Goal: Communication & Community: Answer question/provide support

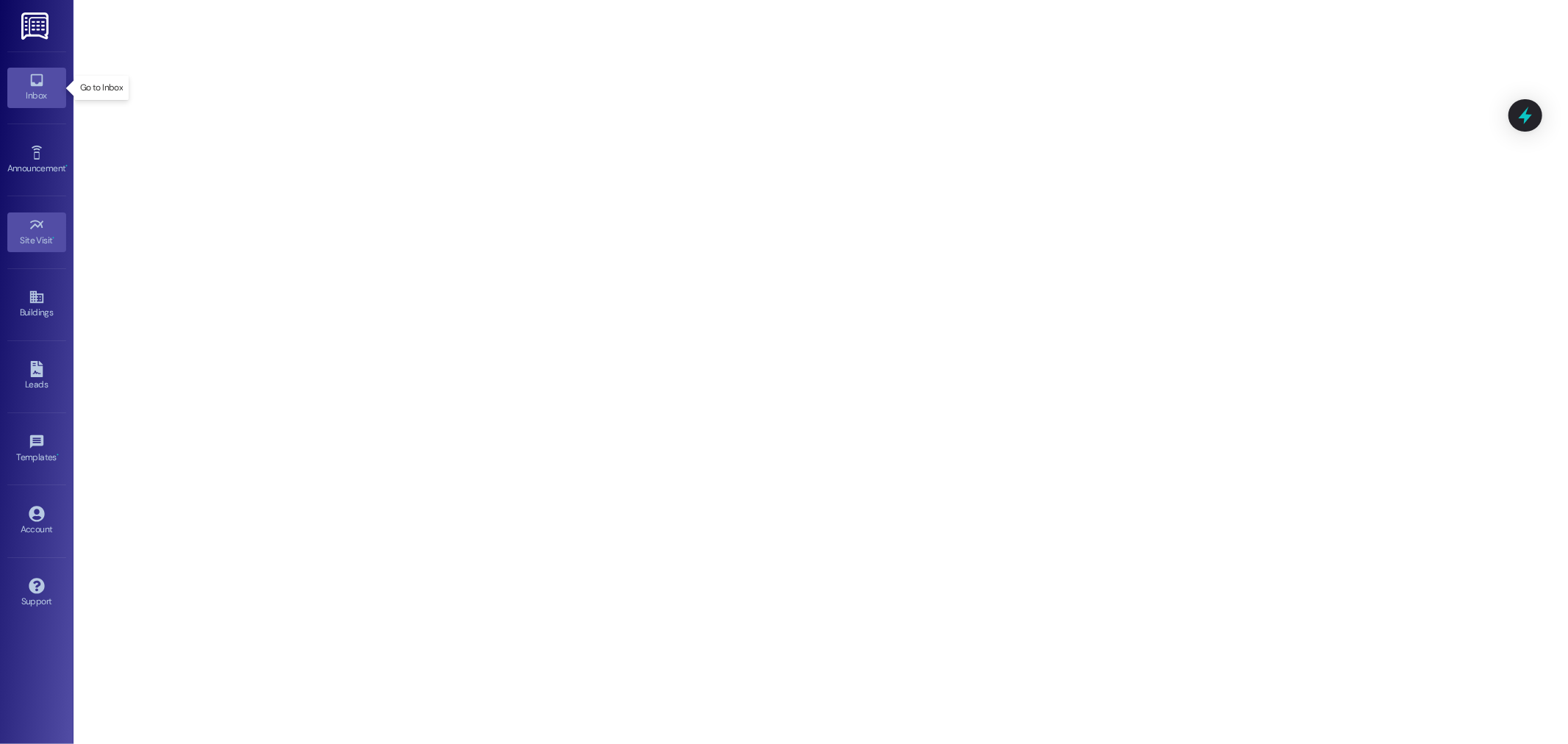
click at [38, 76] on icon at bounding box center [36, 80] width 16 height 16
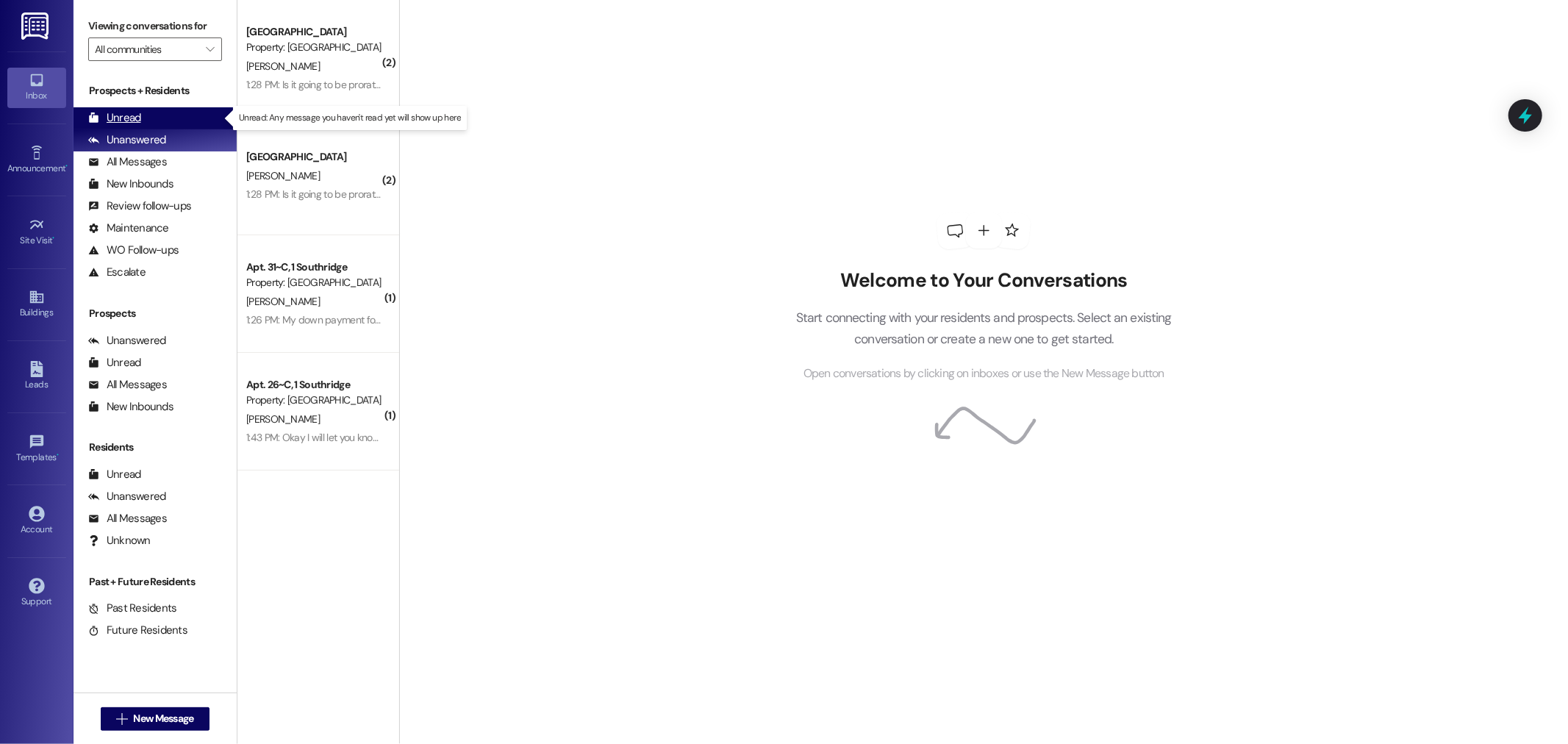
click at [189, 120] on div "Unread (0)" at bounding box center [155, 118] width 163 height 22
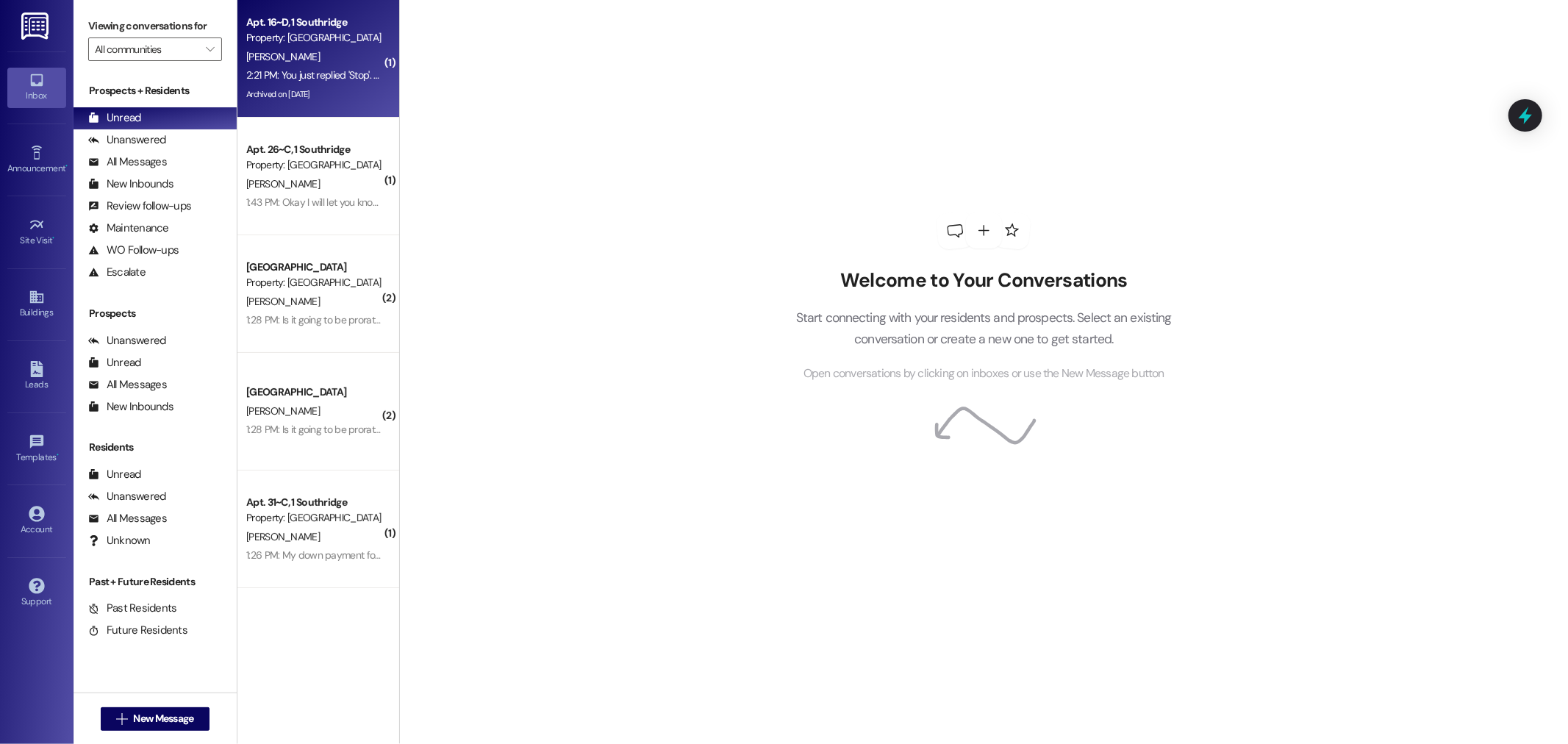
click at [300, 78] on div "2:21 PM: You just replied 'Stop'. Are you sure you want to opt out of this thre…" at bounding box center [524, 75] width 556 height 14
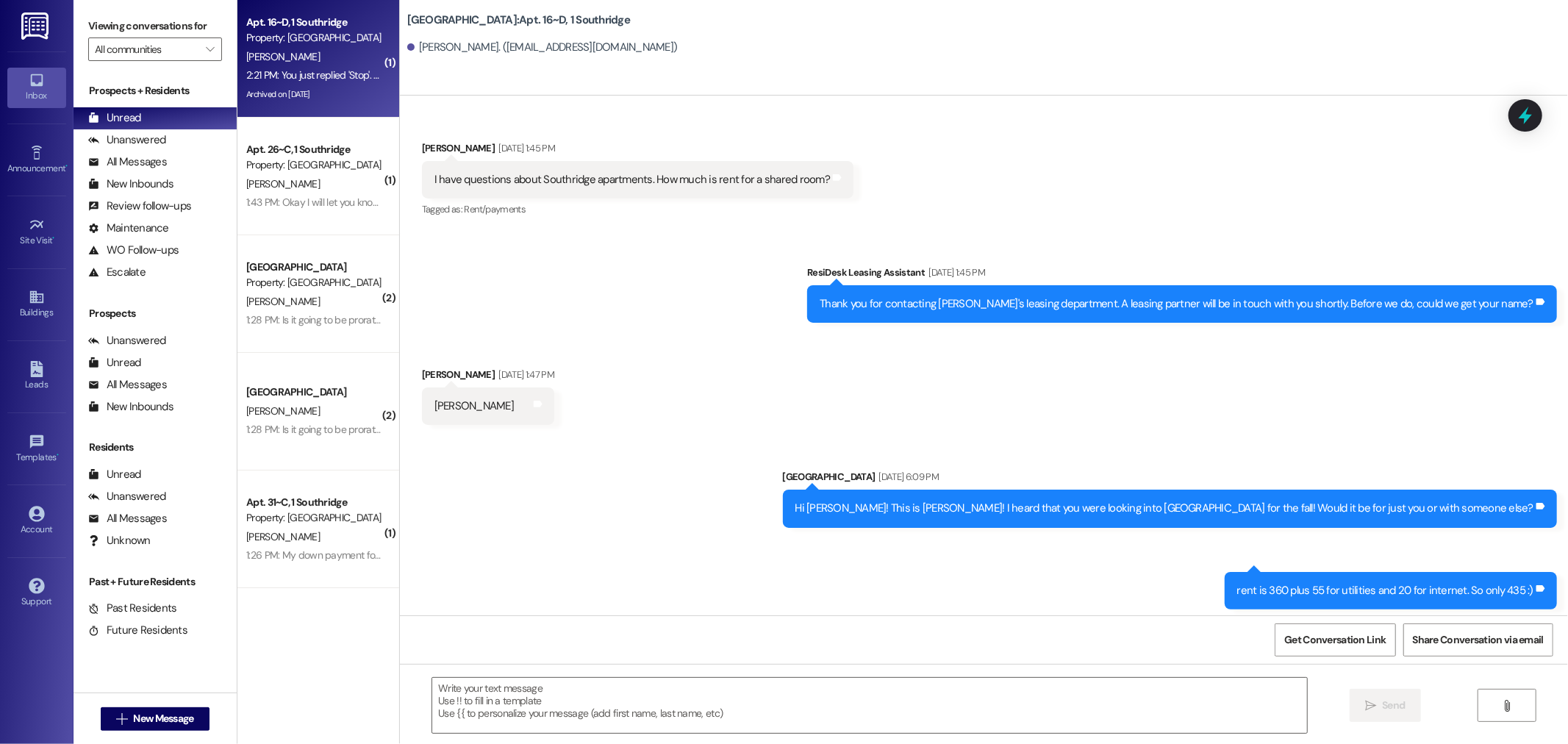
scroll to position [24284, 0]
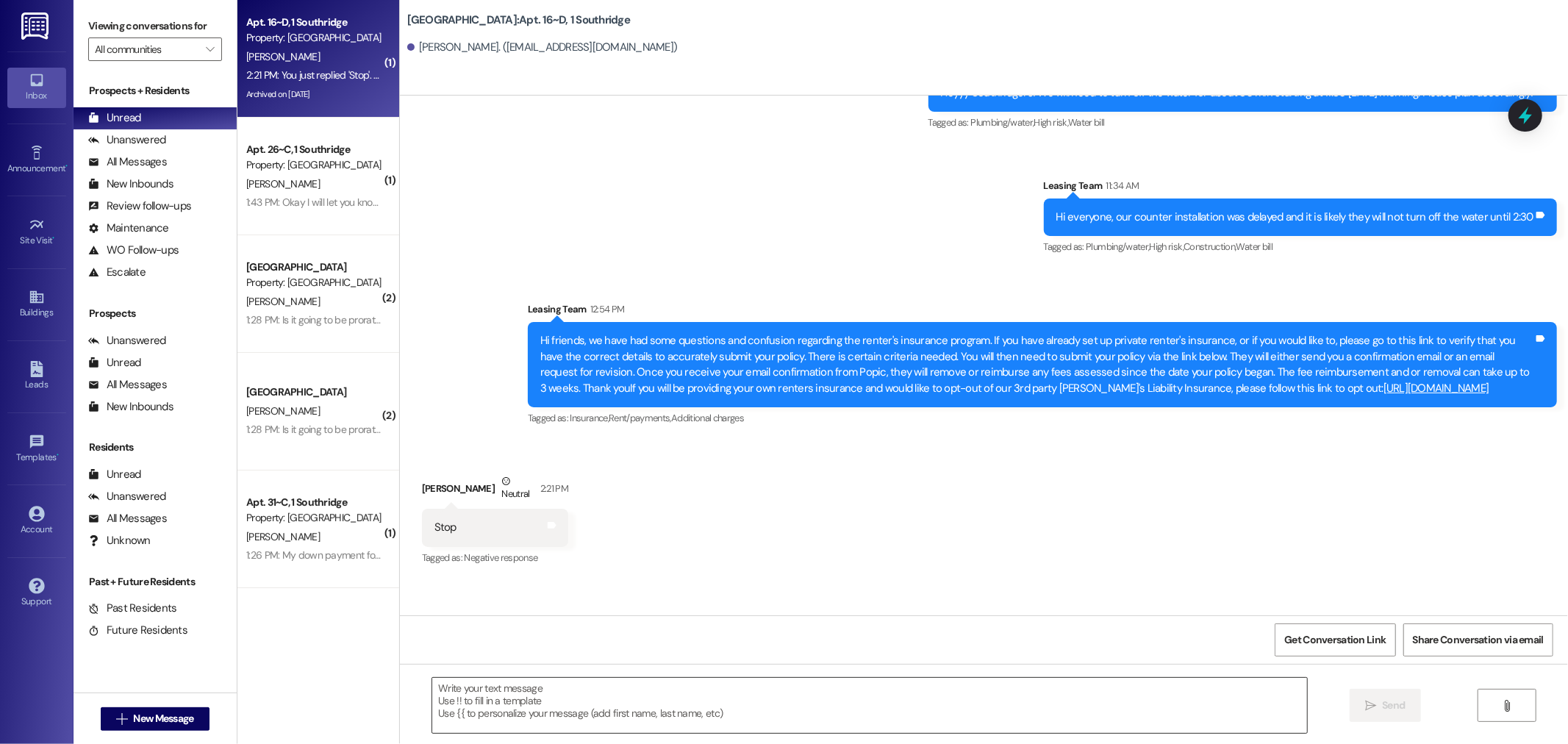
click at [684, 699] on textarea at bounding box center [869, 705] width 874 height 55
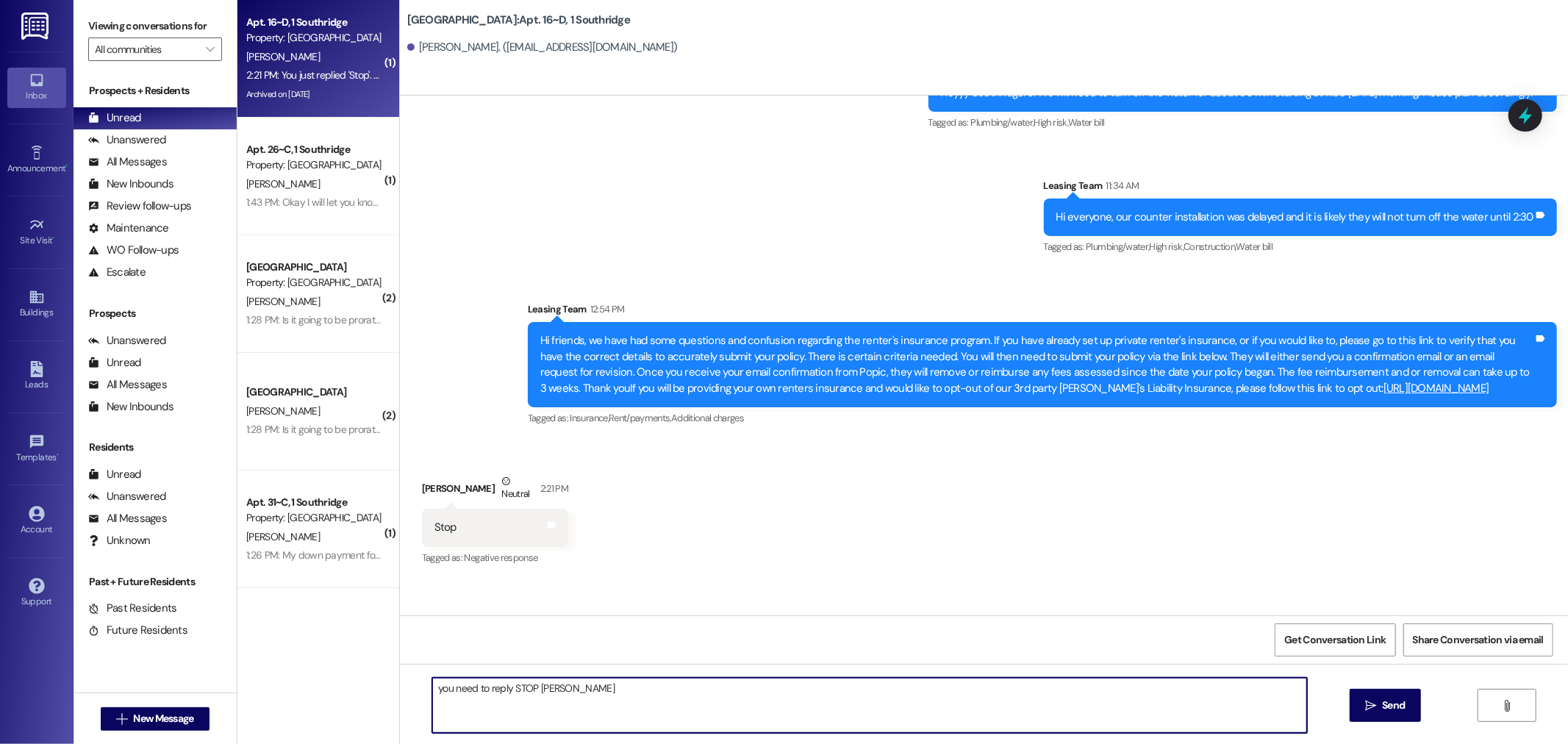
type textarea "you need to reply STOP again"
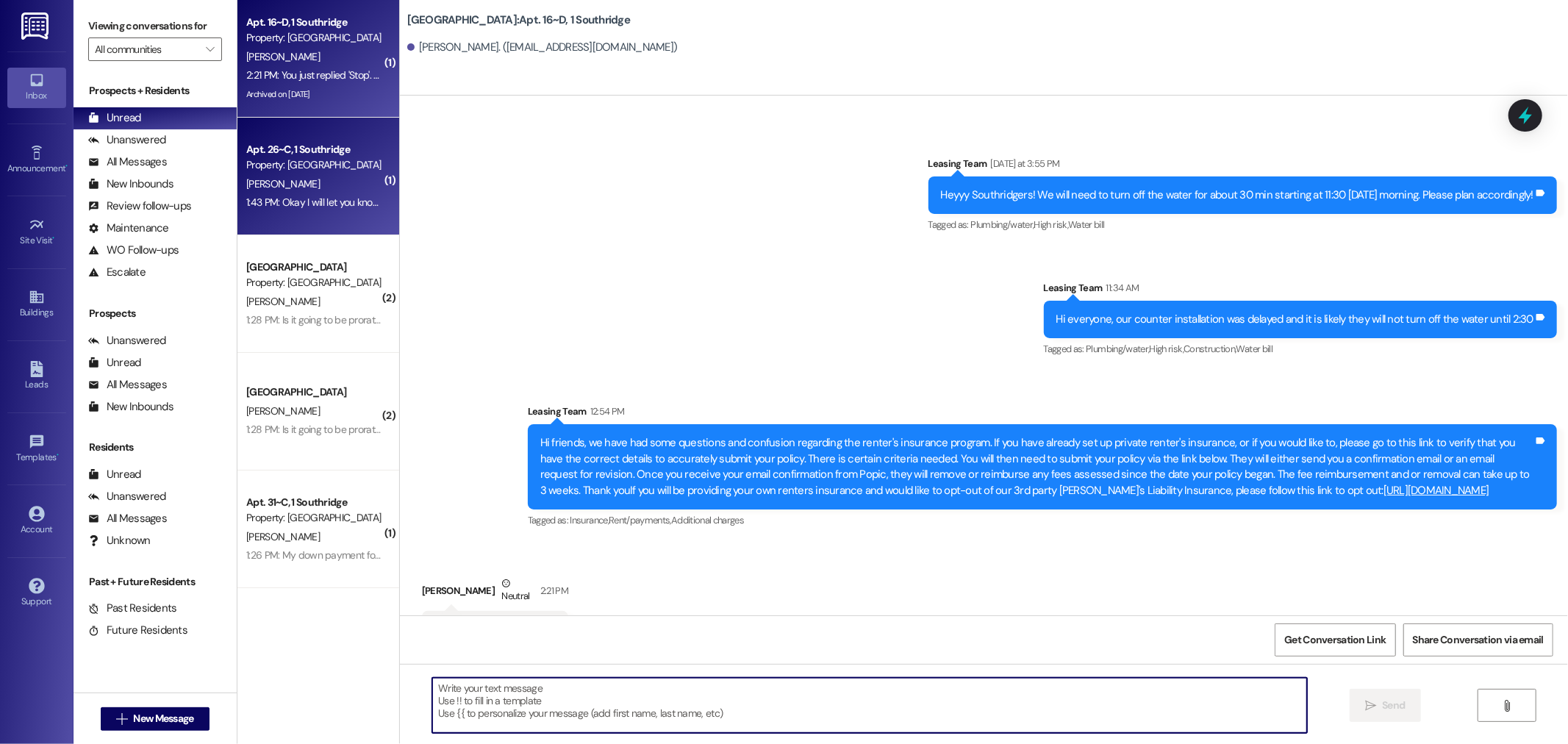
click at [348, 184] on div "J. Cummings" at bounding box center [314, 184] width 139 height 18
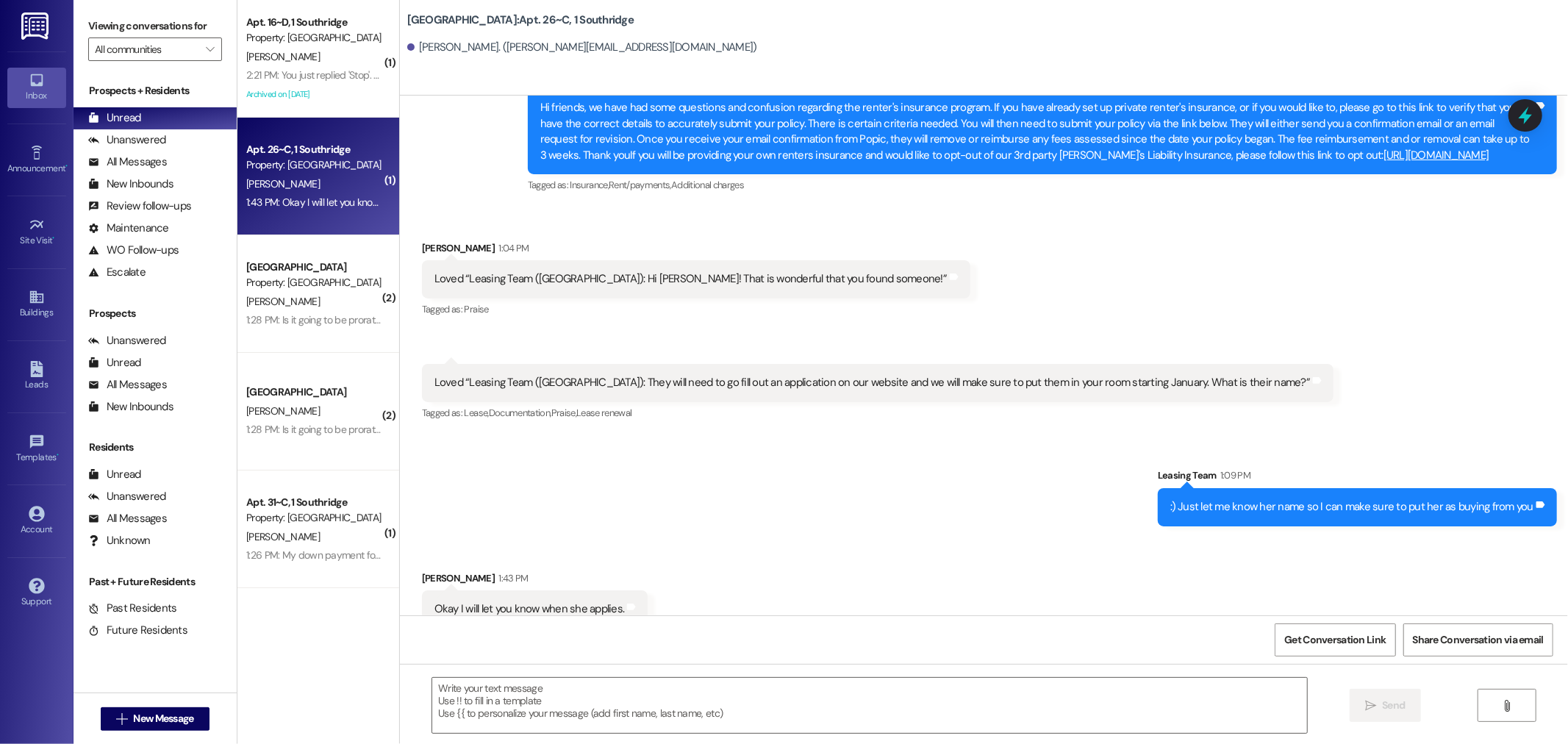
scroll to position [16716, 0]
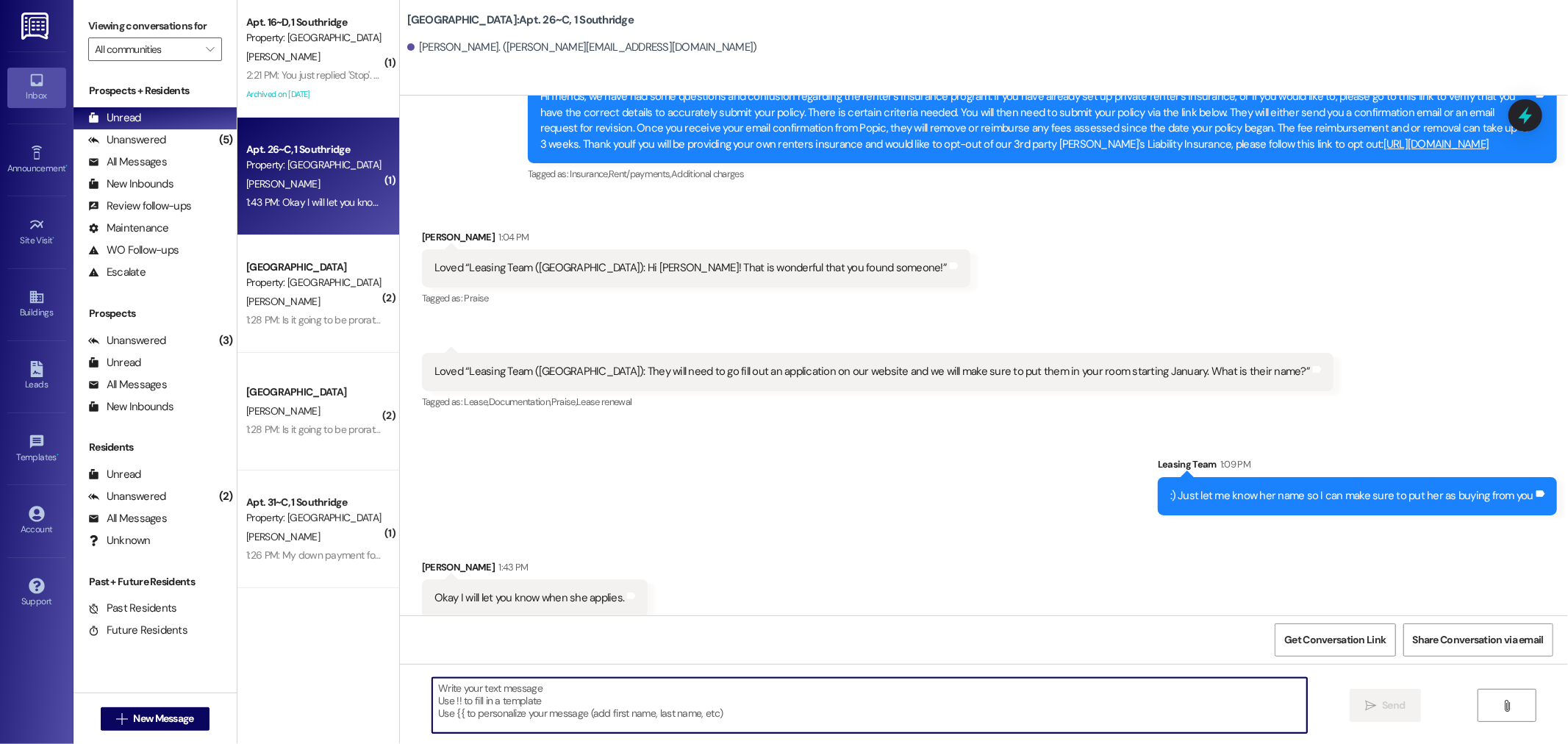
click at [813, 684] on textarea at bounding box center [869, 705] width 874 height 55
type textarea "OK thank you!"
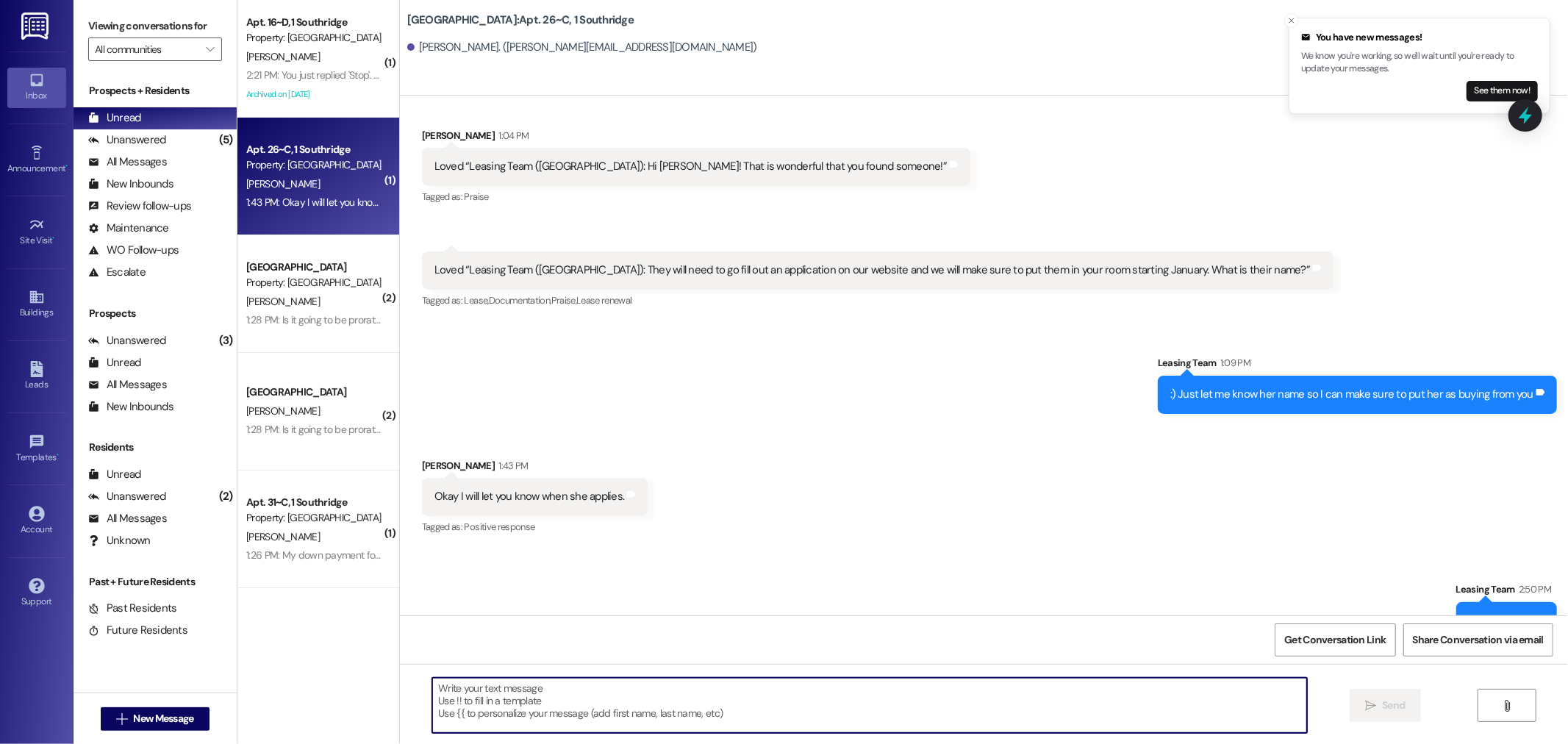
scroll to position [16818, 0]
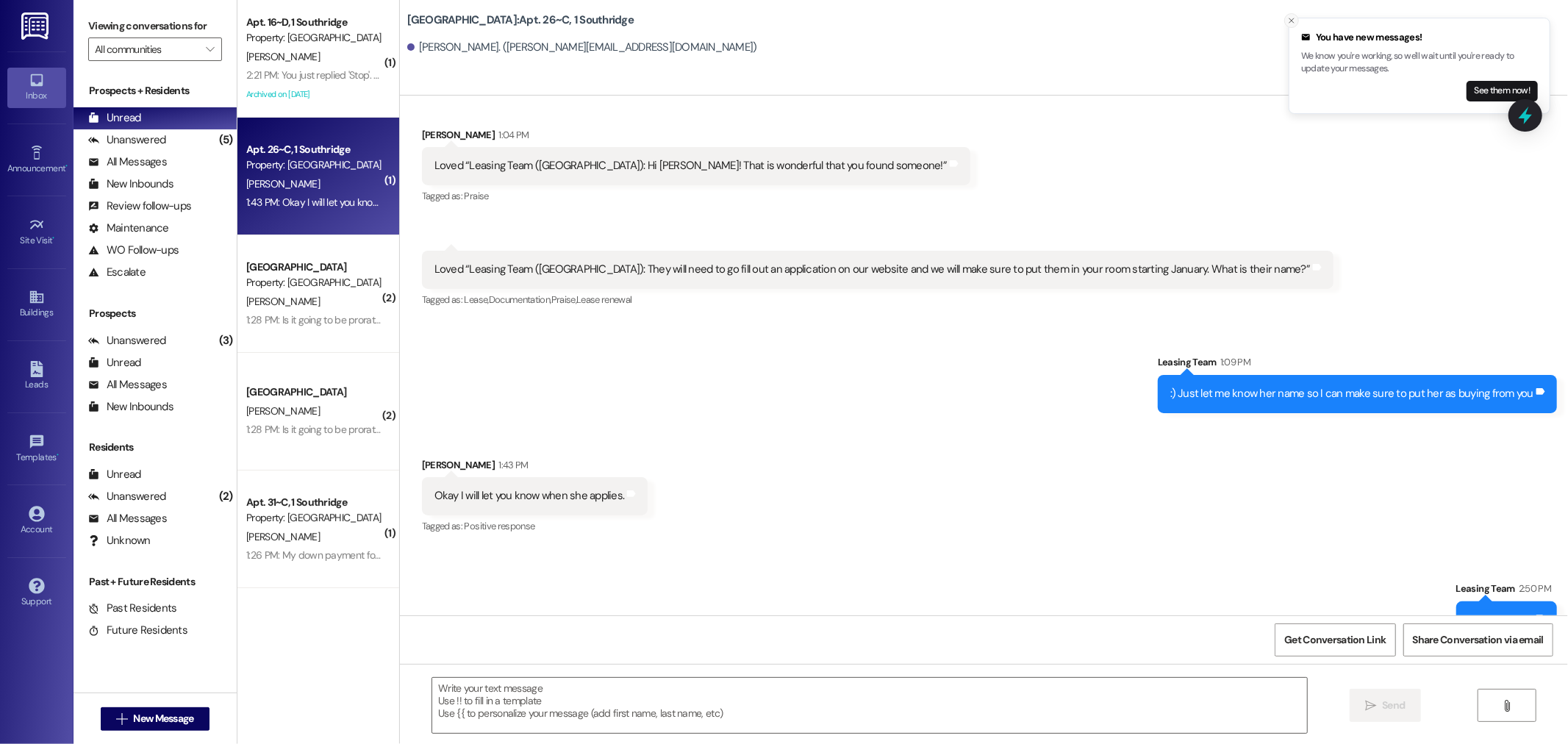
click at [1288, 20] on icon "Close toast" at bounding box center [1291, 20] width 9 height 9
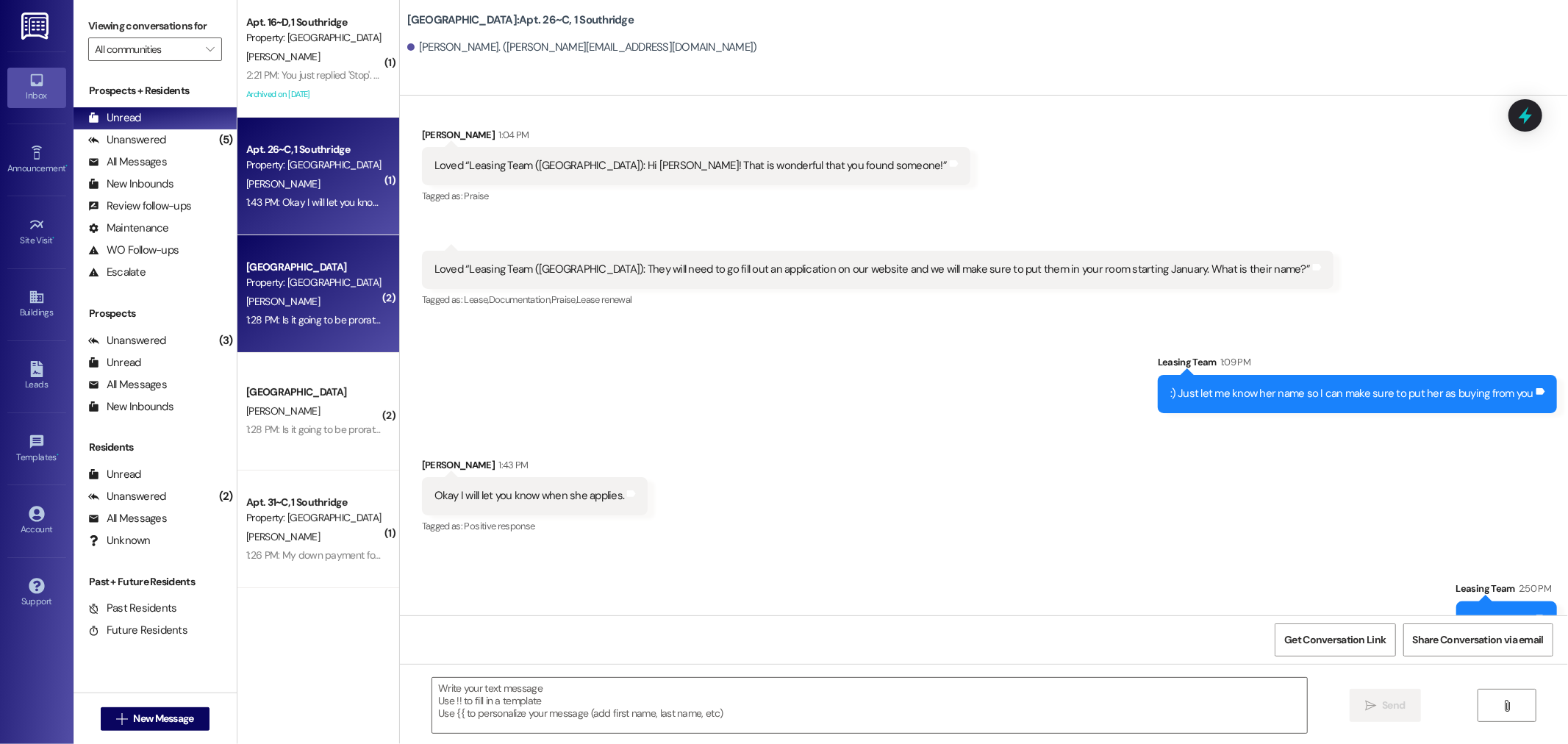
click at [347, 302] on div "A. Davis" at bounding box center [314, 302] width 139 height 18
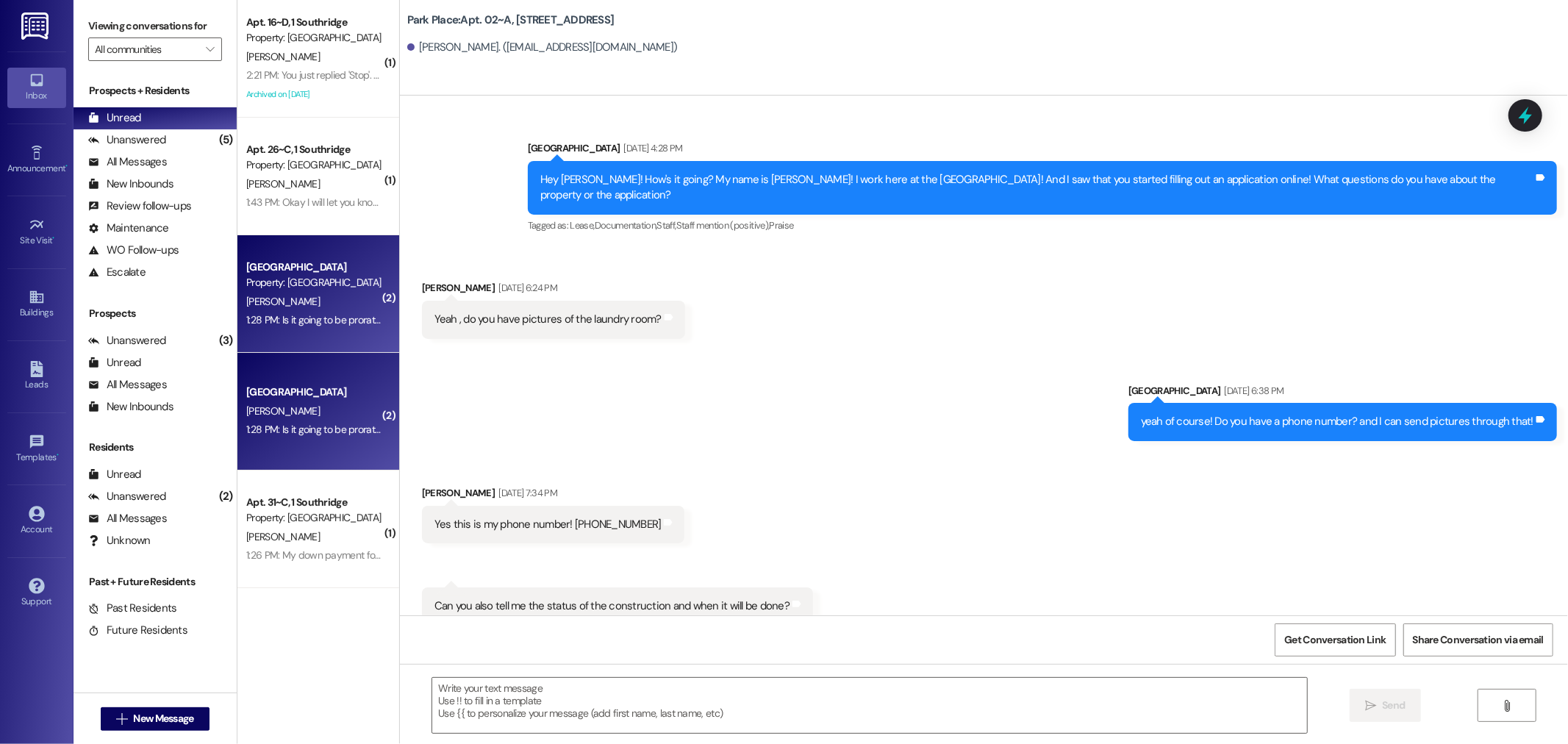
scroll to position [90344, 0]
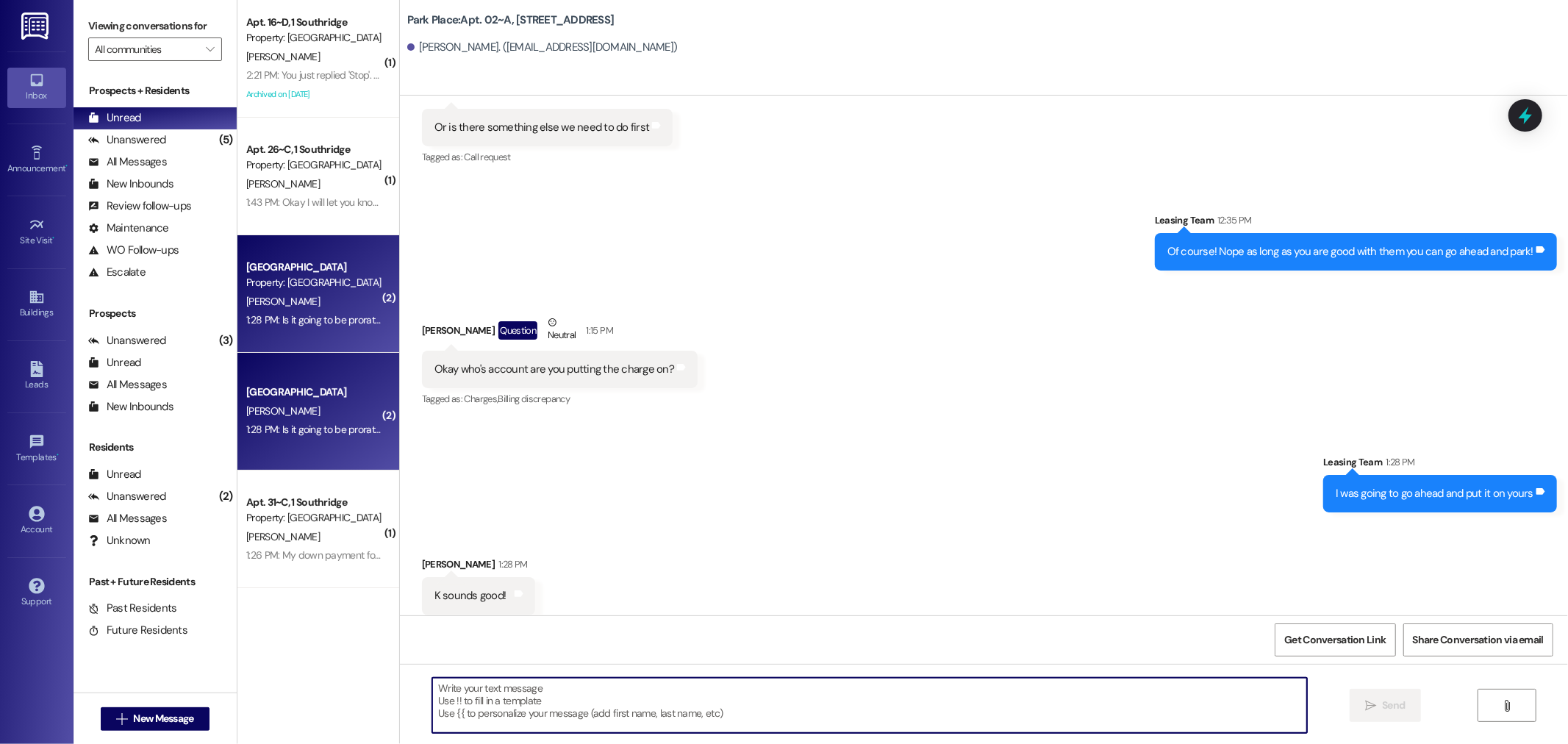
click at [593, 715] on textarea at bounding box center [869, 705] width 874 height 55
click at [610, 711] on textarea at bounding box center [869, 705] width 874 height 55
type textarea "Oh it's going to be 40$ for the covered"
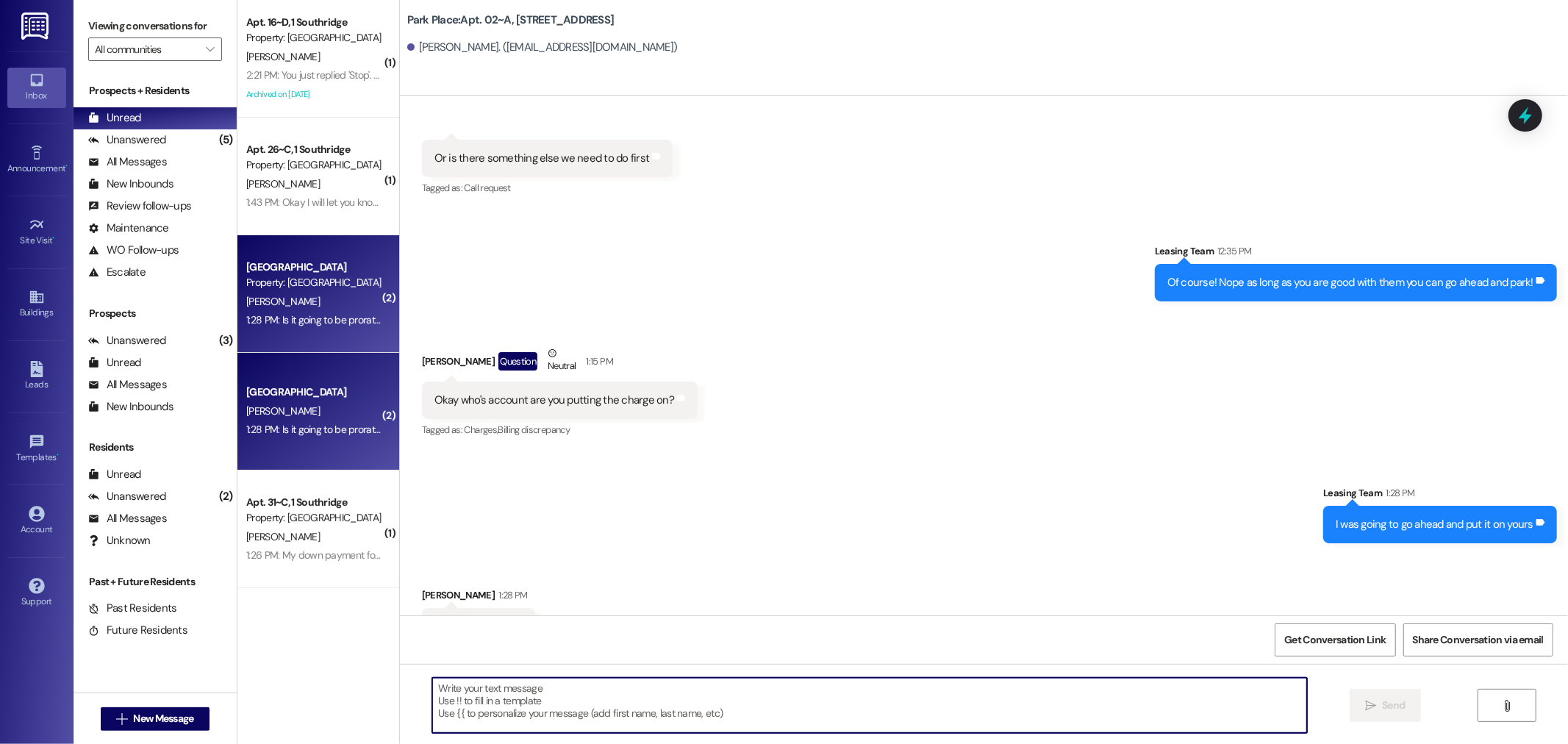
scroll to position [90445, 0]
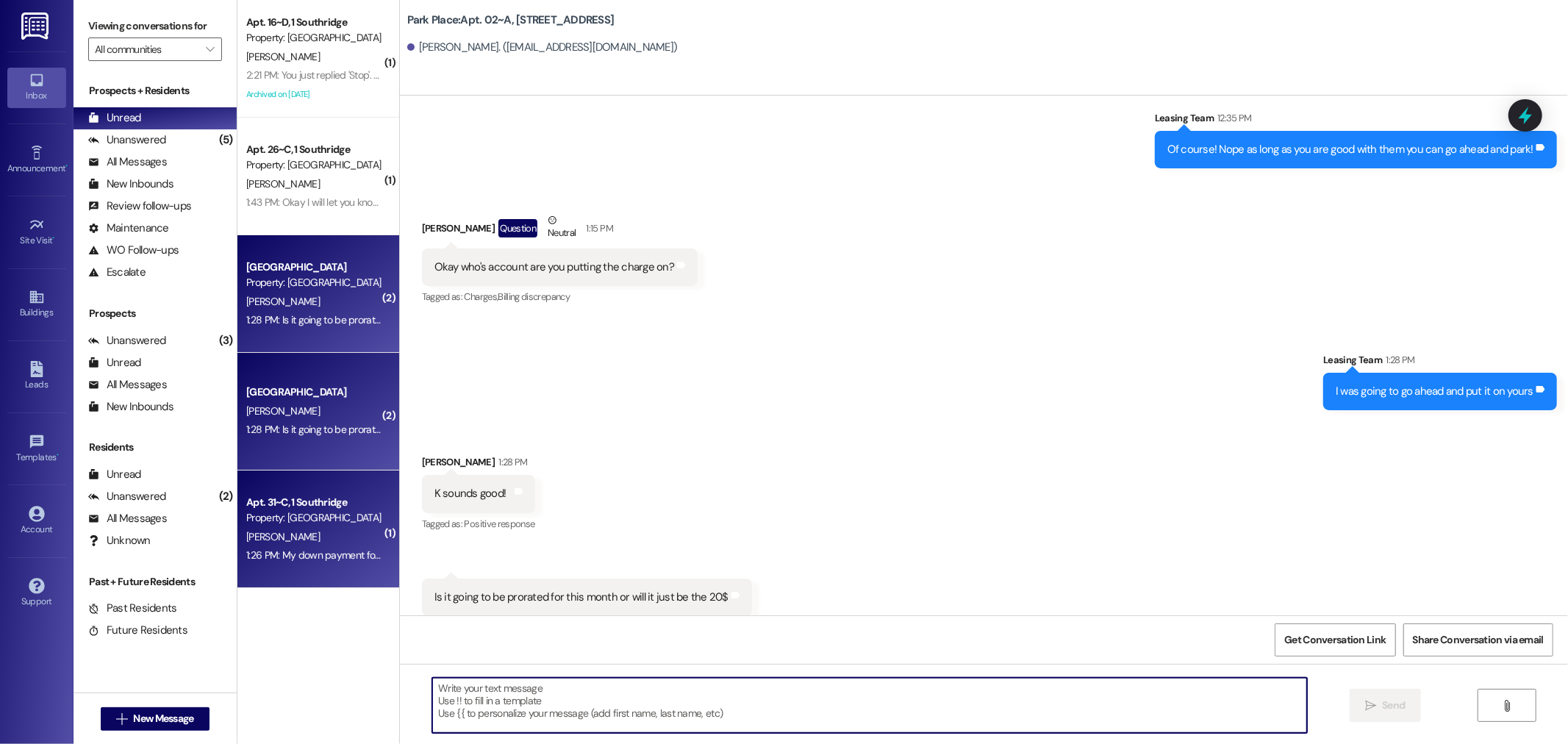
click at [316, 507] on div "Apt. 31~C, 1 Southridge" at bounding box center [314, 502] width 136 height 16
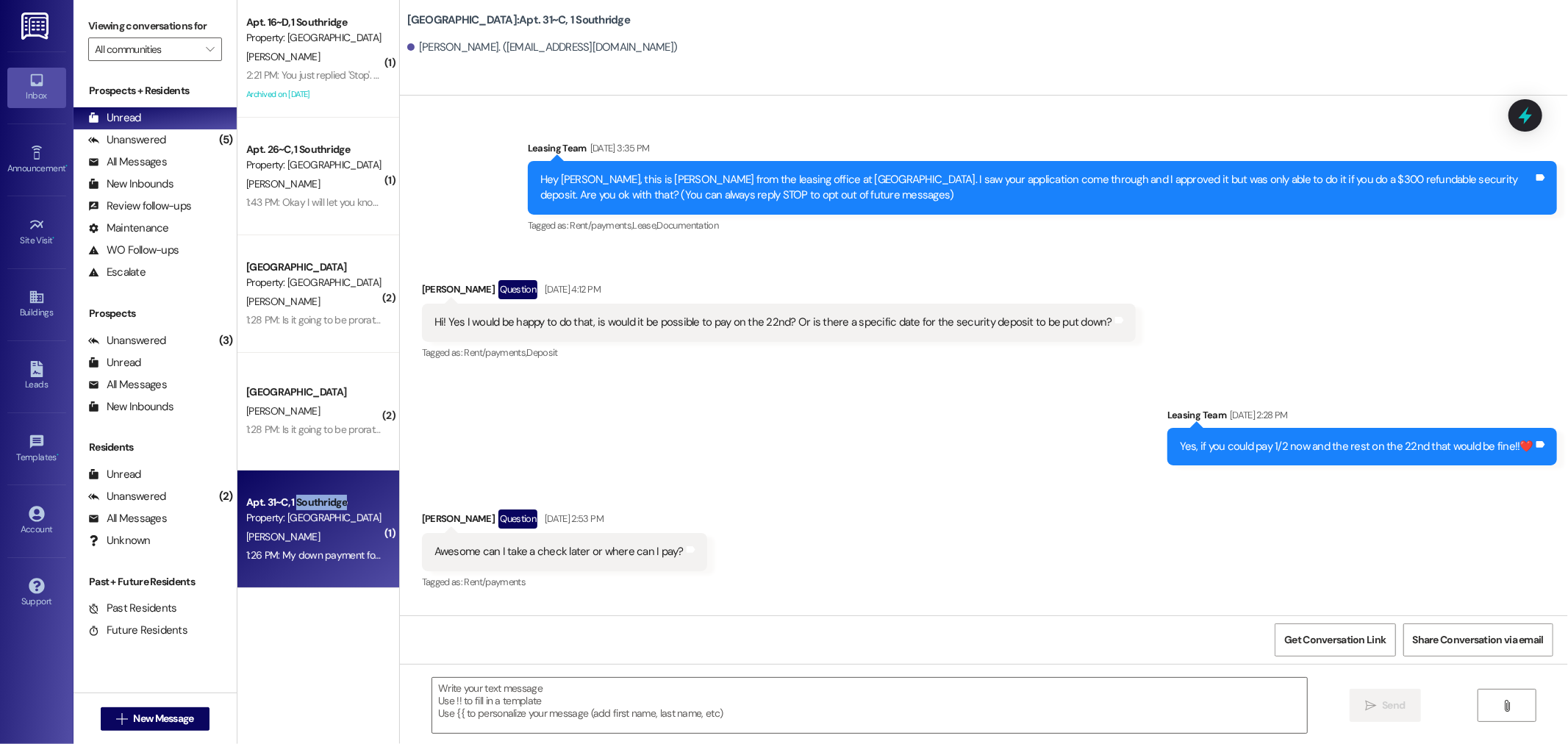
scroll to position [16401, 0]
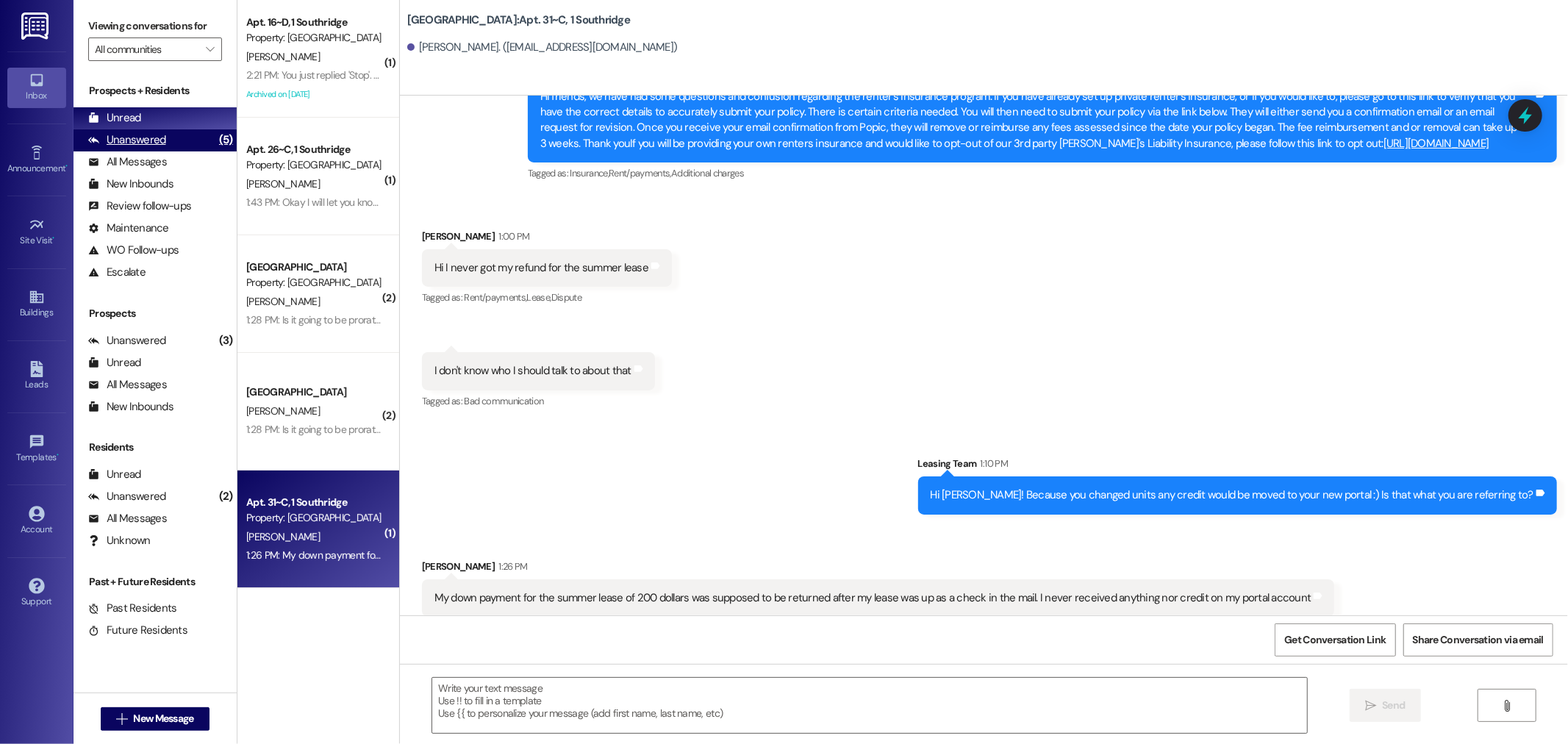
click at [166, 135] on div "Unanswered (5)" at bounding box center [155, 140] width 163 height 22
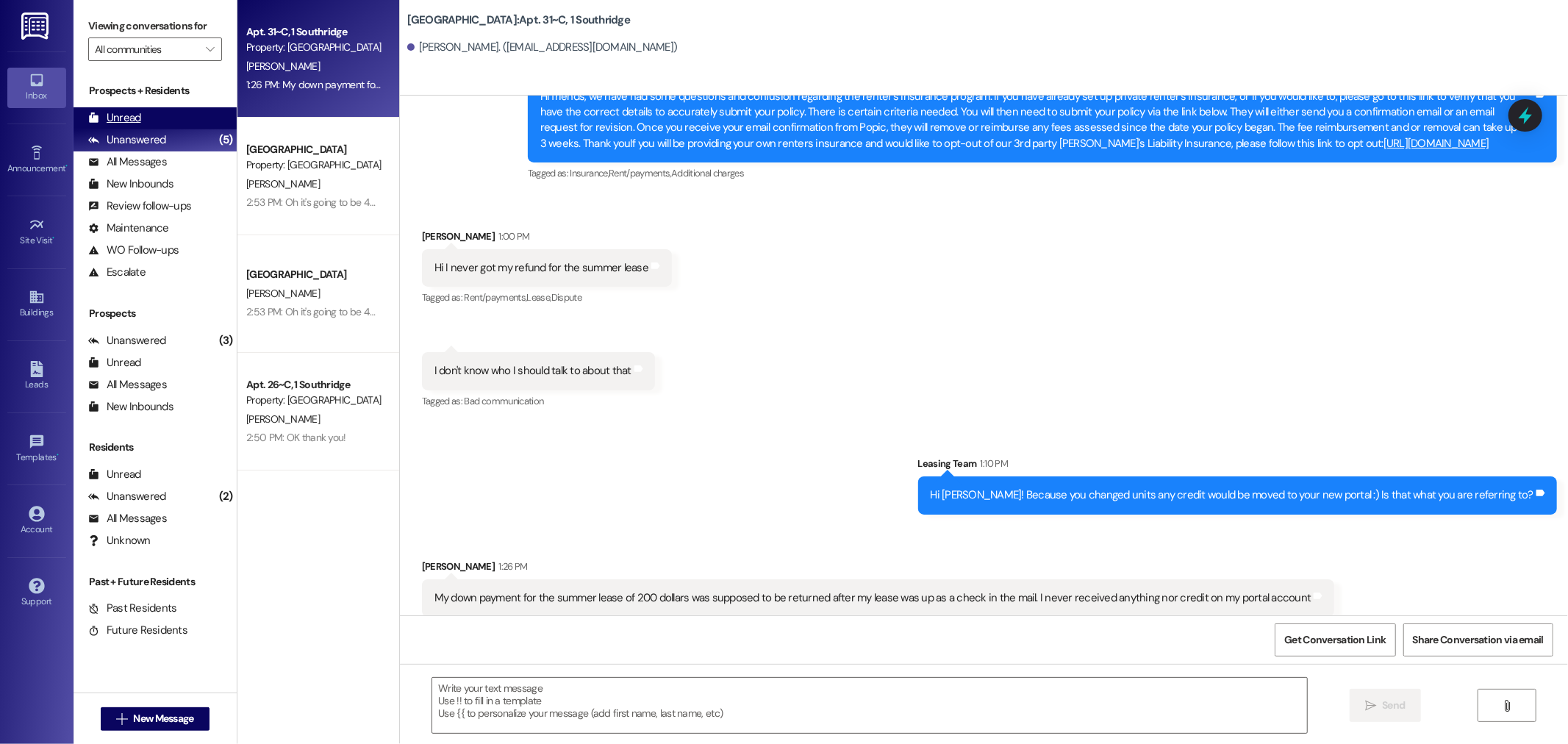
click at [163, 123] on div "Unread (0)" at bounding box center [155, 118] width 163 height 22
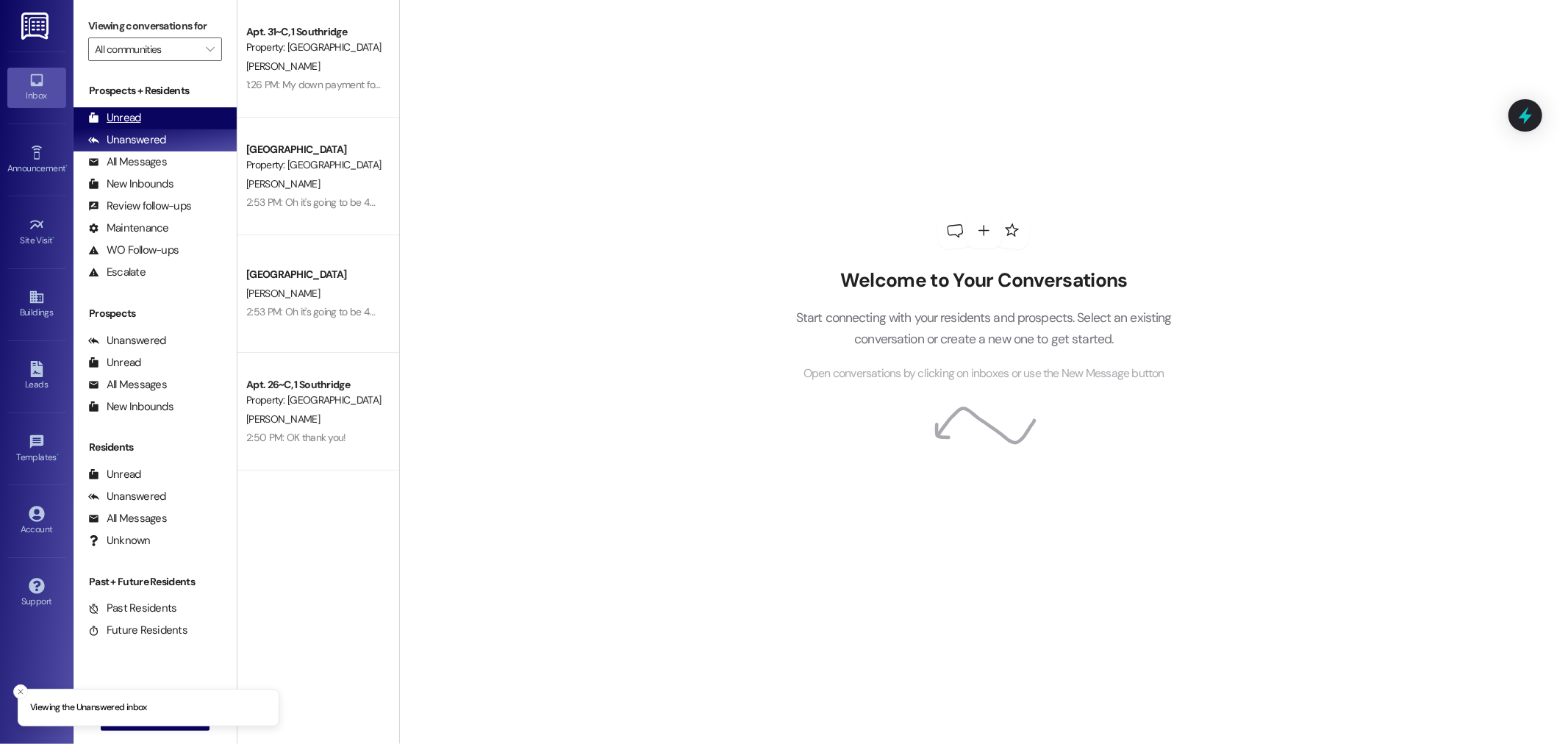
click at [170, 125] on div "Unread (0)" at bounding box center [155, 118] width 163 height 22
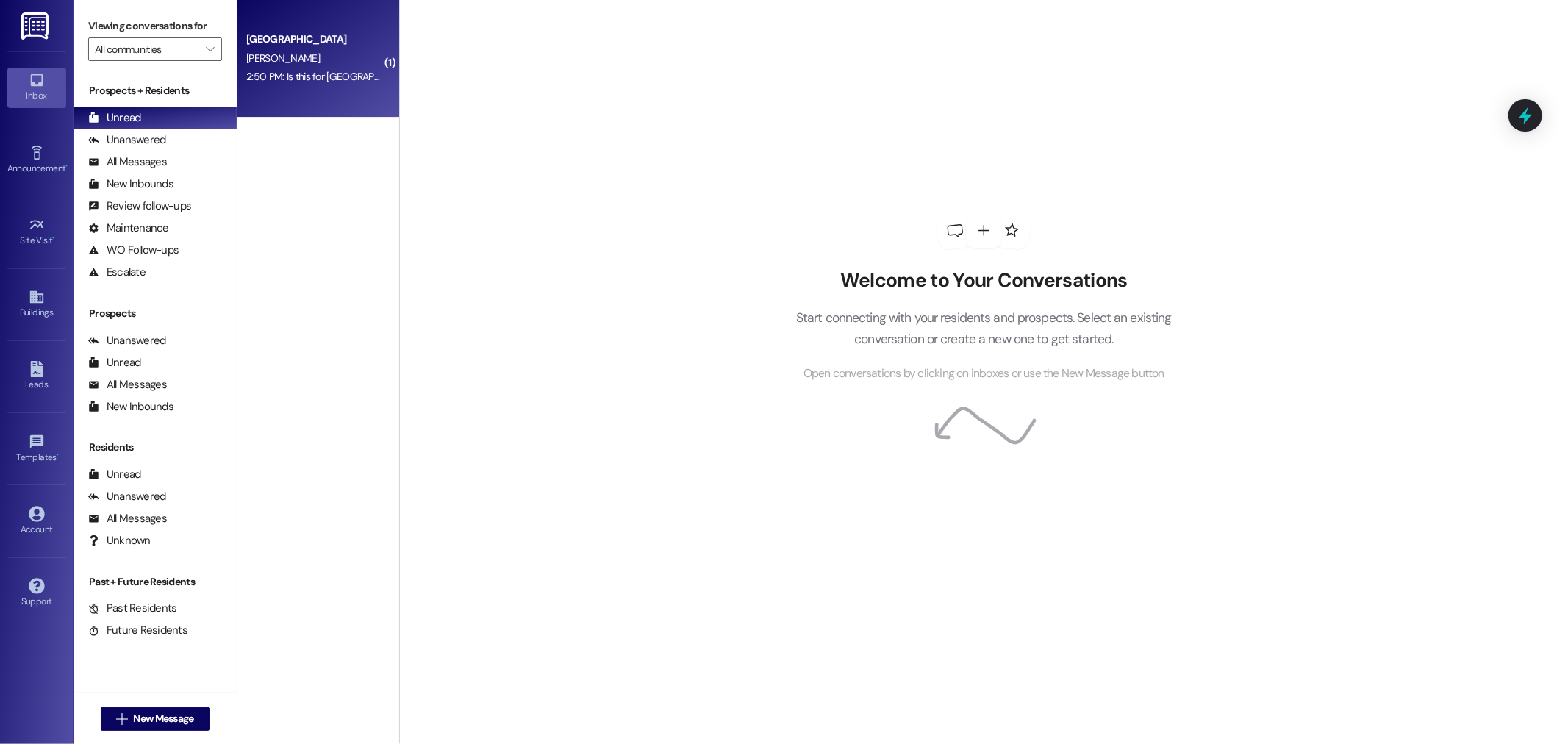
click at [309, 81] on div "2:50 PM: Is this for Glenwood? 2:50 PM: Is this for Glenwood?" at bounding box center [335, 77] width 178 height 14
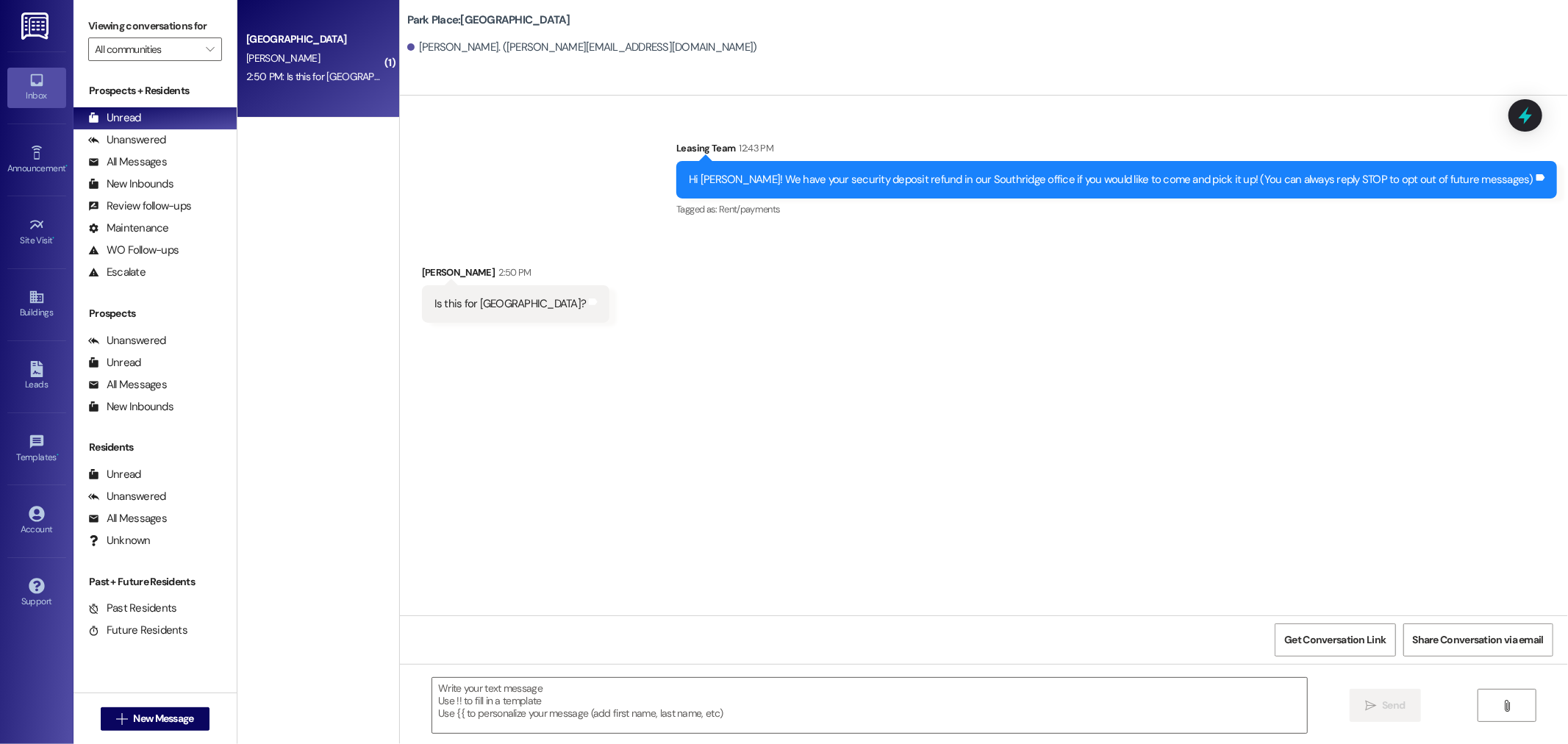
click at [732, 673] on div " Send " at bounding box center [983, 718] width 1168 height 111
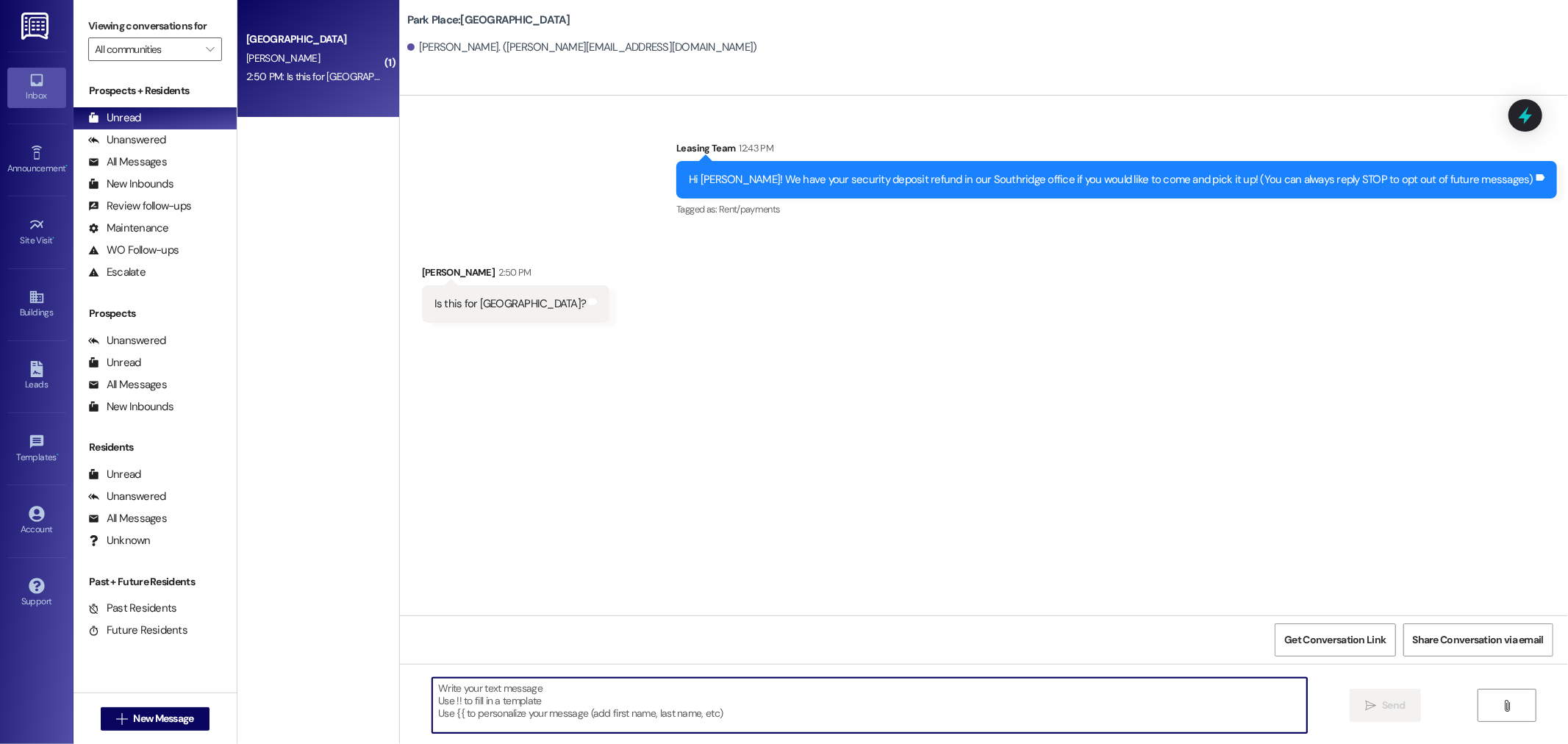
click at [616, 701] on textarea at bounding box center [869, 705] width 874 height 55
click at [471, 715] on textarea at bounding box center [869, 705] width 874 height 55
type textarea "It would have been from park place"
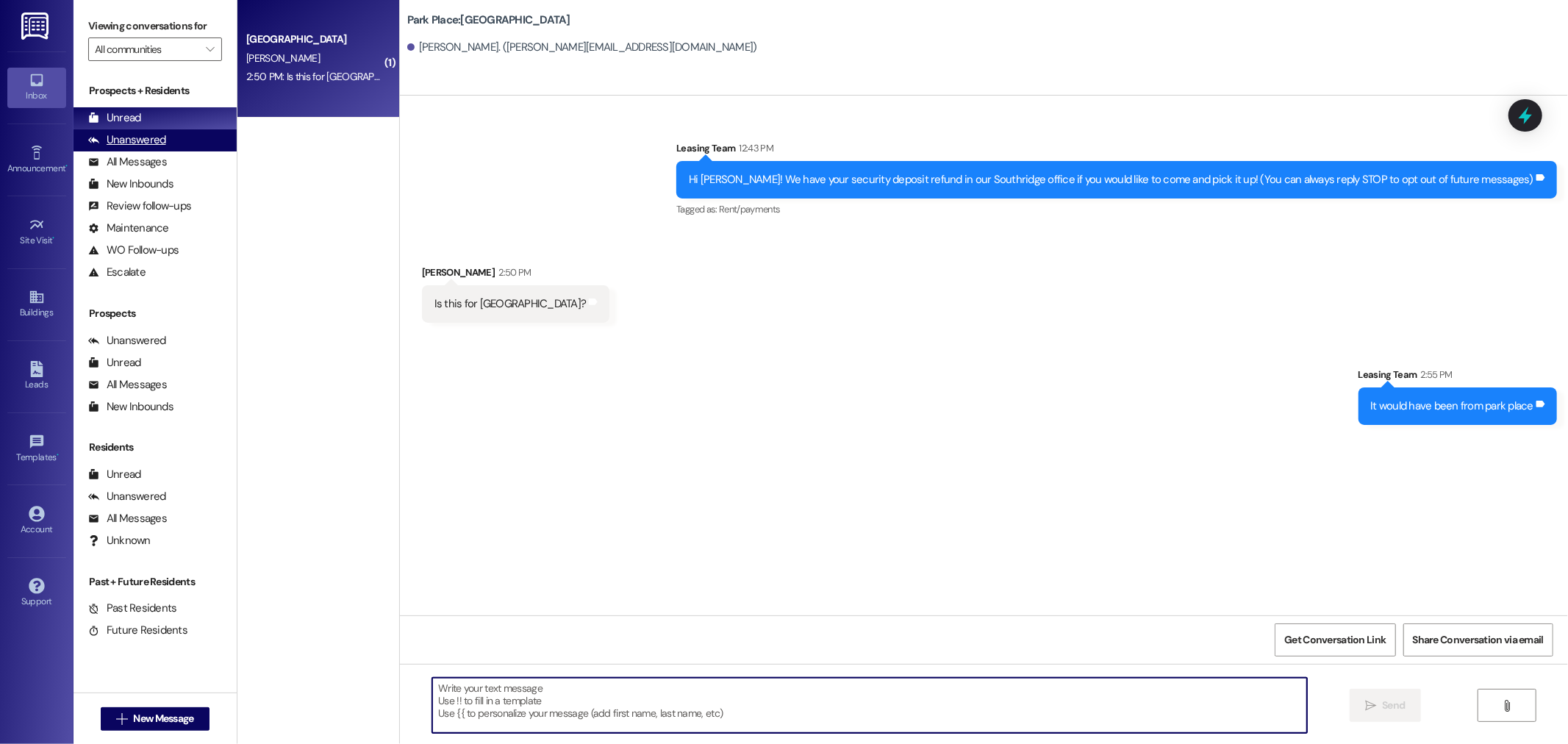
click at [178, 130] on div "Unanswered (0)" at bounding box center [155, 140] width 163 height 22
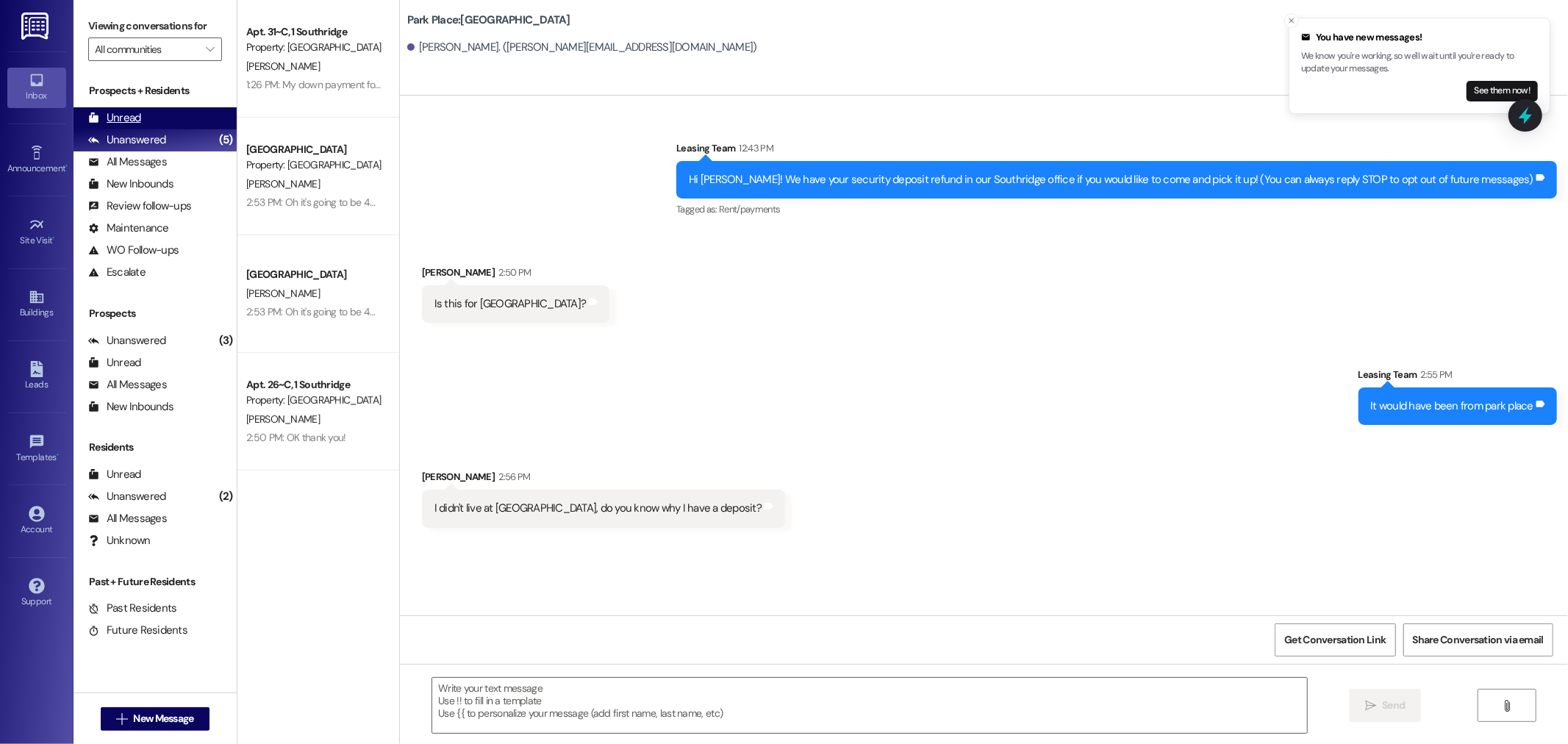
click at [144, 108] on div "Unread (0)" at bounding box center [155, 118] width 163 height 22
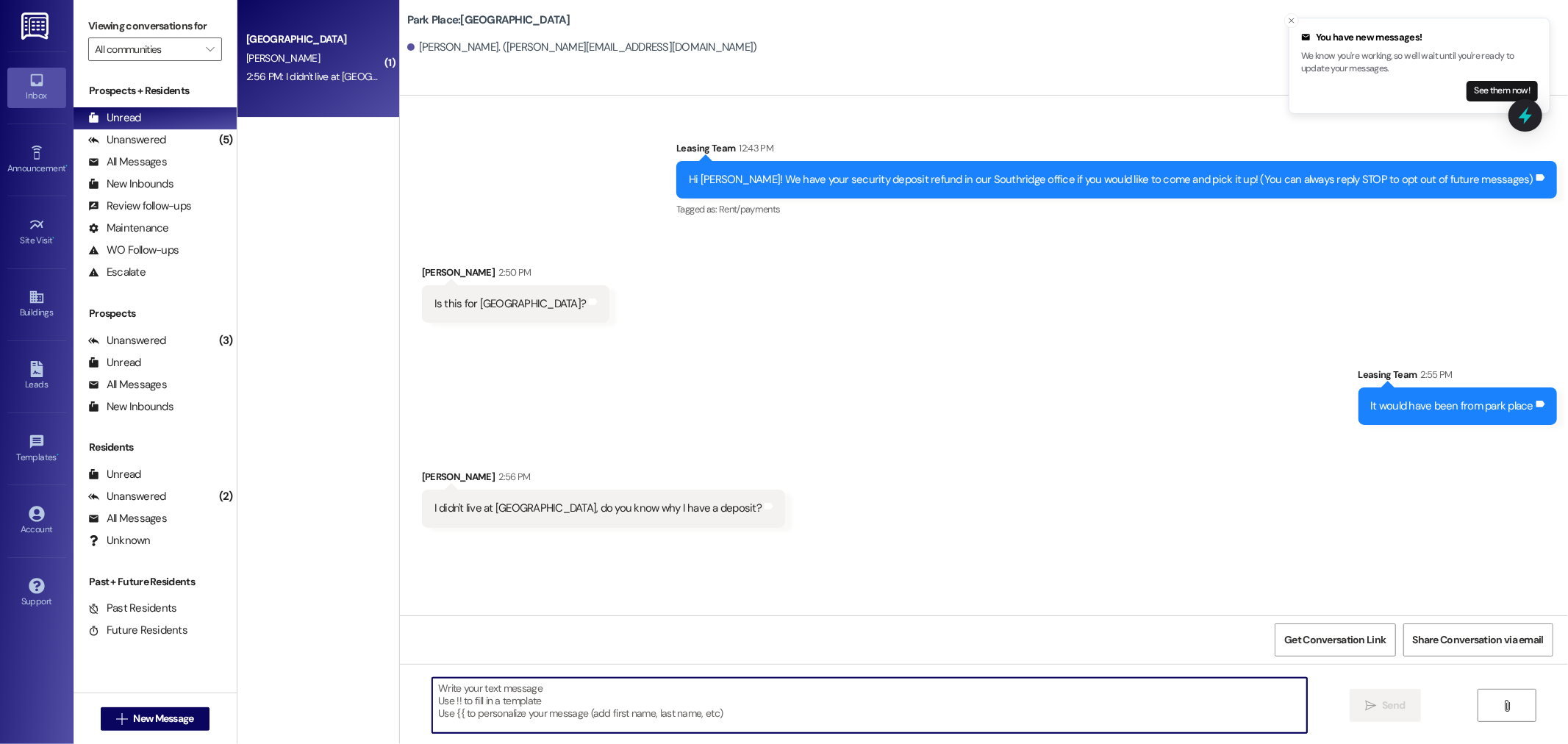
click at [512, 694] on textarea at bounding box center [869, 705] width 874 height 55
type textarea "hmm sorry I am not sure we just received it in the mail. Did you receive anythi…"
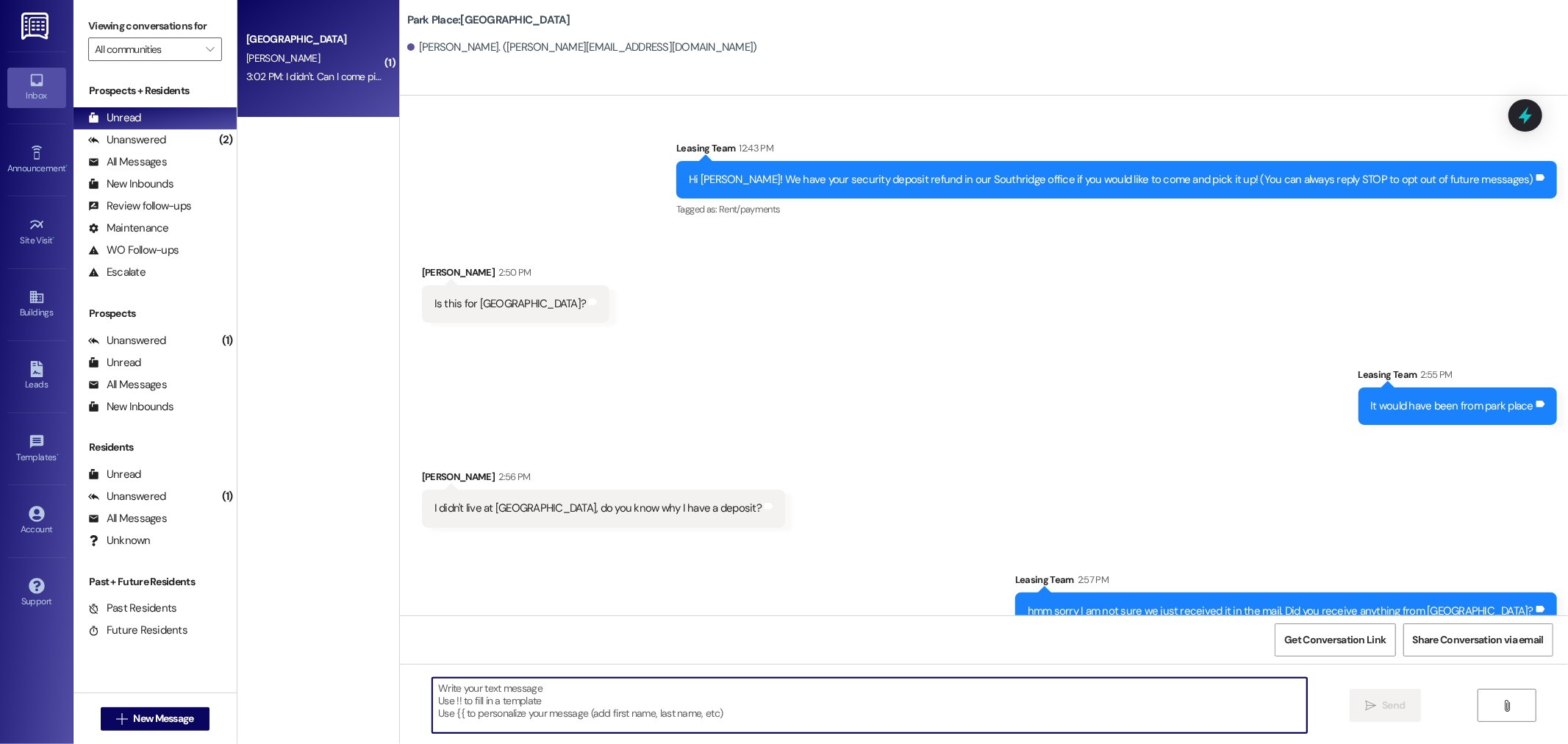
scroll to position [128, 0]
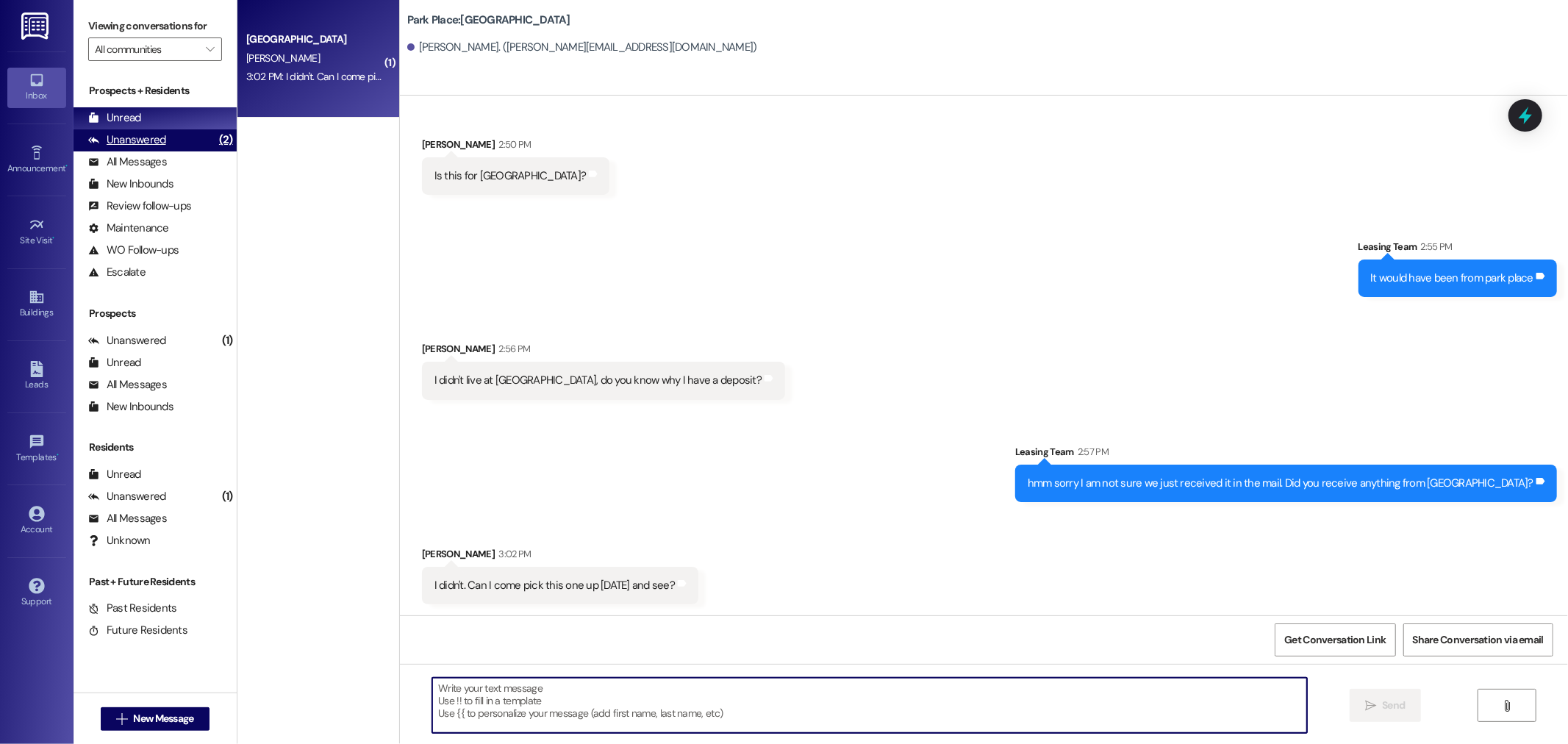
click at [194, 132] on div "Unanswered (2)" at bounding box center [155, 140] width 163 height 22
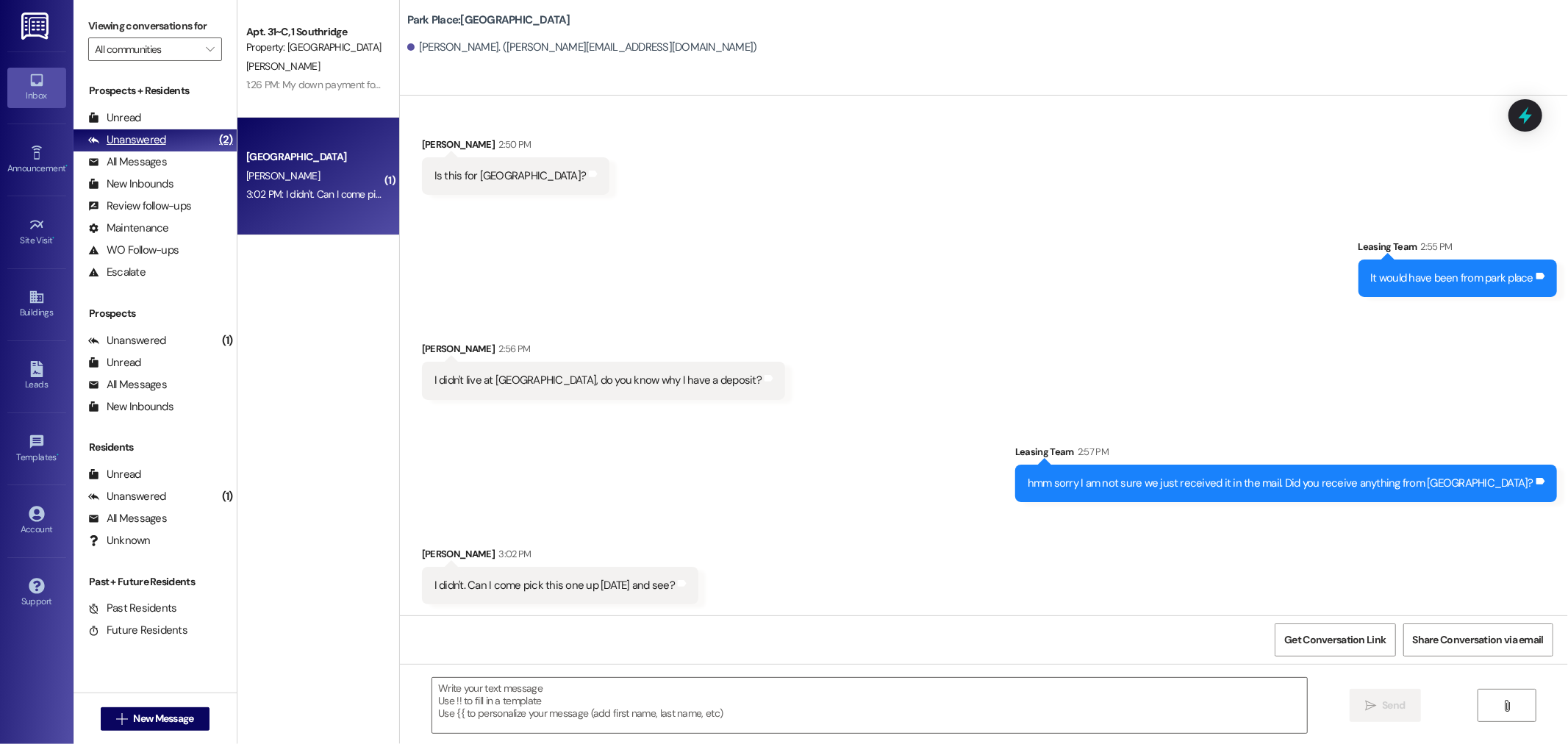
click at [141, 131] on div "Unanswered (2)" at bounding box center [155, 140] width 163 height 22
click at [141, 119] on div "Unread (0)" at bounding box center [155, 118] width 163 height 22
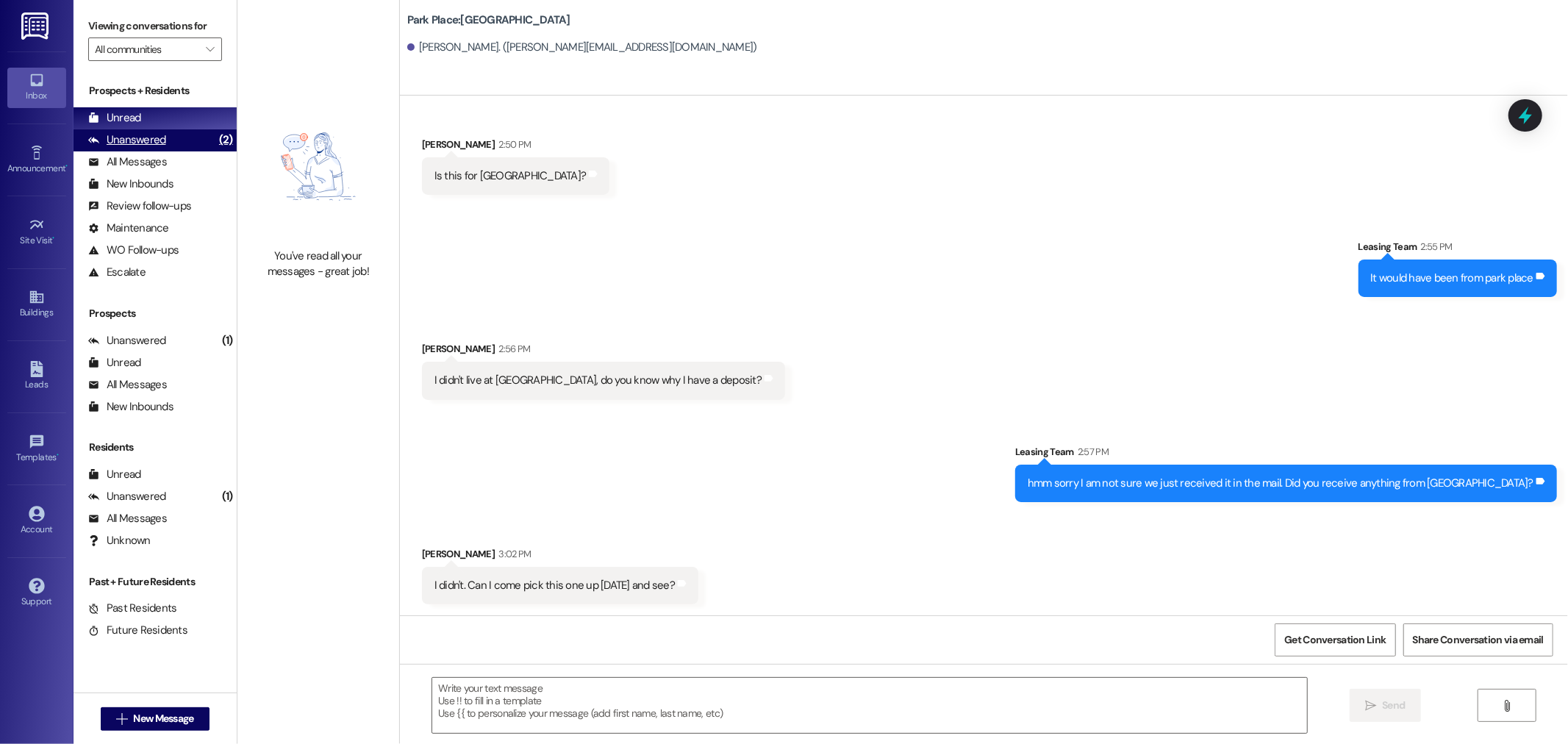
click at [182, 137] on div "Unanswered (2)" at bounding box center [155, 140] width 163 height 22
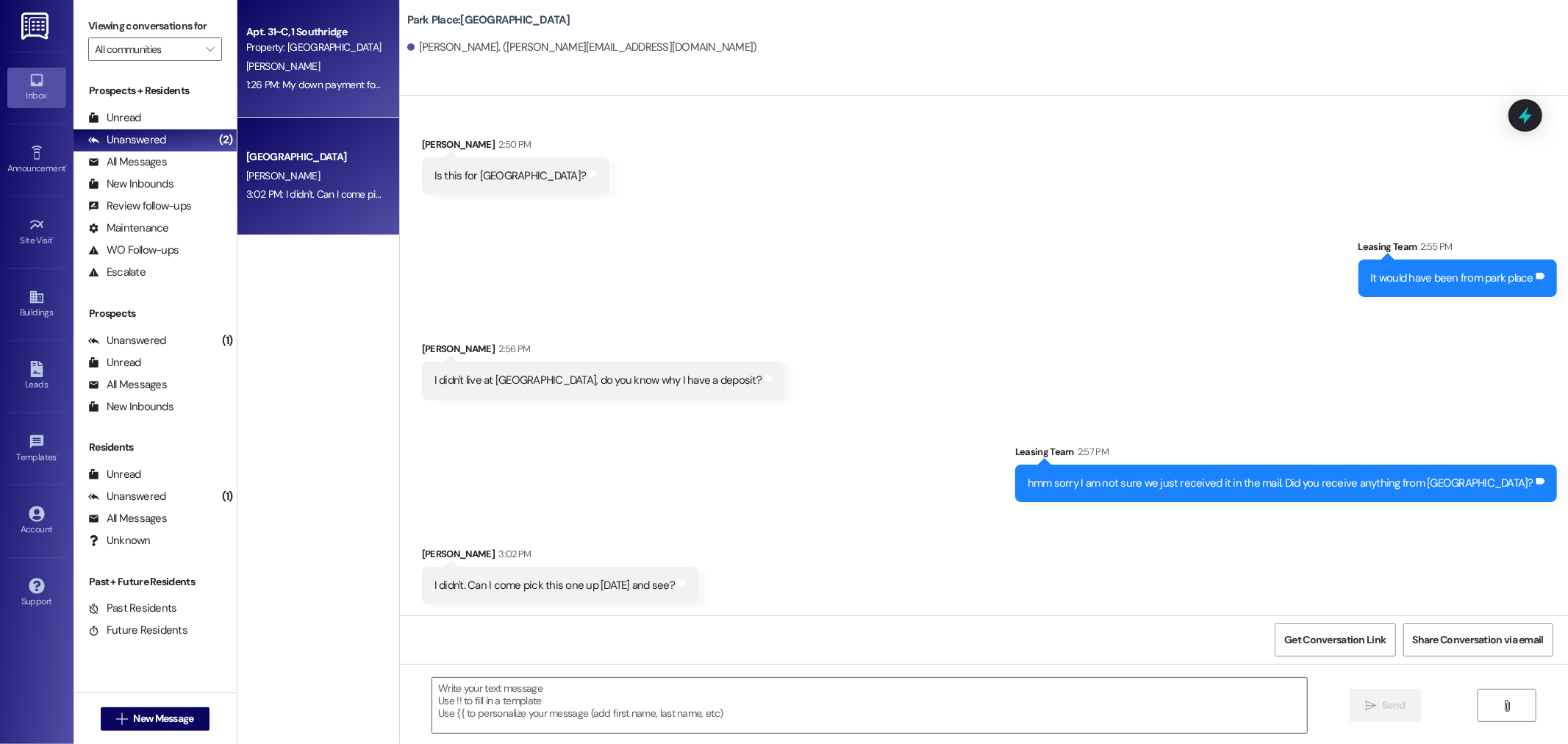
click at [327, 47] on div "Property: [GEOGRAPHIC_DATA]" at bounding box center [314, 47] width 136 height 16
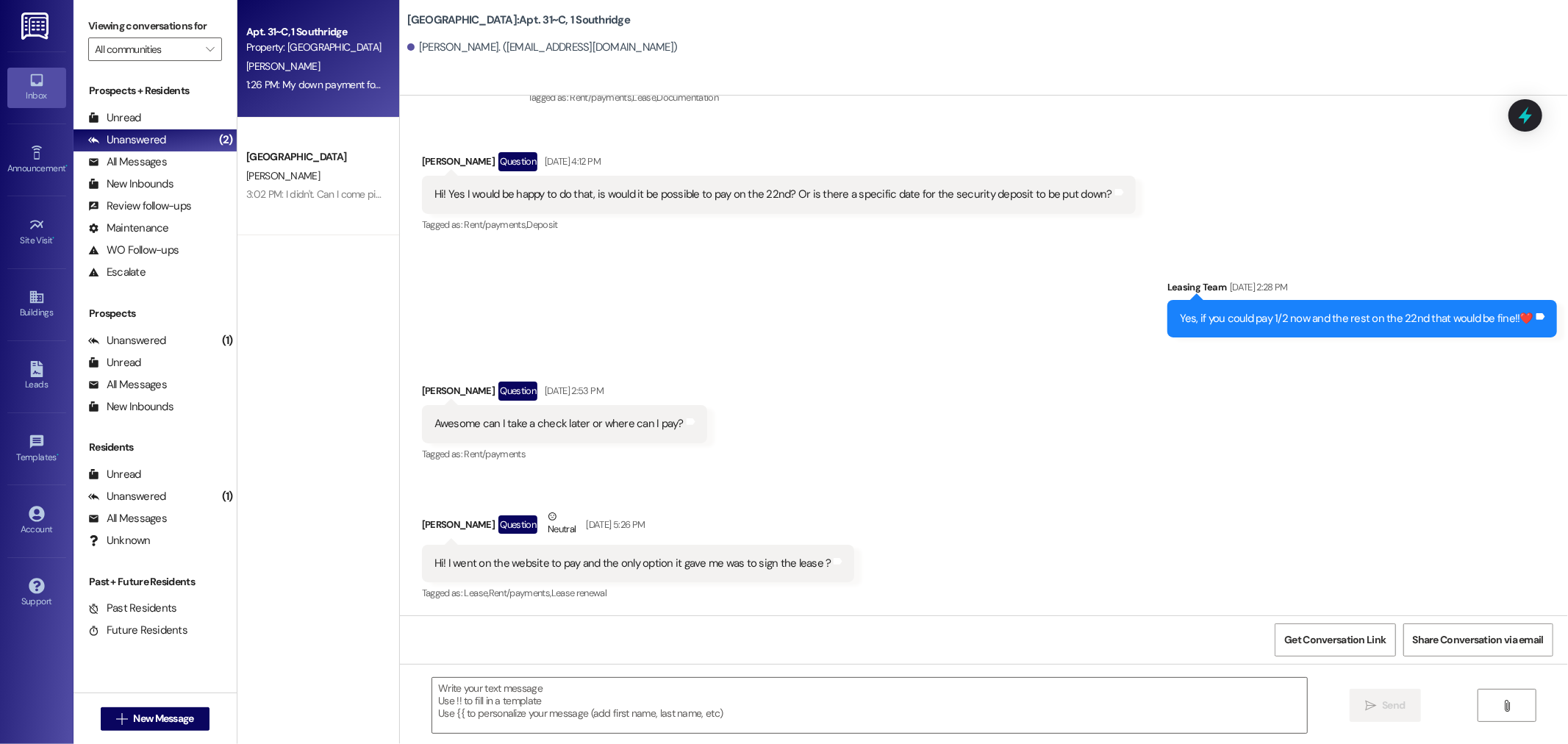
scroll to position [16401, 0]
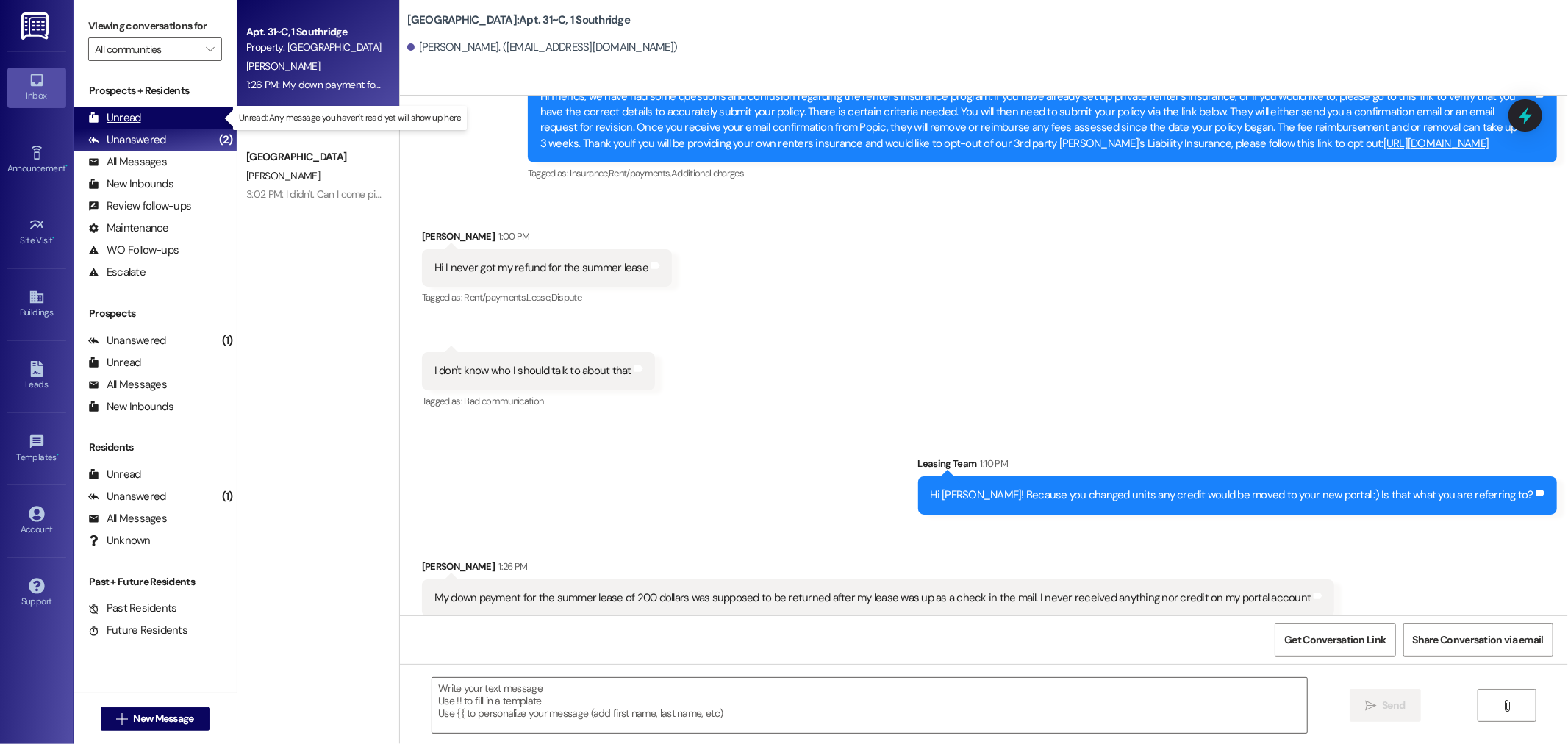
click at [155, 115] on div "Unread (0)" at bounding box center [155, 118] width 163 height 22
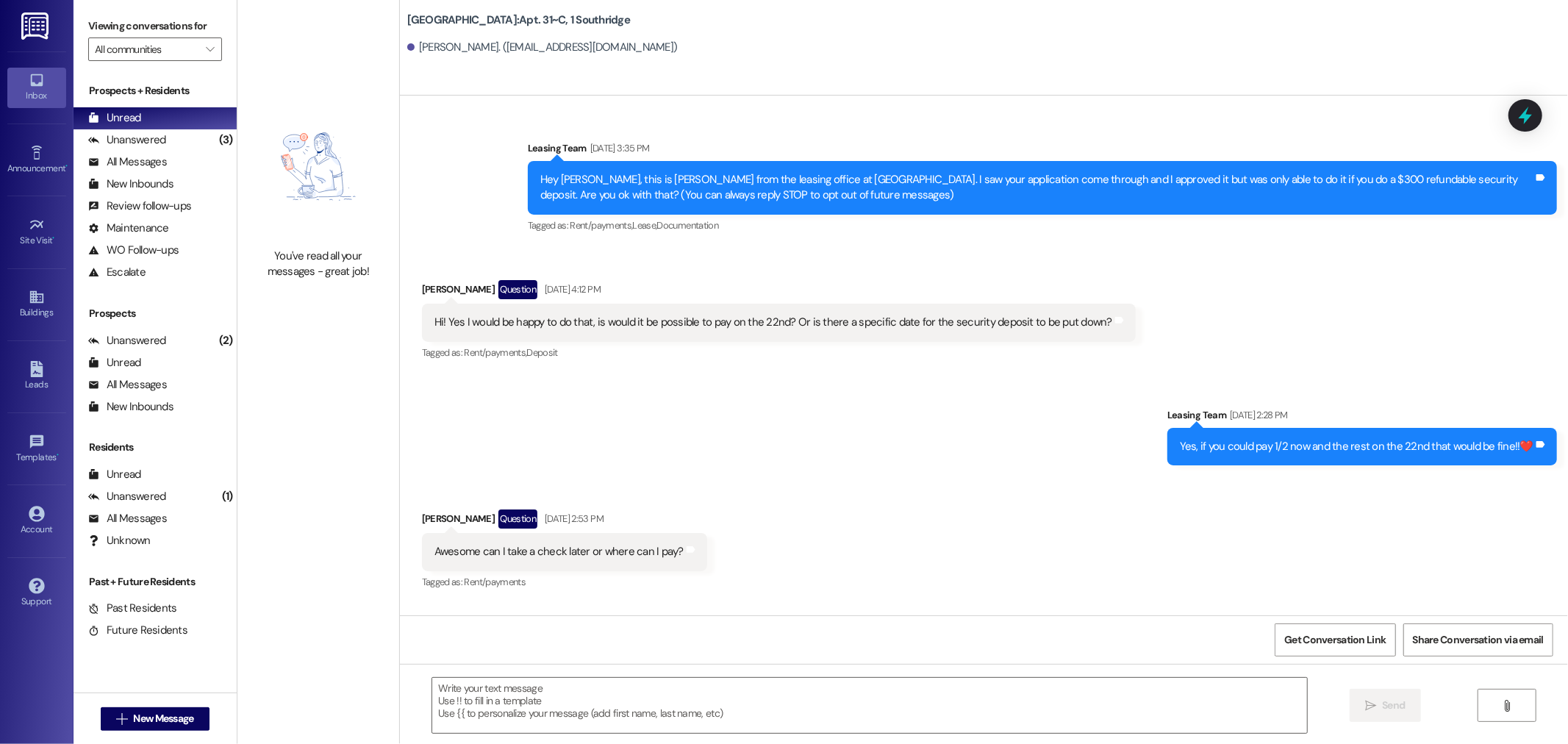
scroll to position [16400, 0]
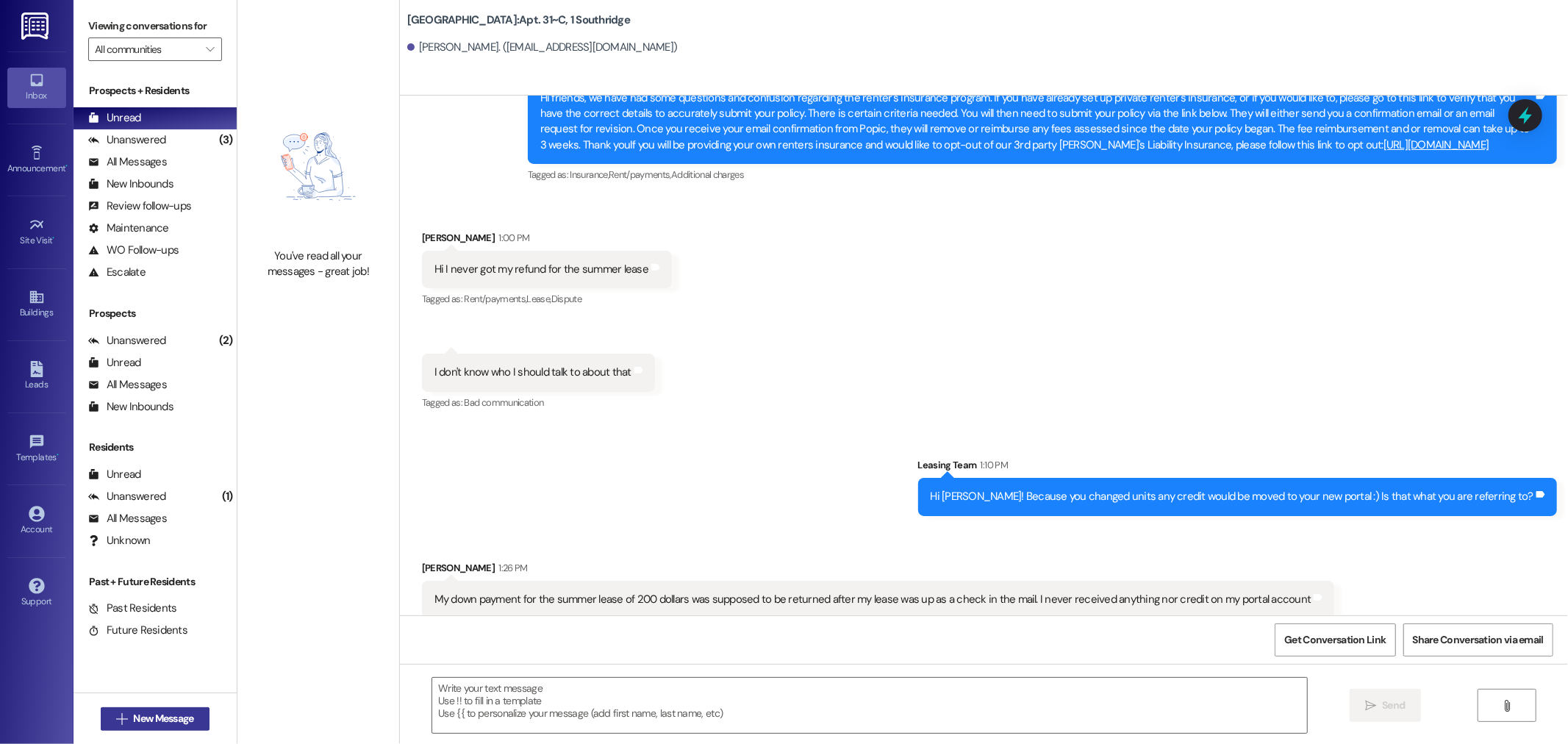
click at [149, 714] on span "New Message" at bounding box center [163, 718] width 60 height 16
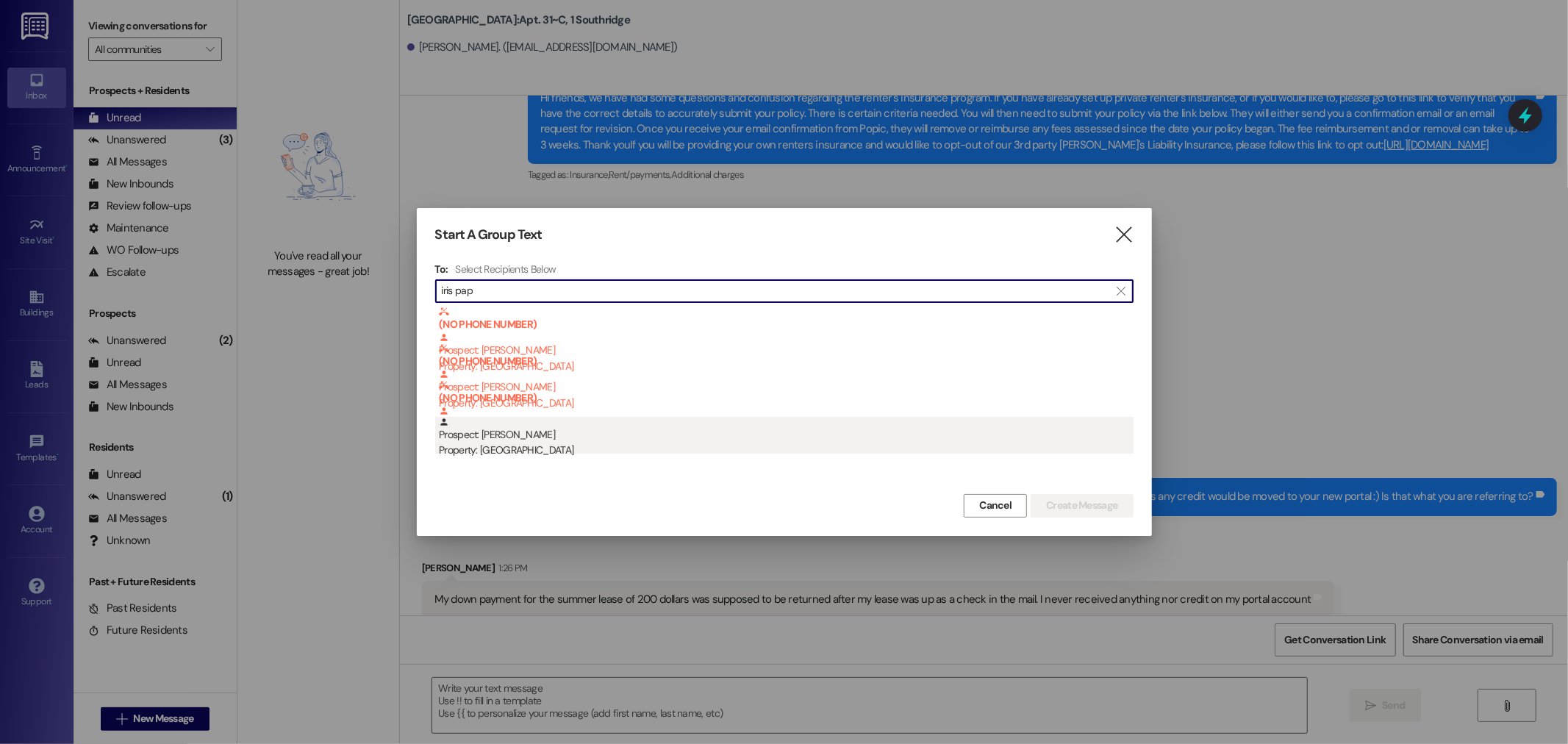
type input "iris pap"
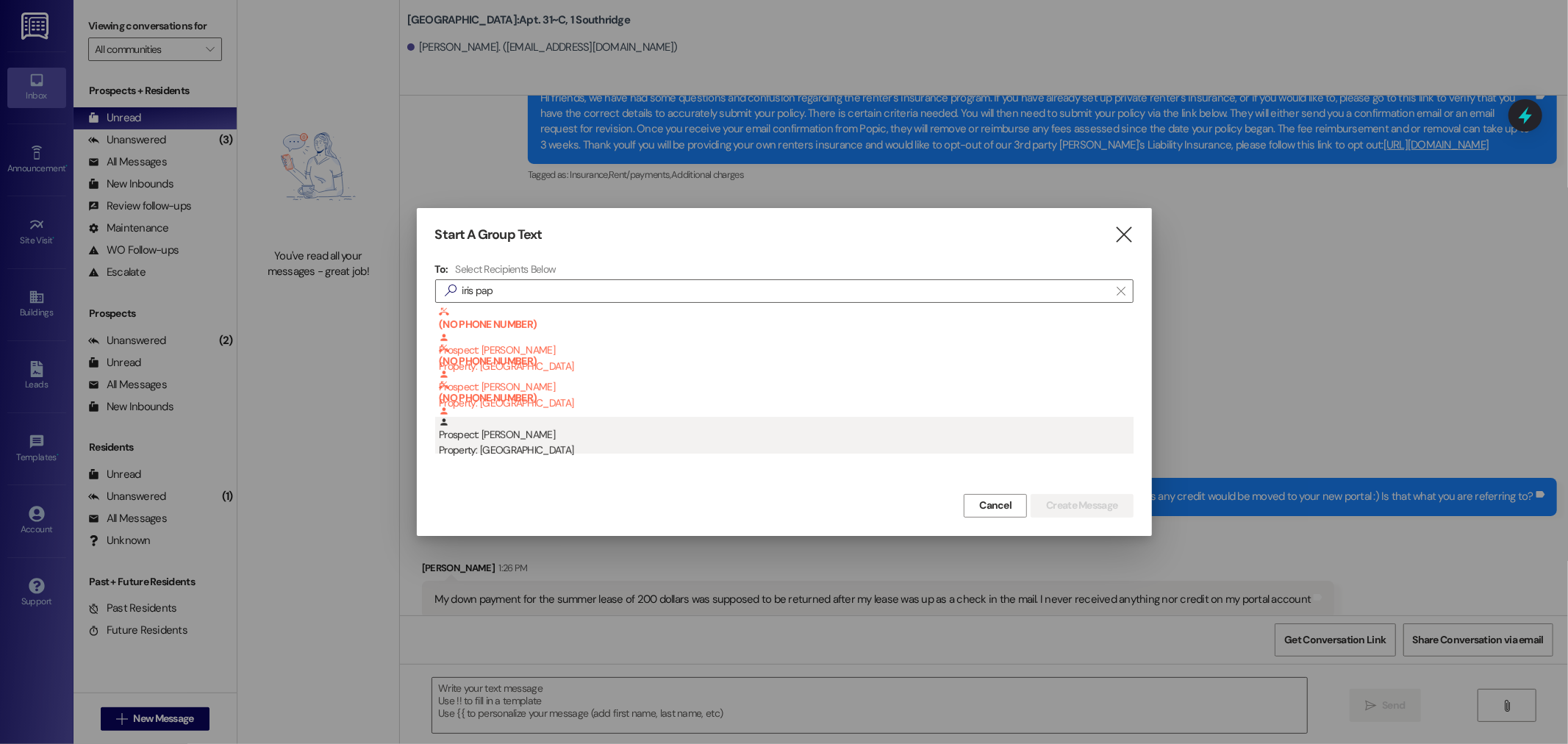
click at [502, 446] on div "Property: [GEOGRAPHIC_DATA]" at bounding box center [786, 450] width 694 height 16
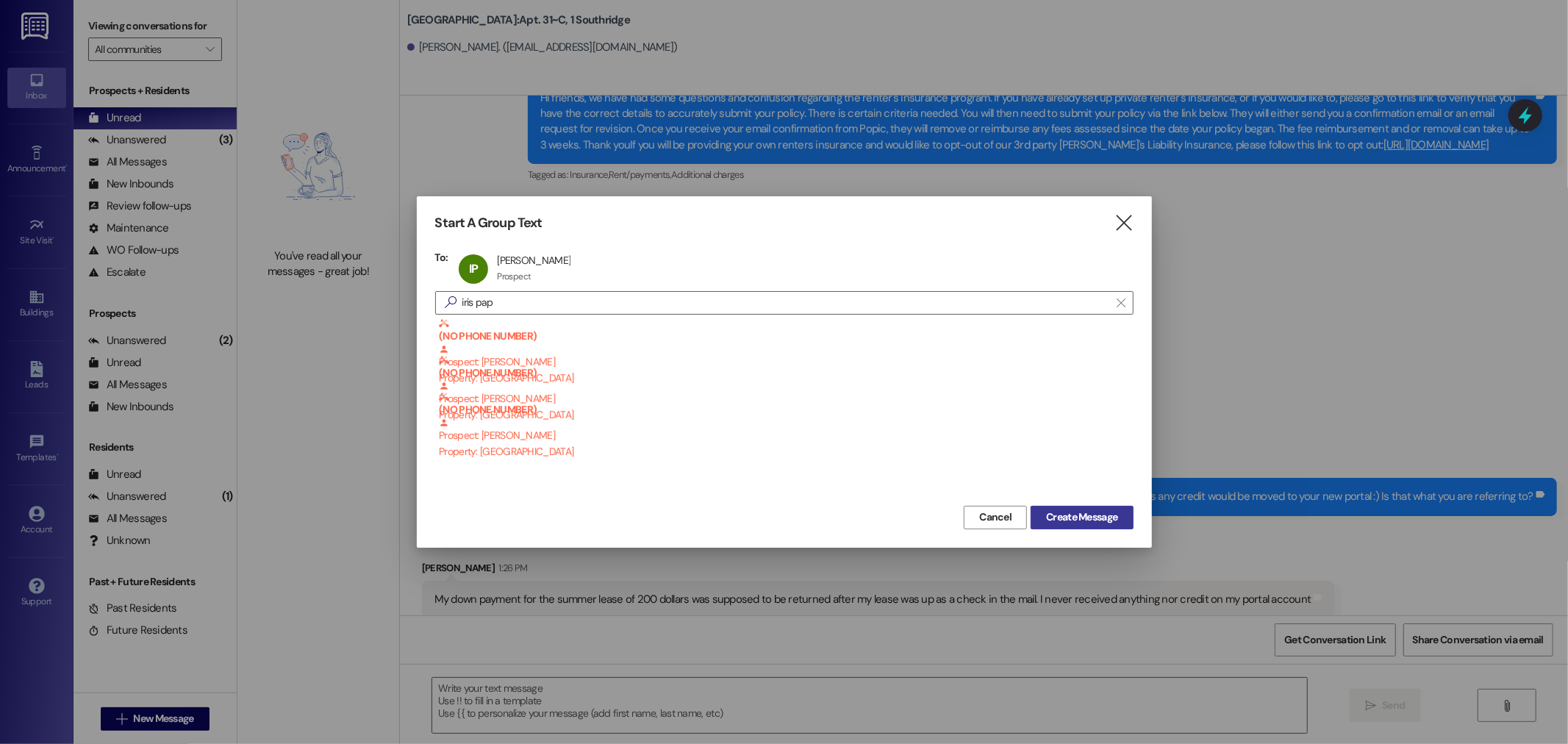
click at [1071, 519] on span "Create Message" at bounding box center [1081, 517] width 71 height 16
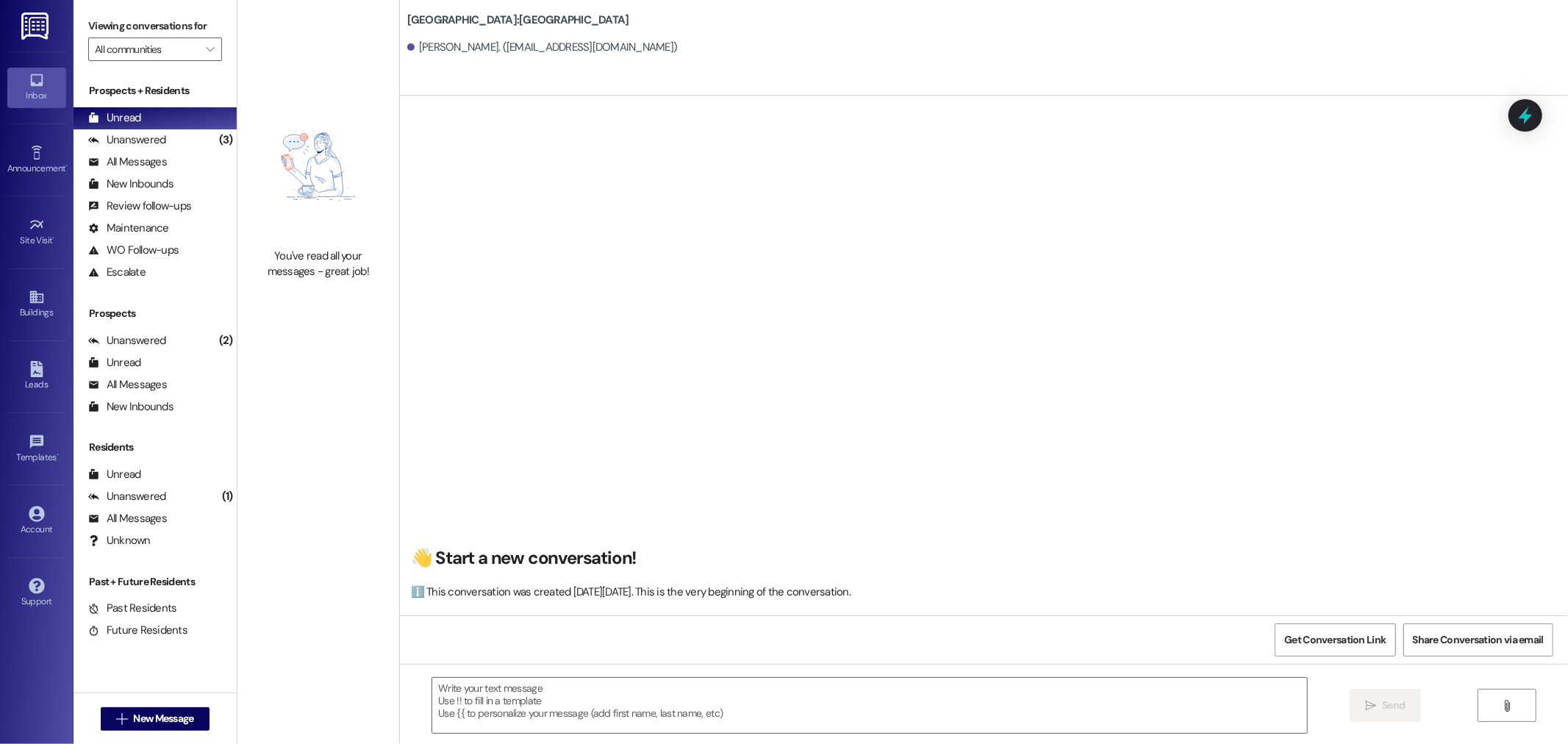
scroll to position [0, 0]
click at [570, 713] on textarea at bounding box center [869, 705] width 874 height 55
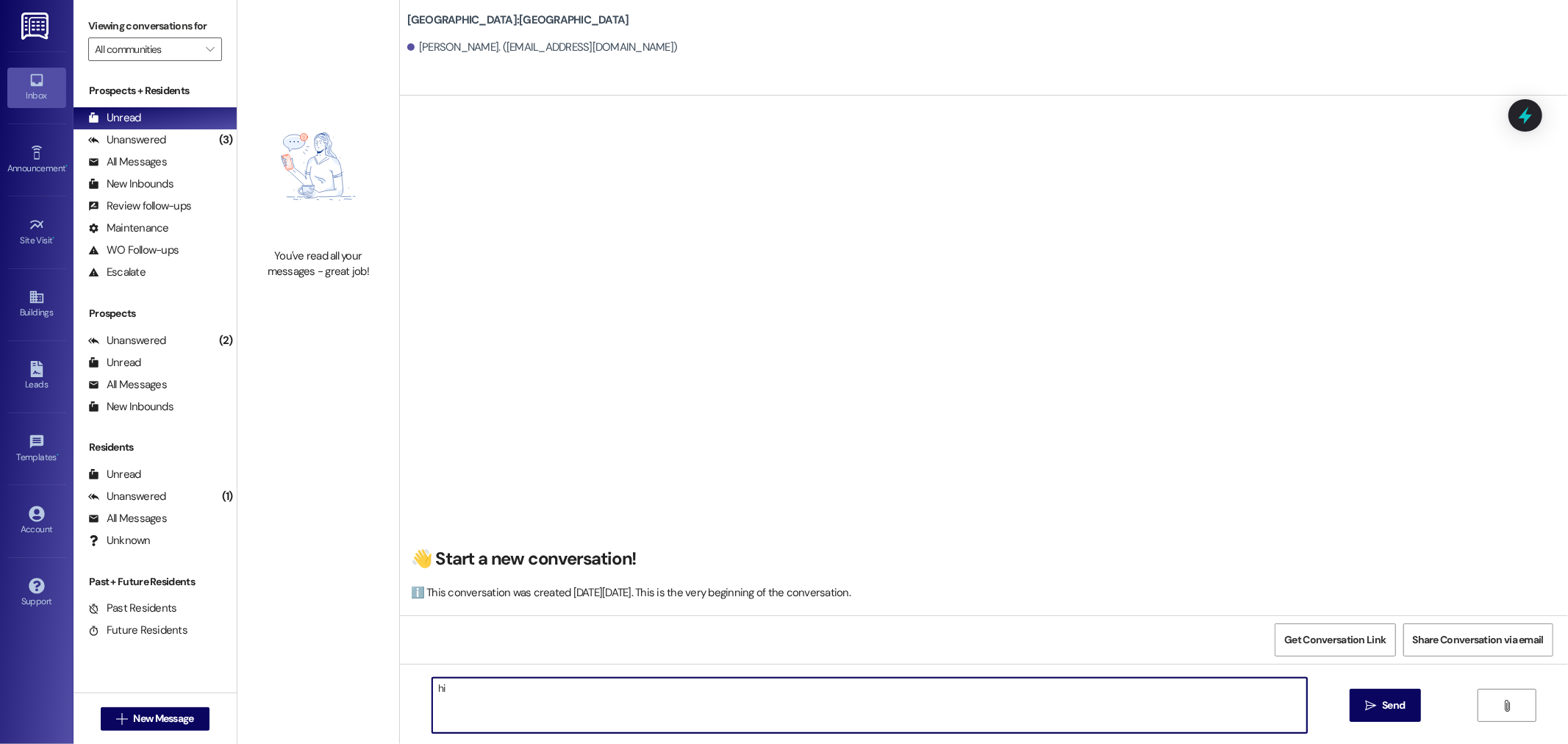
type textarea "h"
drag, startPoint x: 964, startPoint y: 688, endPoint x: 798, endPoint y: 688, distance: 166.0
click at [798, 688] on textarea "Hi Iris! This is Mary Bailey from the Southridge front office! Can you please s…" at bounding box center [869, 705] width 874 height 55
type textarea "Hi Iris! This is Mary Bailey from the Southridge front office! Can you please s…"
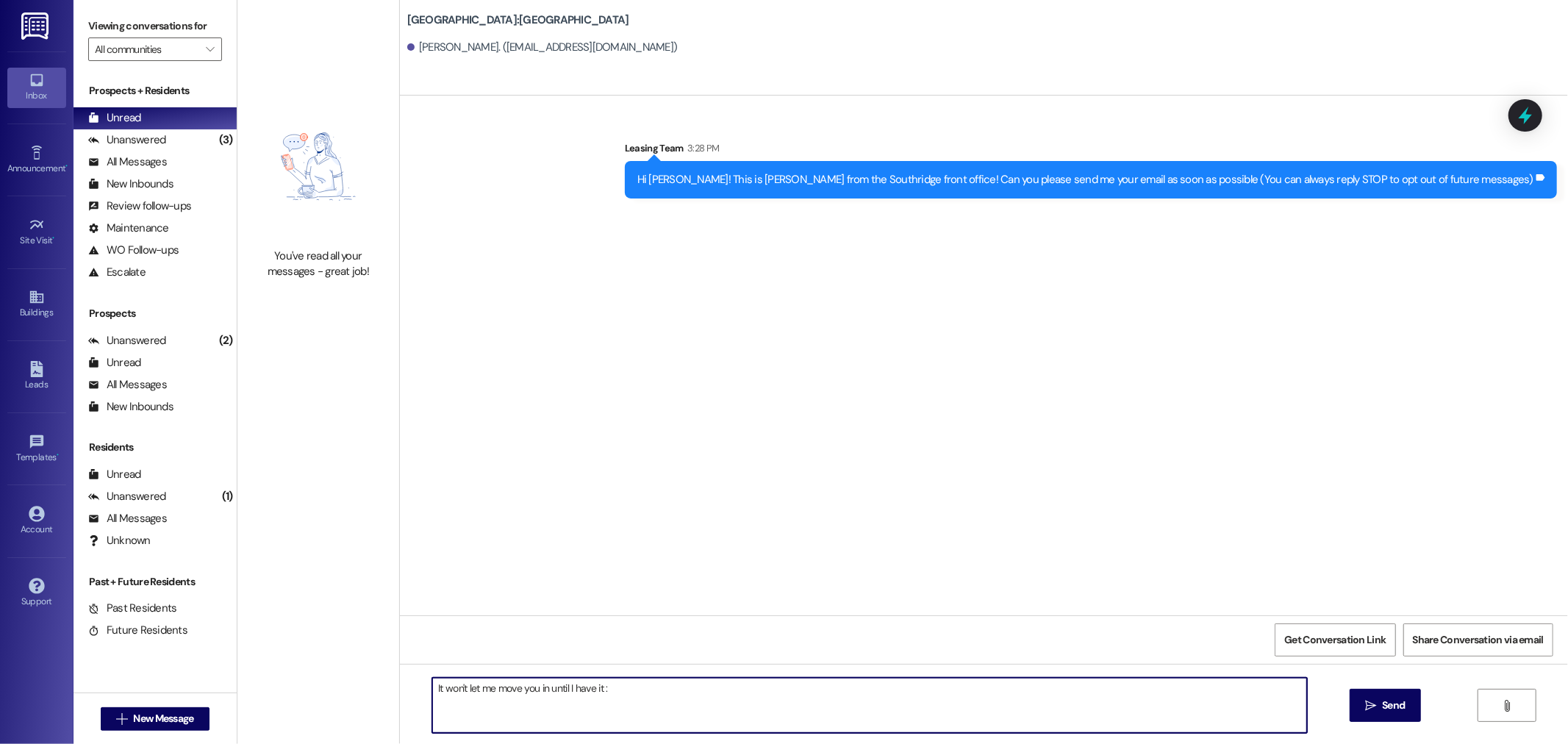
type textarea "It won't let me move you in until I have it :)"
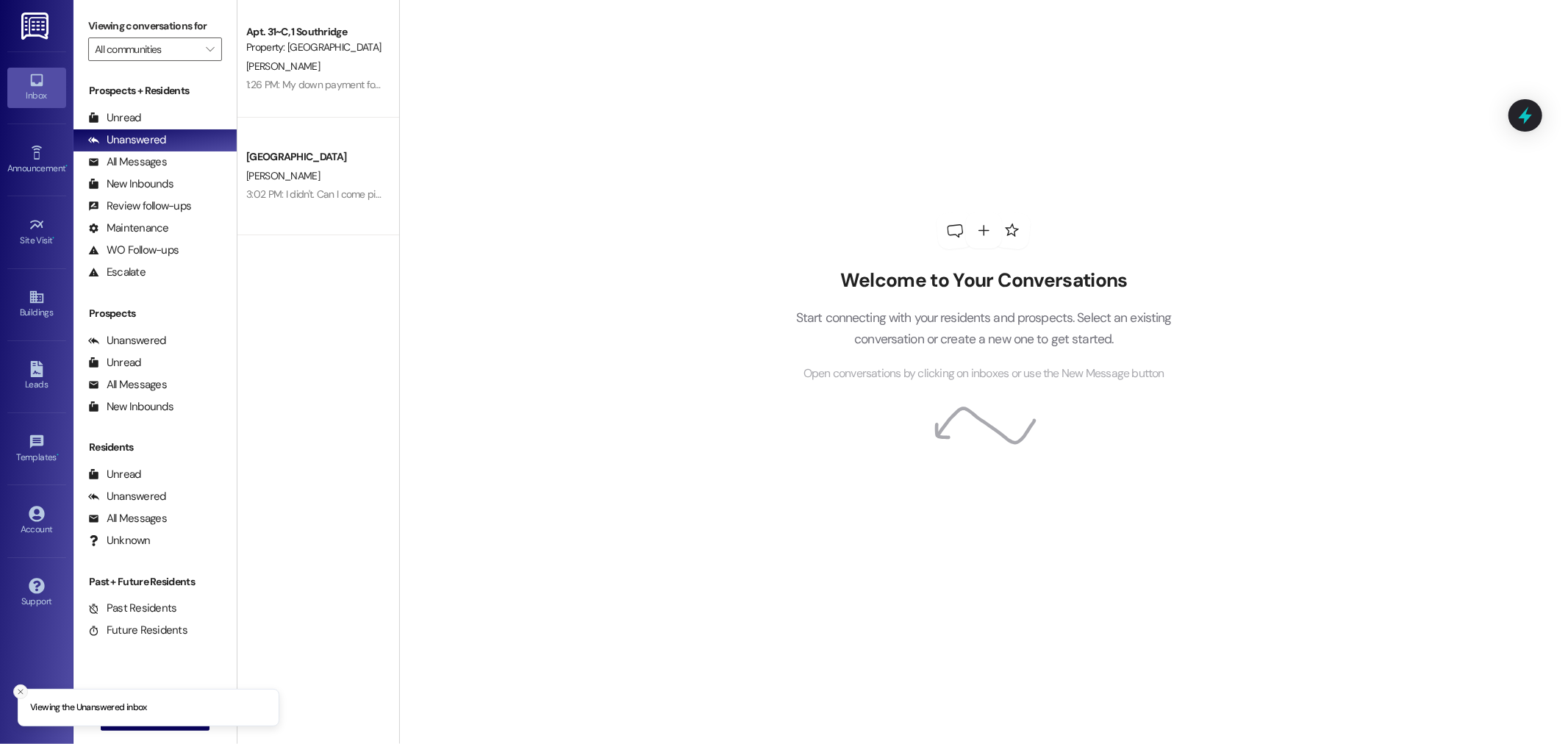
click at [26, 693] on button "Close toast" at bounding box center [21, 691] width 15 height 15
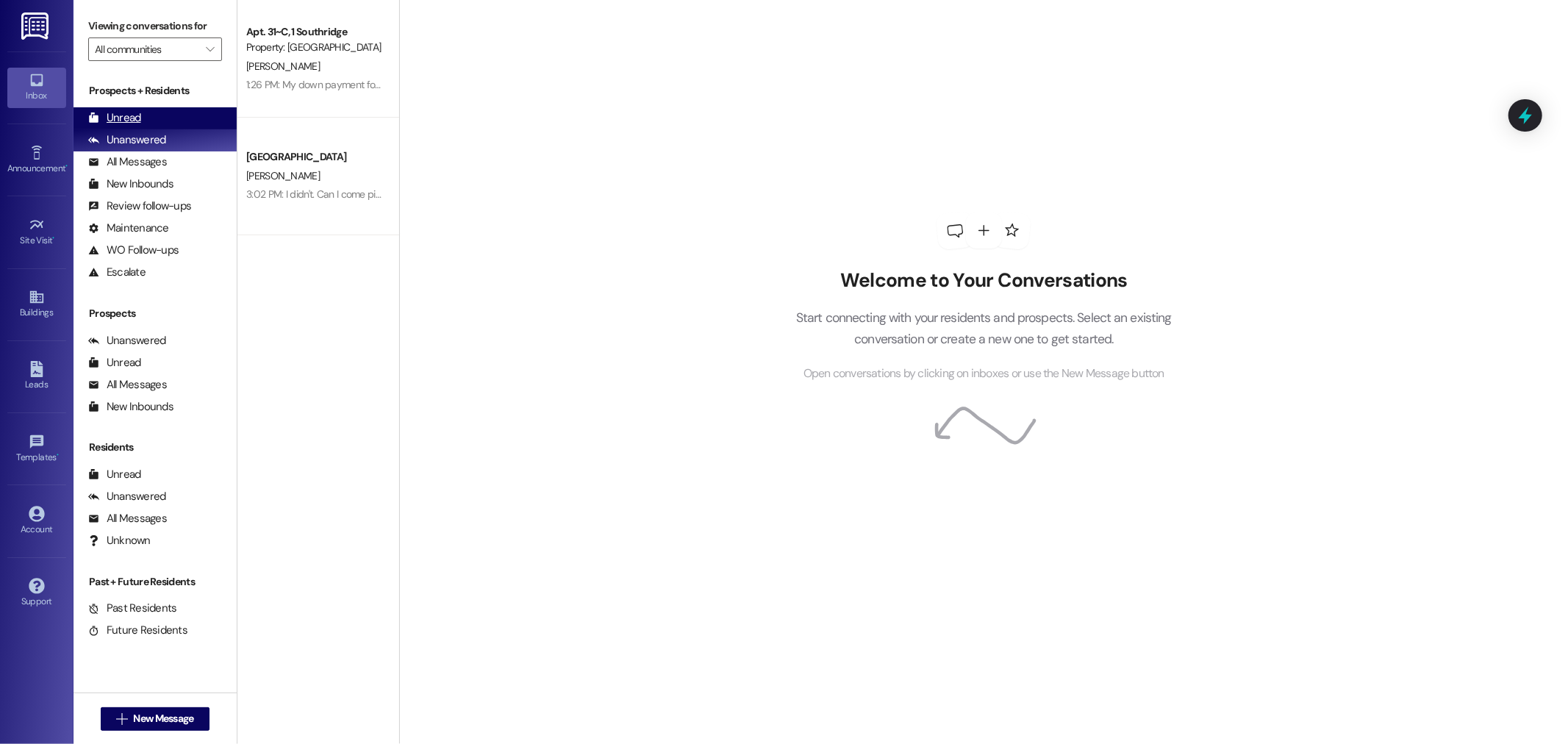
click at [178, 120] on div "Unread (0)" at bounding box center [155, 118] width 163 height 22
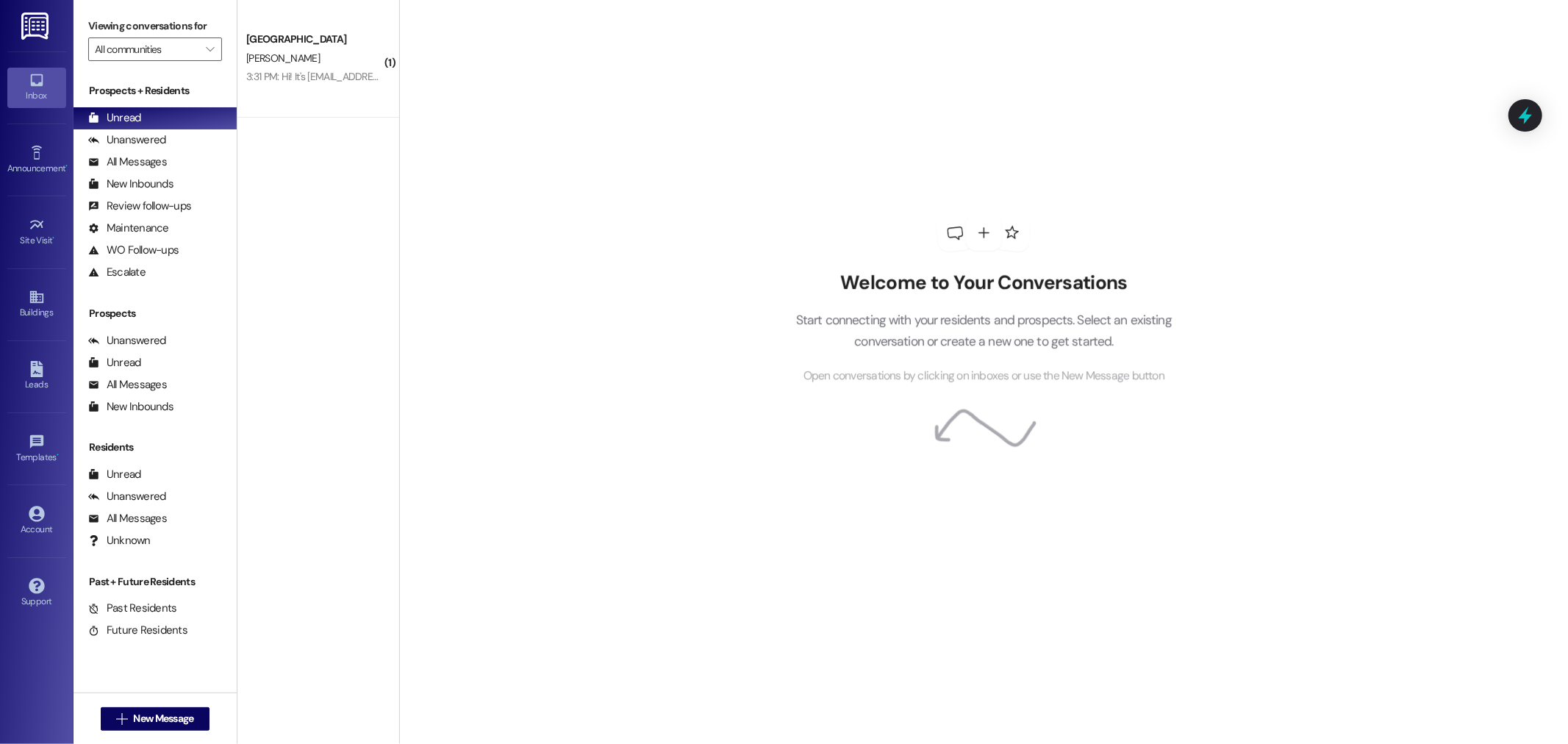
click at [311, 71] on div "3:31 PM: Hi! It's irismpapin@gmail.com 3:31 PM: Hi! It's irismpapin@gmail.com" at bounding box center [353, 77] width 214 height 14
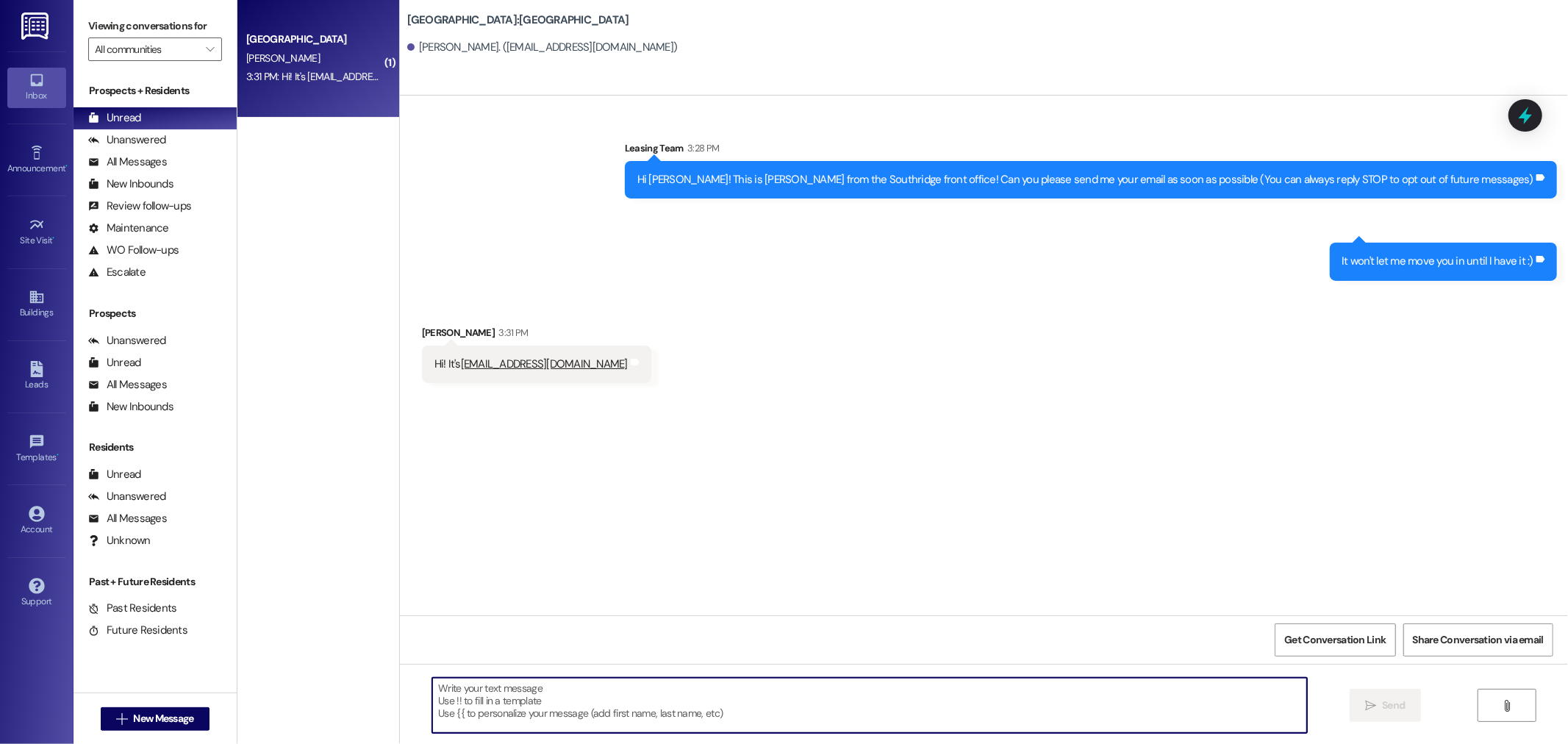
click at [521, 725] on textarea at bounding box center [869, 705] width 874 height 55
type textarea "okay thank you so much!!"
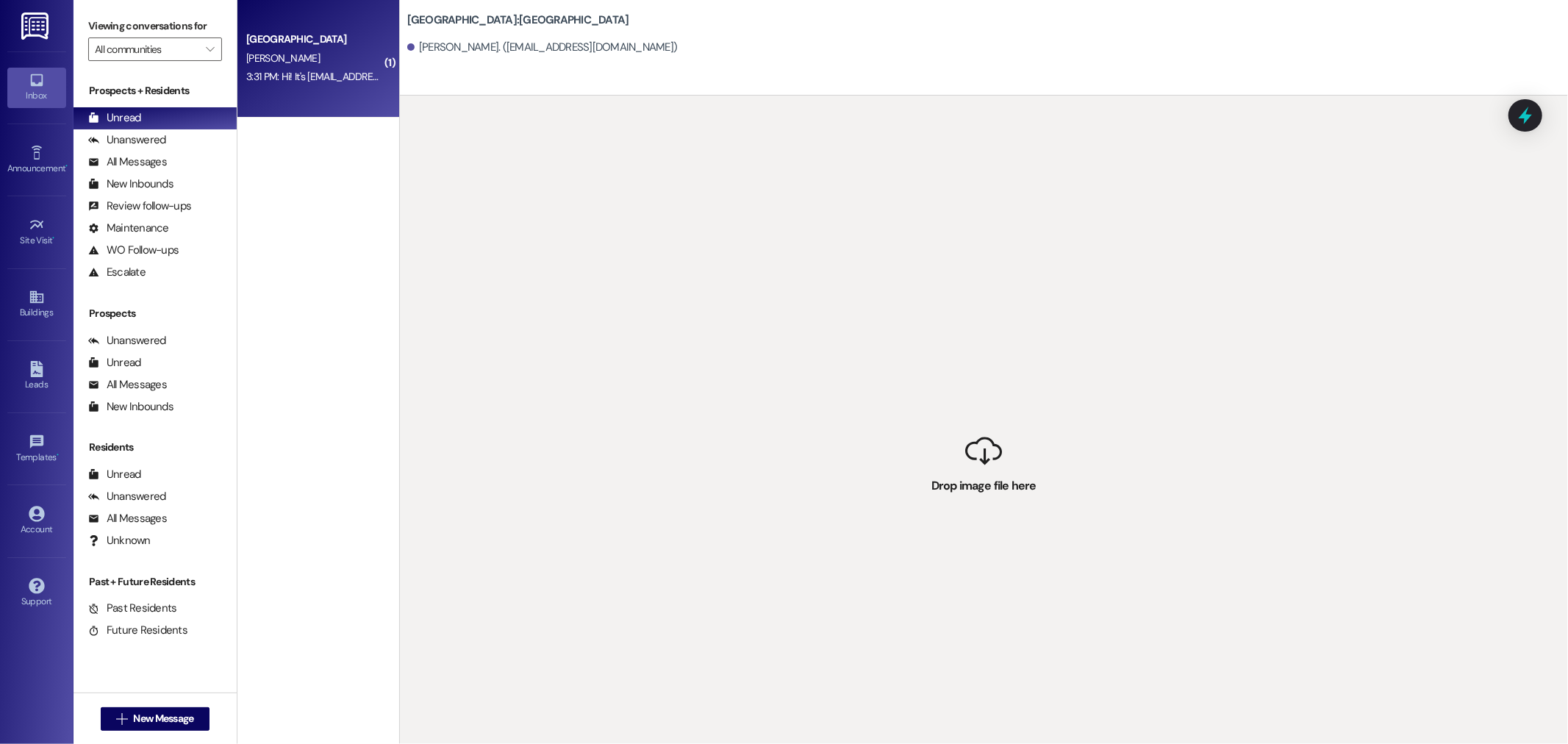
click at [892, 493] on div " Drop image file here" at bounding box center [983, 467] width 1168 height 744
drag, startPoint x: 1342, startPoint y: 99, endPoint x: 1466, endPoint y: 105, distance: 124.1
click at [1378, 98] on div " Drop image file here" at bounding box center [983, 467] width 1168 height 744
drag, startPoint x: 226, startPoint y: 66, endPoint x: 312, endPoint y: 77, distance: 86.7
click at [238, 70] on div "Southridge Prospect I. Papin 3:31 PM: Hi! It's irismpapin@gmail.com 3:31 PM: Hi…" at bounding box center [318, 59] width 162 height 117
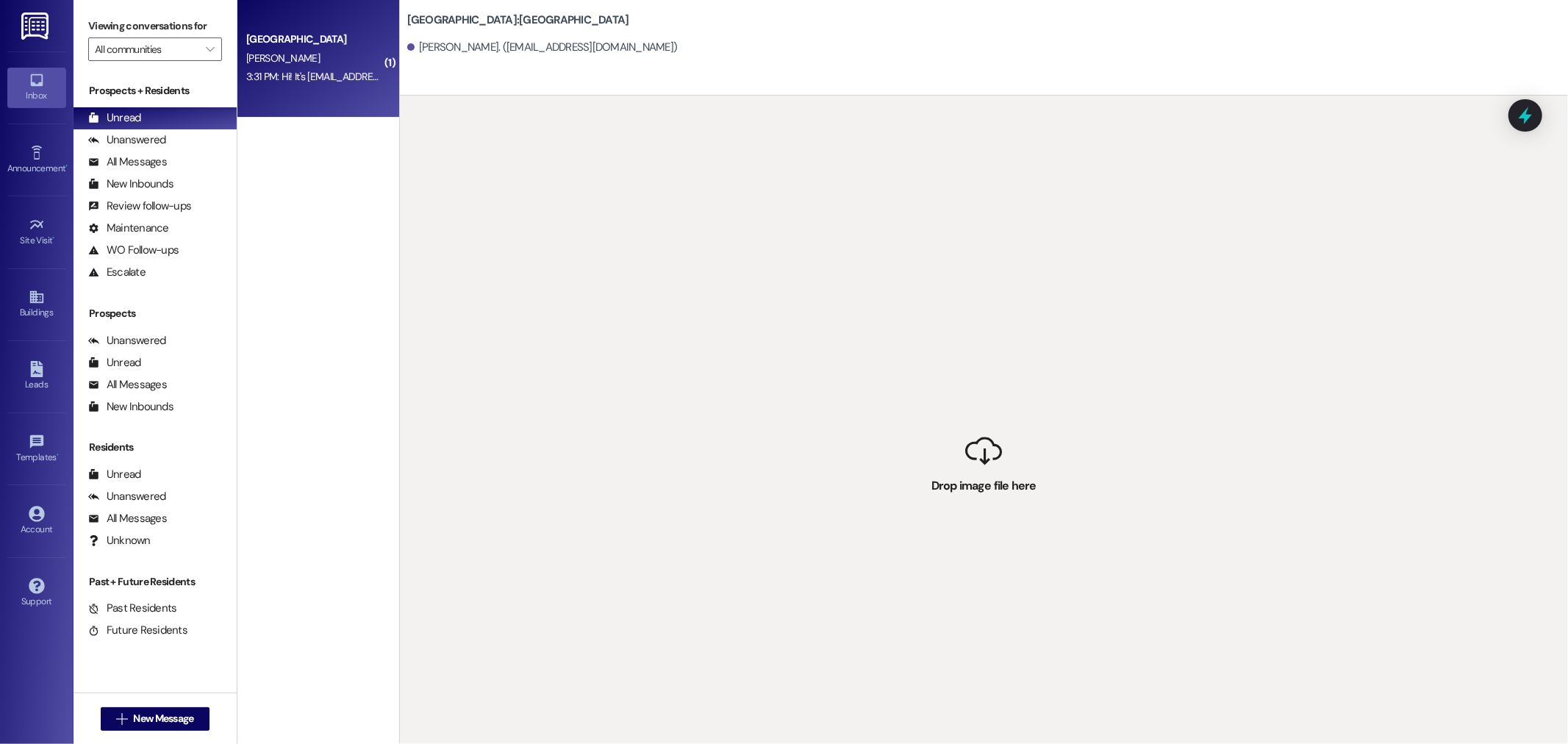
click at [312, 77] on div "3:31 PM: Hi! It's irismpapin@gmail.com 3:31 PM: Hi! It's irismpapin@gmail.com" at bounding box center [353, 77] width 214 height 14
click at [312, 79] on div "3:31 PM: Hi! It's irismpapin@gmail.com 3:31 PM: Hi! It's irismpapin@gmail.com" at bounding box center [353, 77] width 214 height 14
drag, startPoint x: 983, startPoint y: 301, endPoint x: 966, endPoint y: 295, distance: 18.0
click at [985, 301] on div " Drop image file here" at bounding box center [983, 467] width 1168 height 744
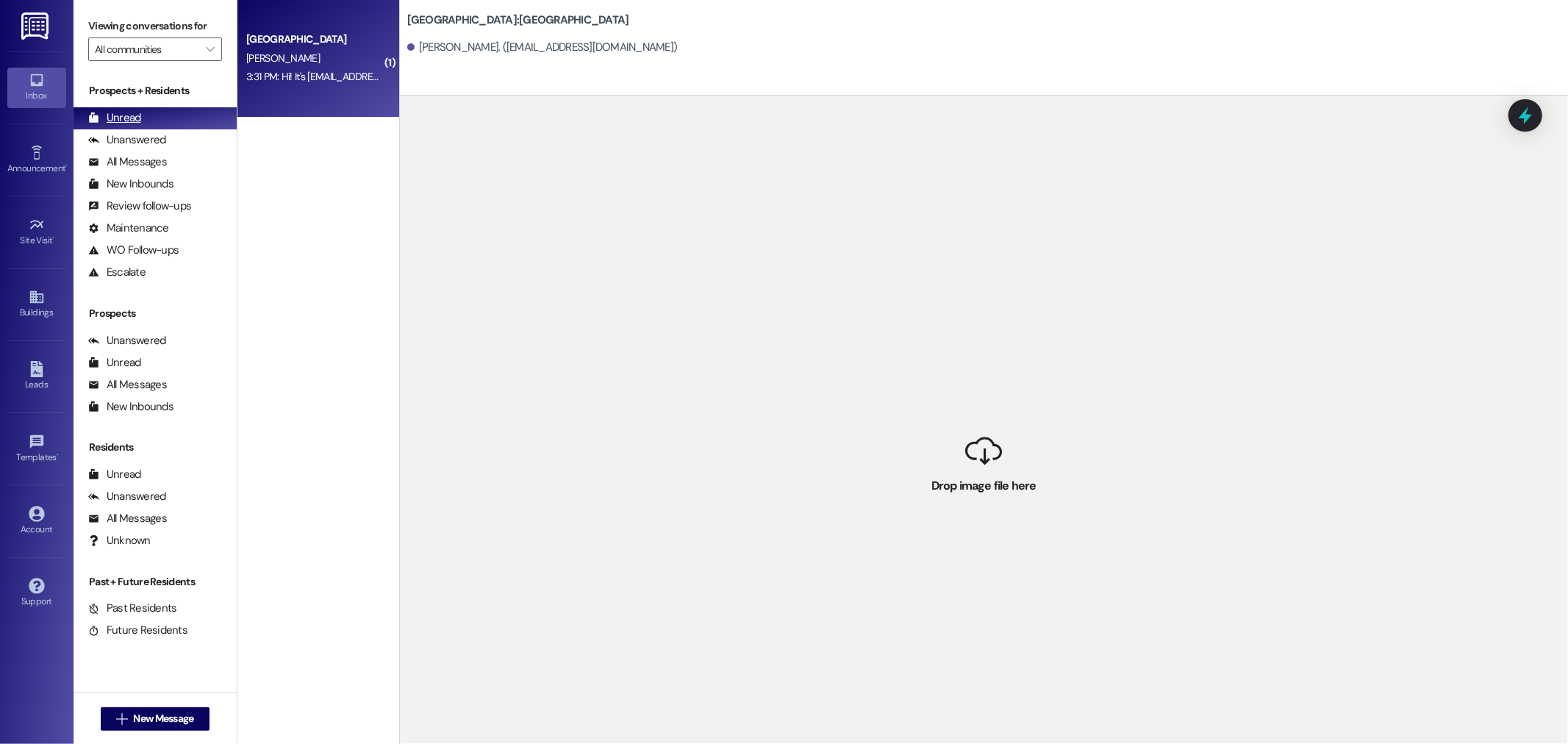
click at [199, 120] on div "Unread (0)" at bounding box center [155, 118] width 163 height 22
click at [157, 140] on div "Unanswered" at bounding box center [127, 140] width 78 height 16
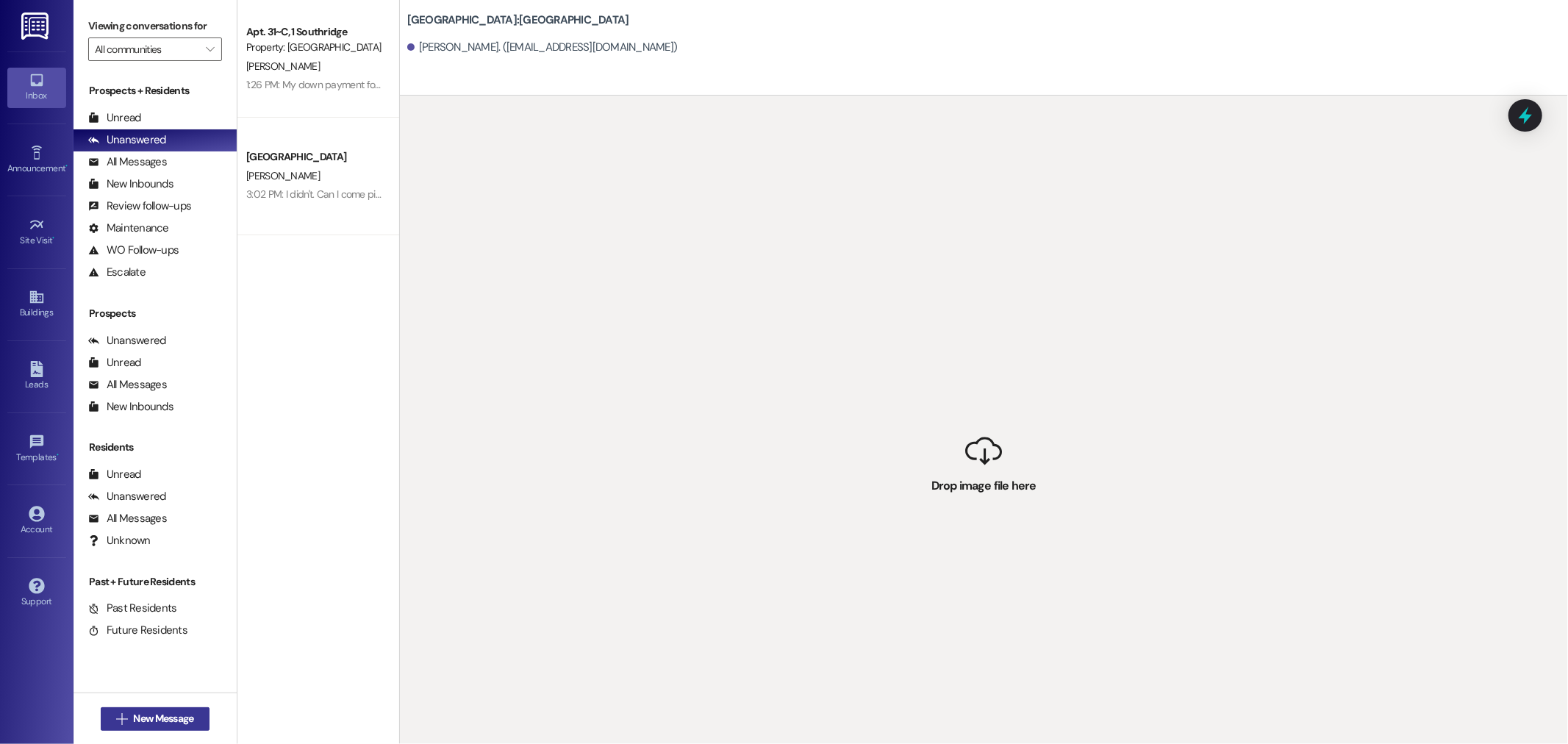
click at [160, 718] on span "New Message" at bounding box center [163, 718] width 60 height 16
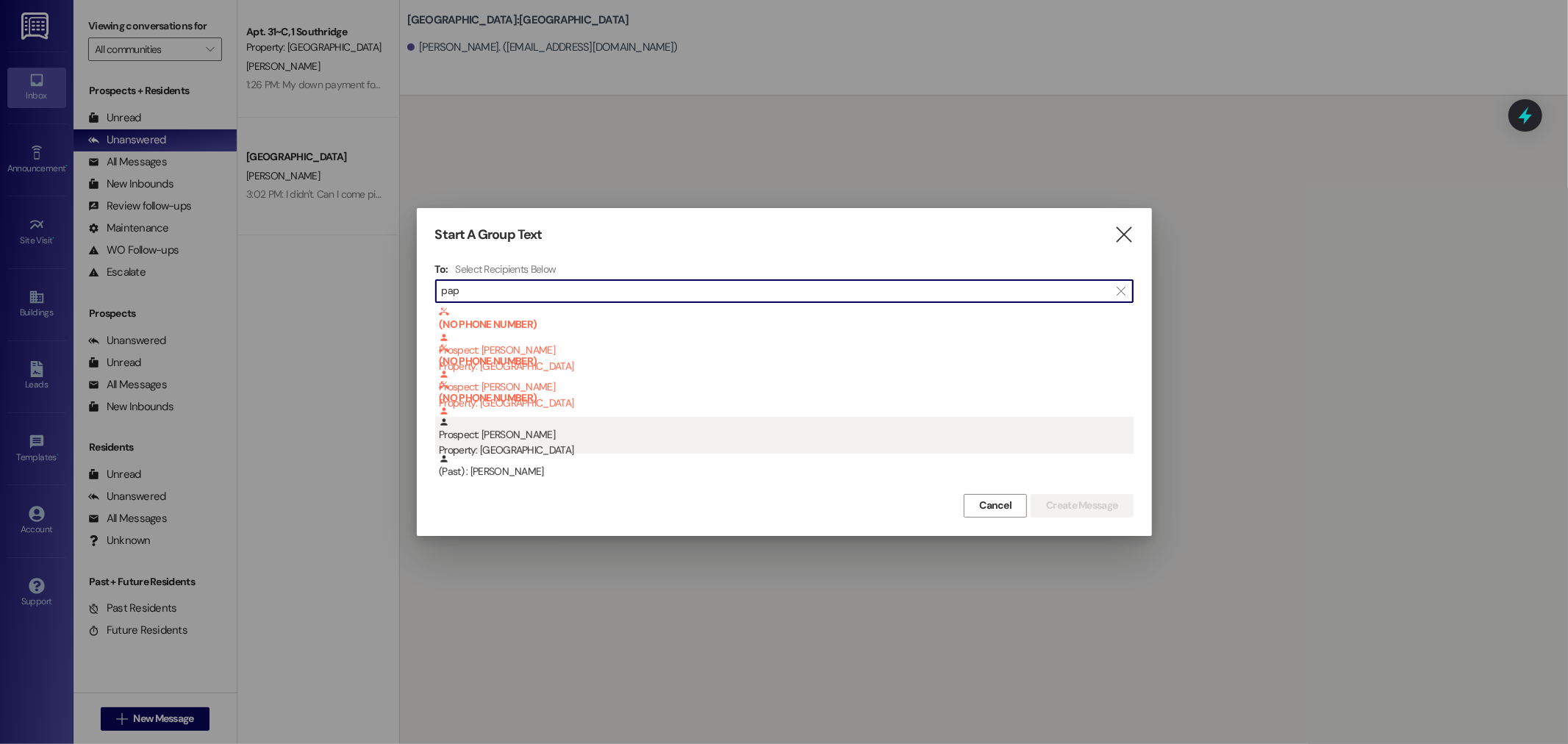
type input "pap"
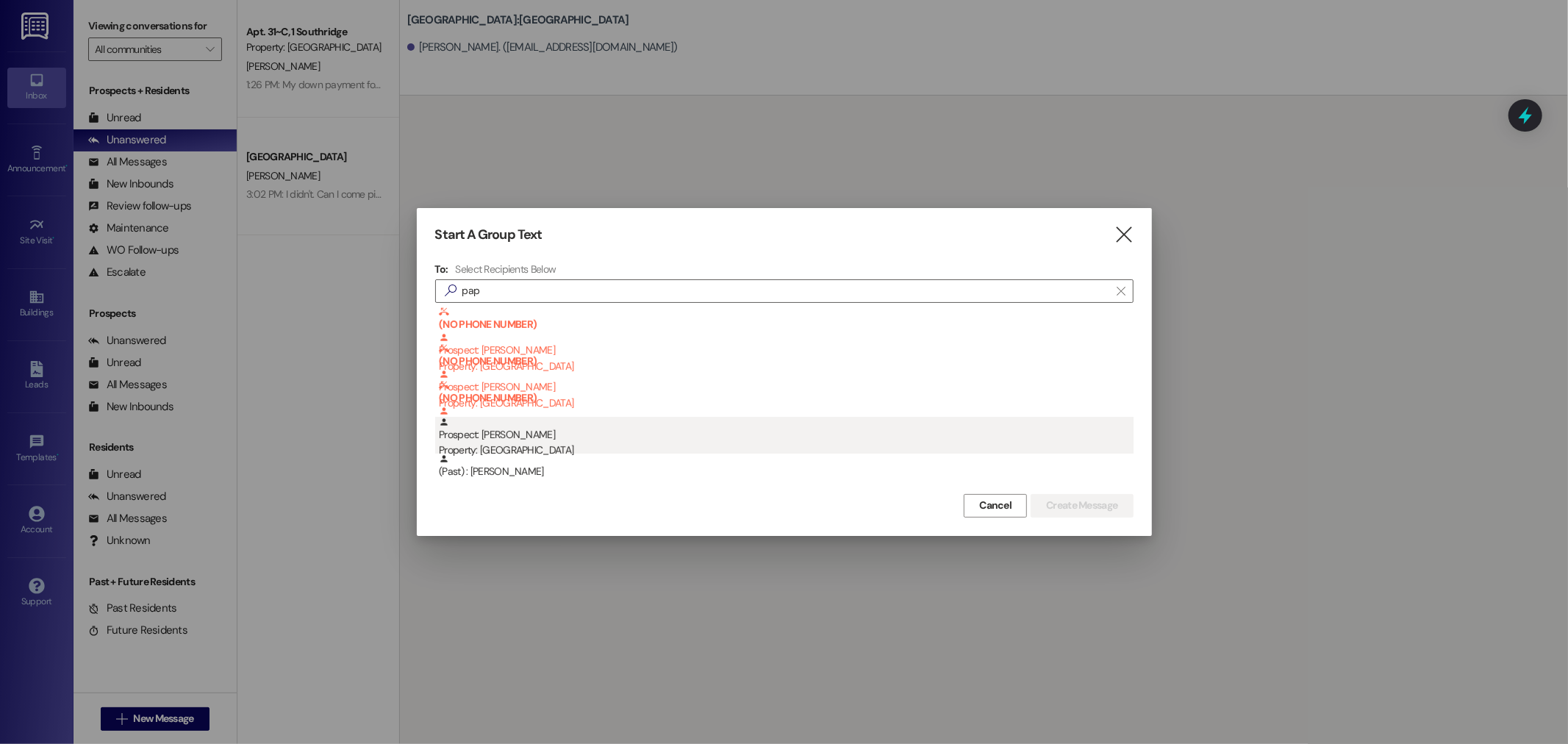
click at [537, 445] on div "Property: [GEOGRAPHIC_DATA]" at bounding box center [786, 450] width 694 height 16
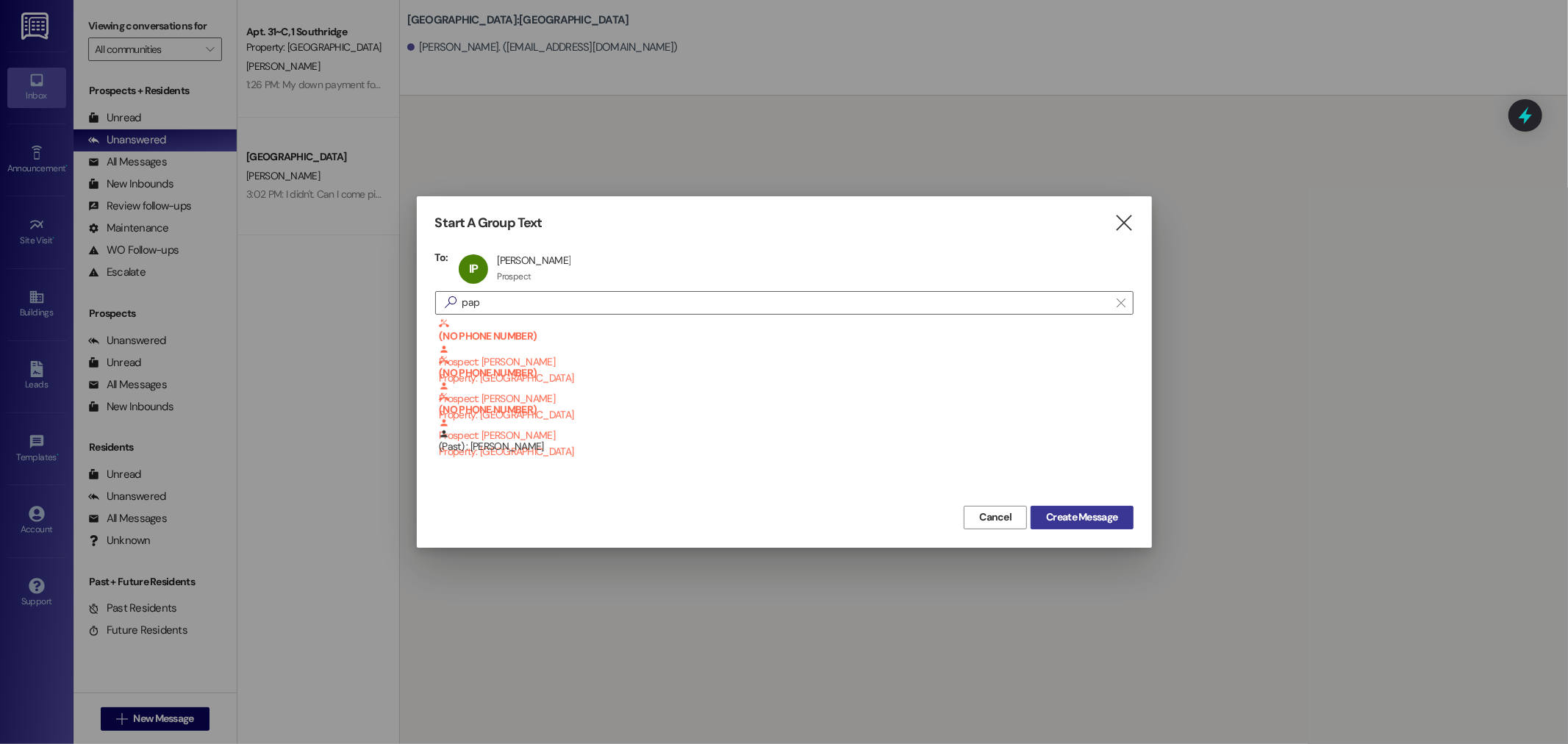
click at [1062, 521] on span "Create Message" at bounding box center [1081, 517] width 71 height 16
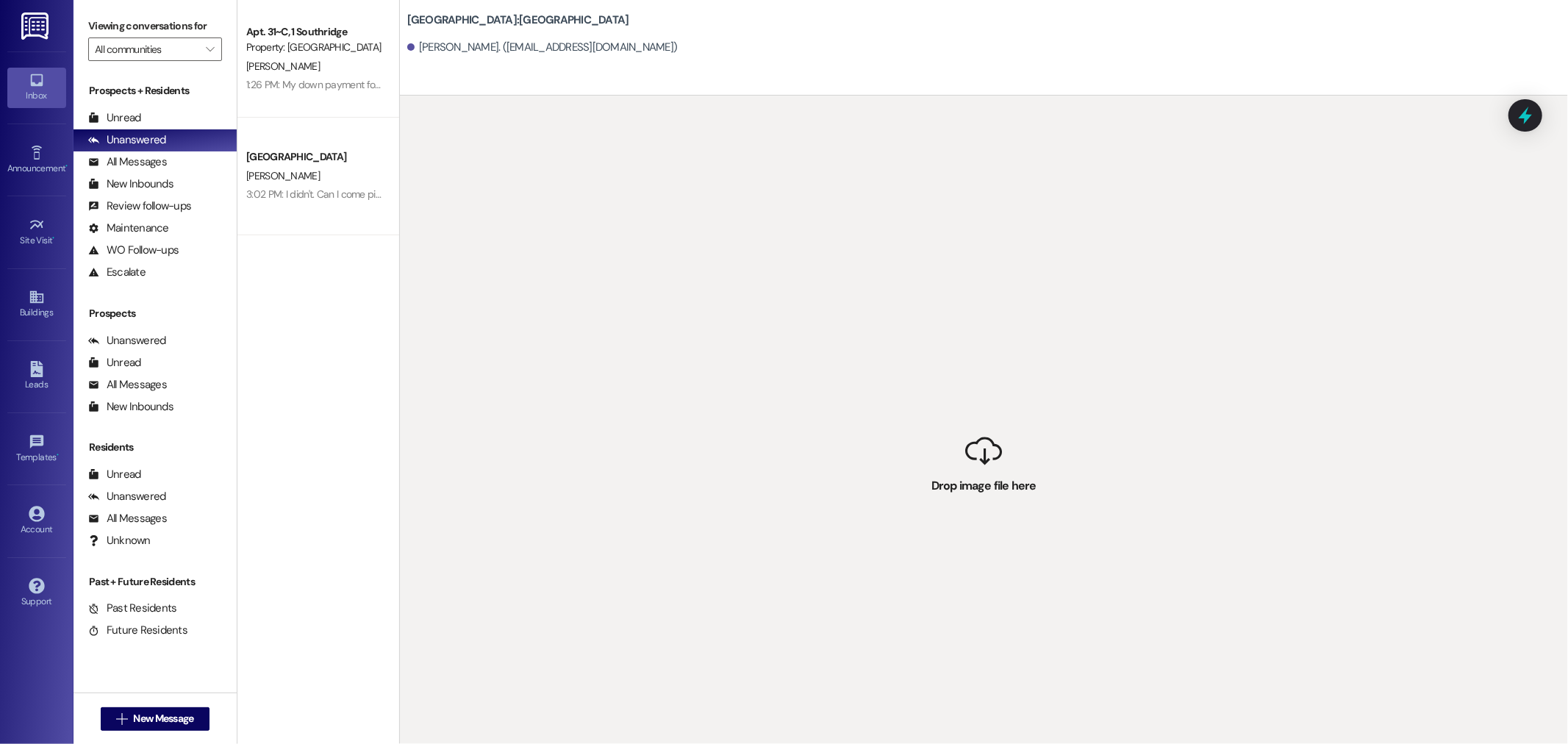
click at [691, 445] on div " Drop image file here" at bounding box center [983, 467] width 1168 height 744
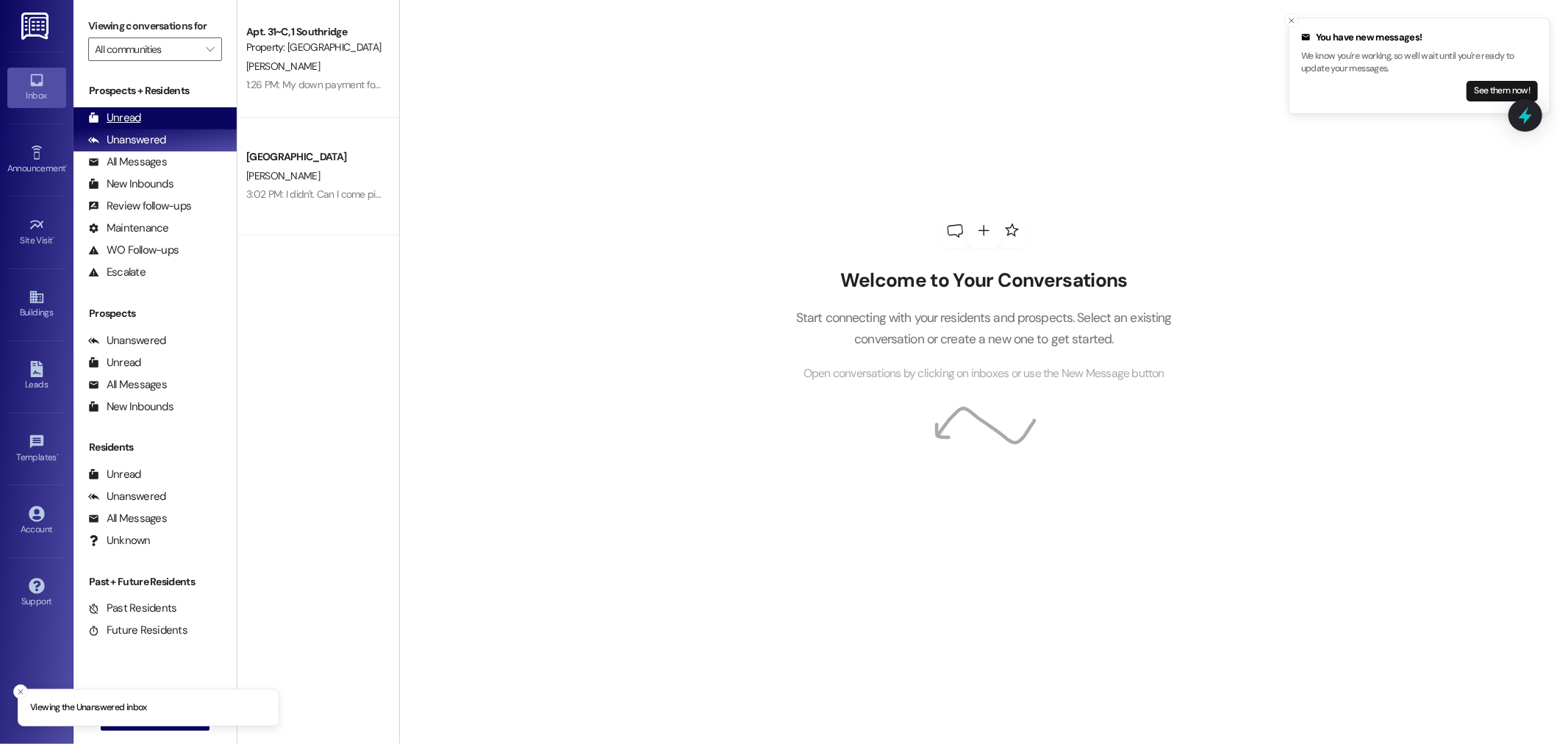
click at [184, 123] on div "Unread (0)" at bounding box center [155, 118] width 163 height 22
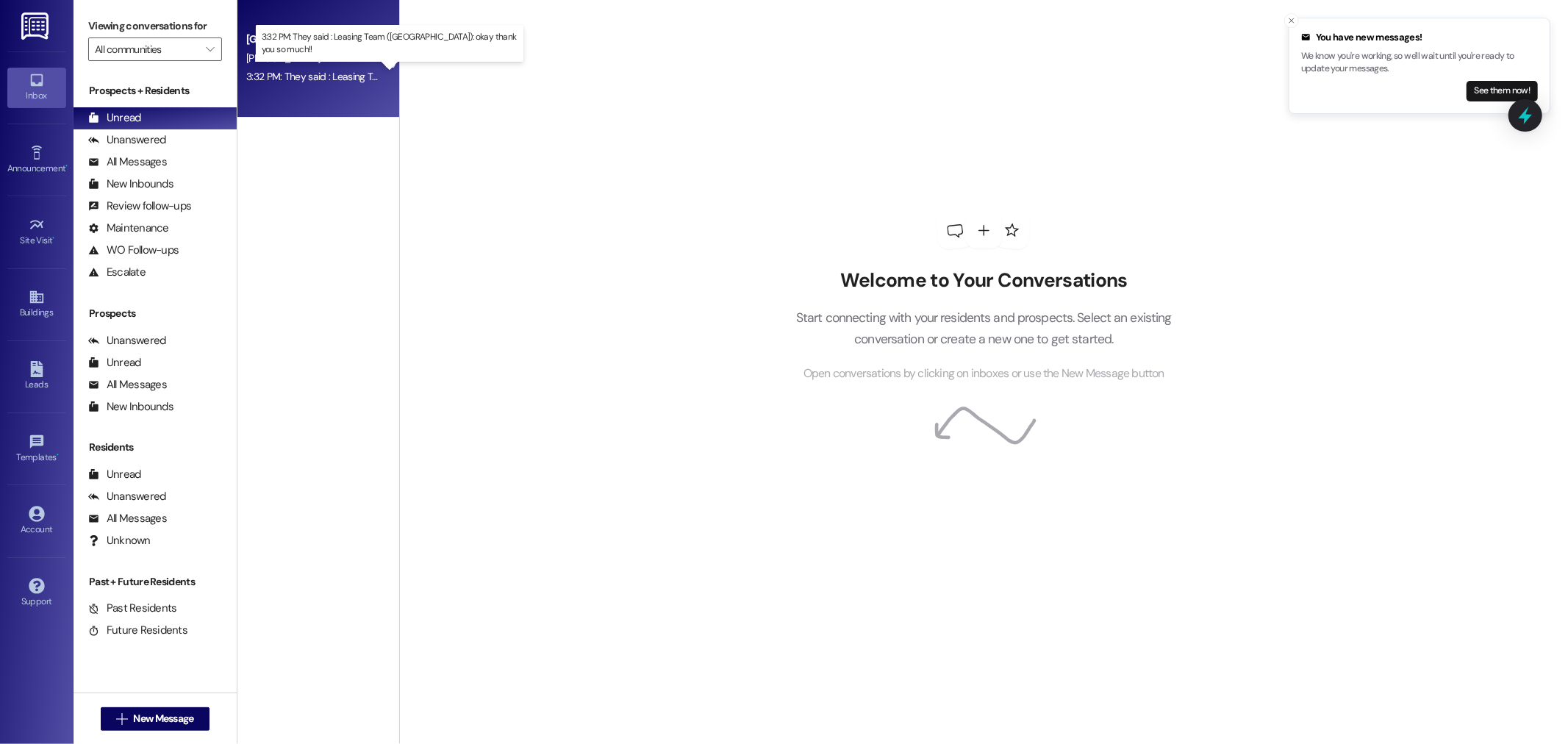
click at [275, 71] on div "3:32 PM: They said : Leasing Team (Southridge): okay thank you so much!! 3:32 P…" at bounding box center [426, 77] width 360 height 14
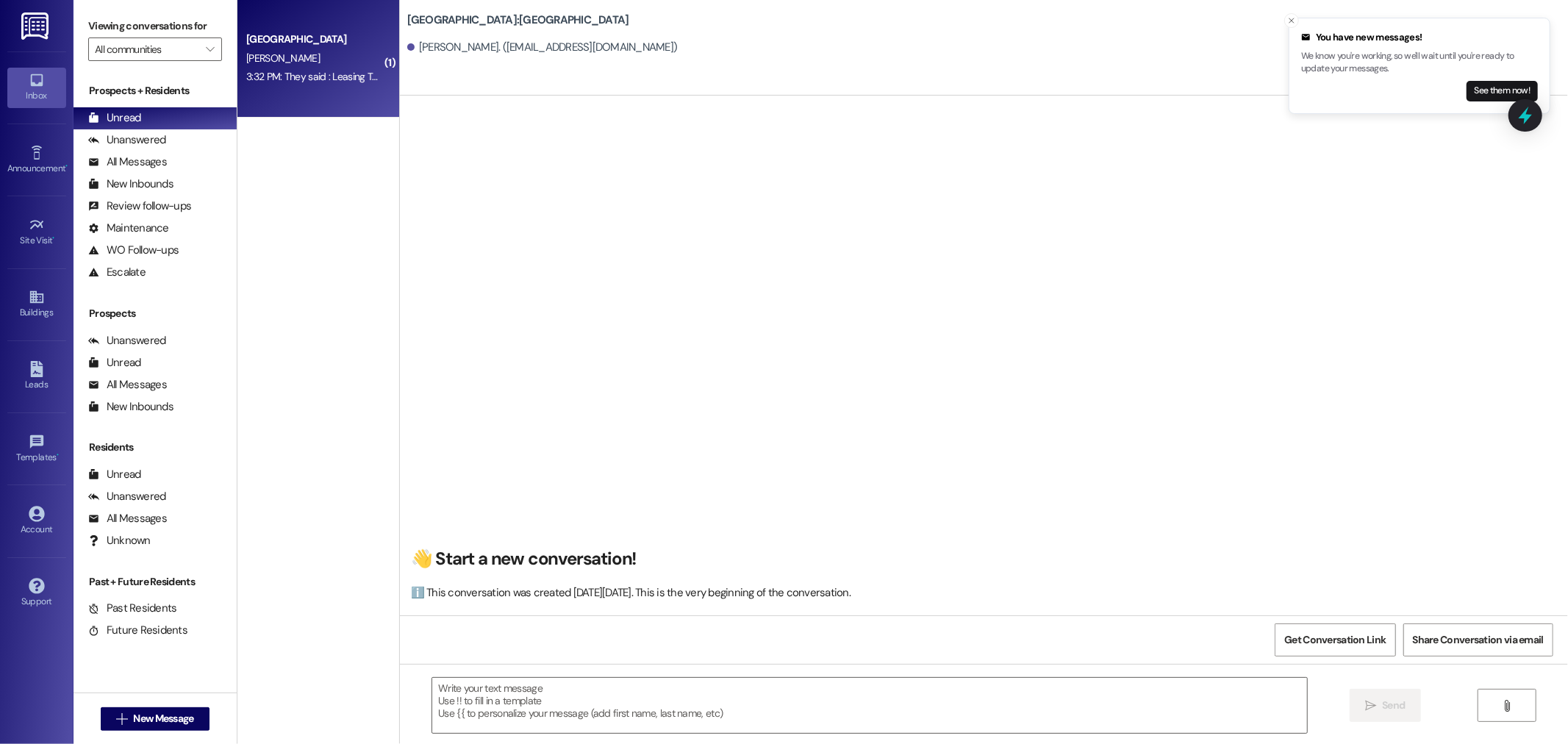
click at [275, 71] on div "3:32 PM: They said : Leasing Team (Southridge): okay thank you so much!! 3:32 P…" at bounding box center [426, 77] width 360 height 14
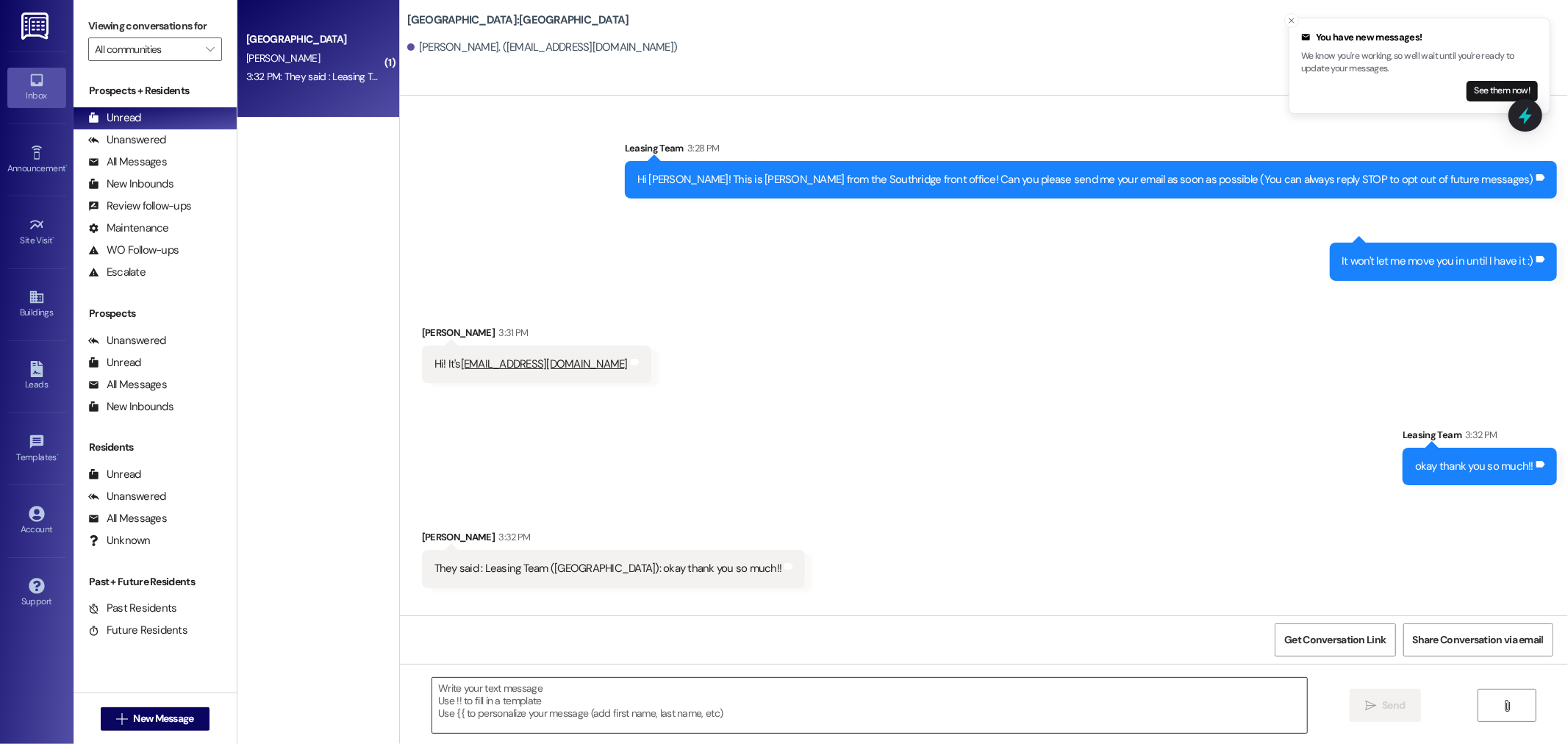
click at [614, 715] on textarea at bounding box center [869, 705] width 874 height 55
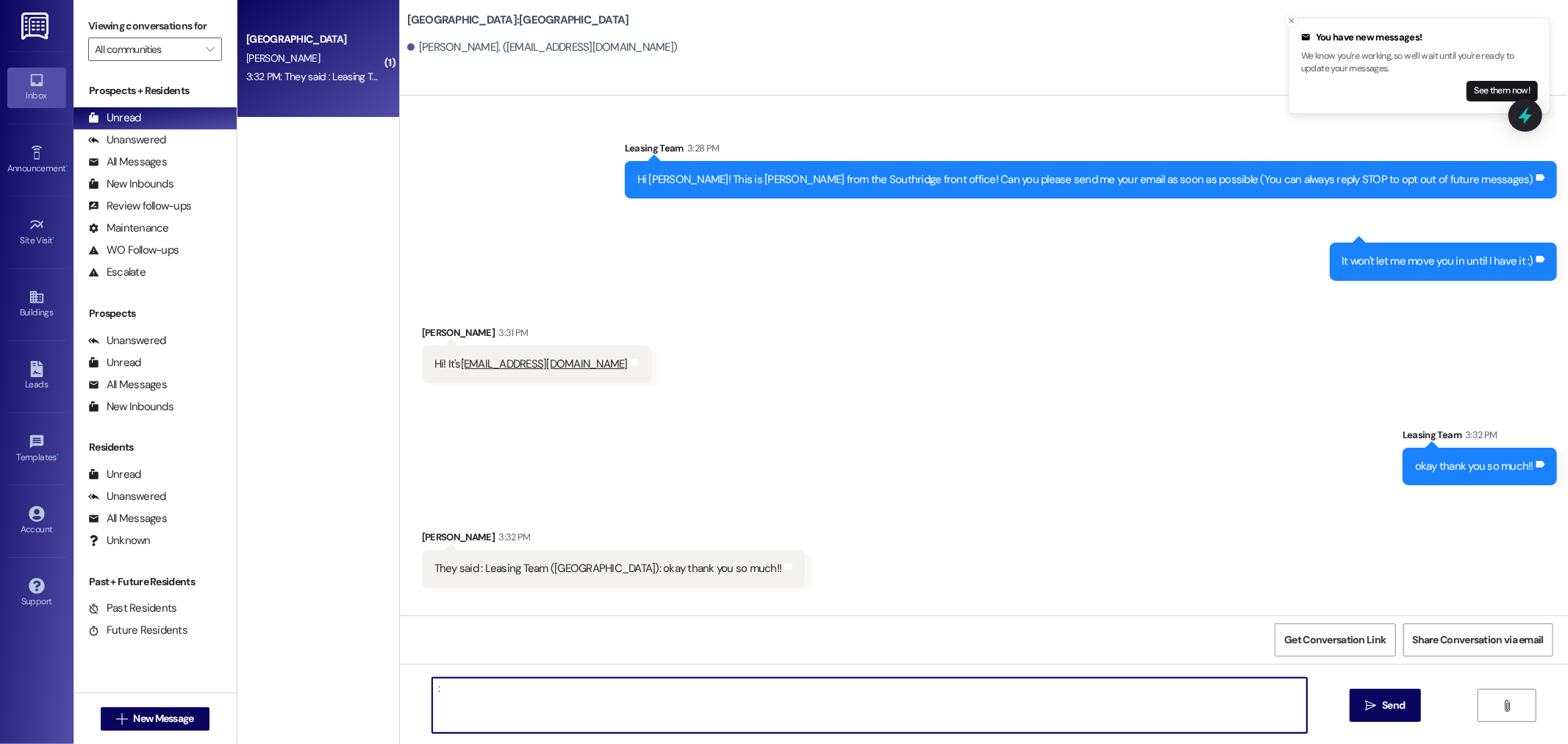
type textarea ":)"
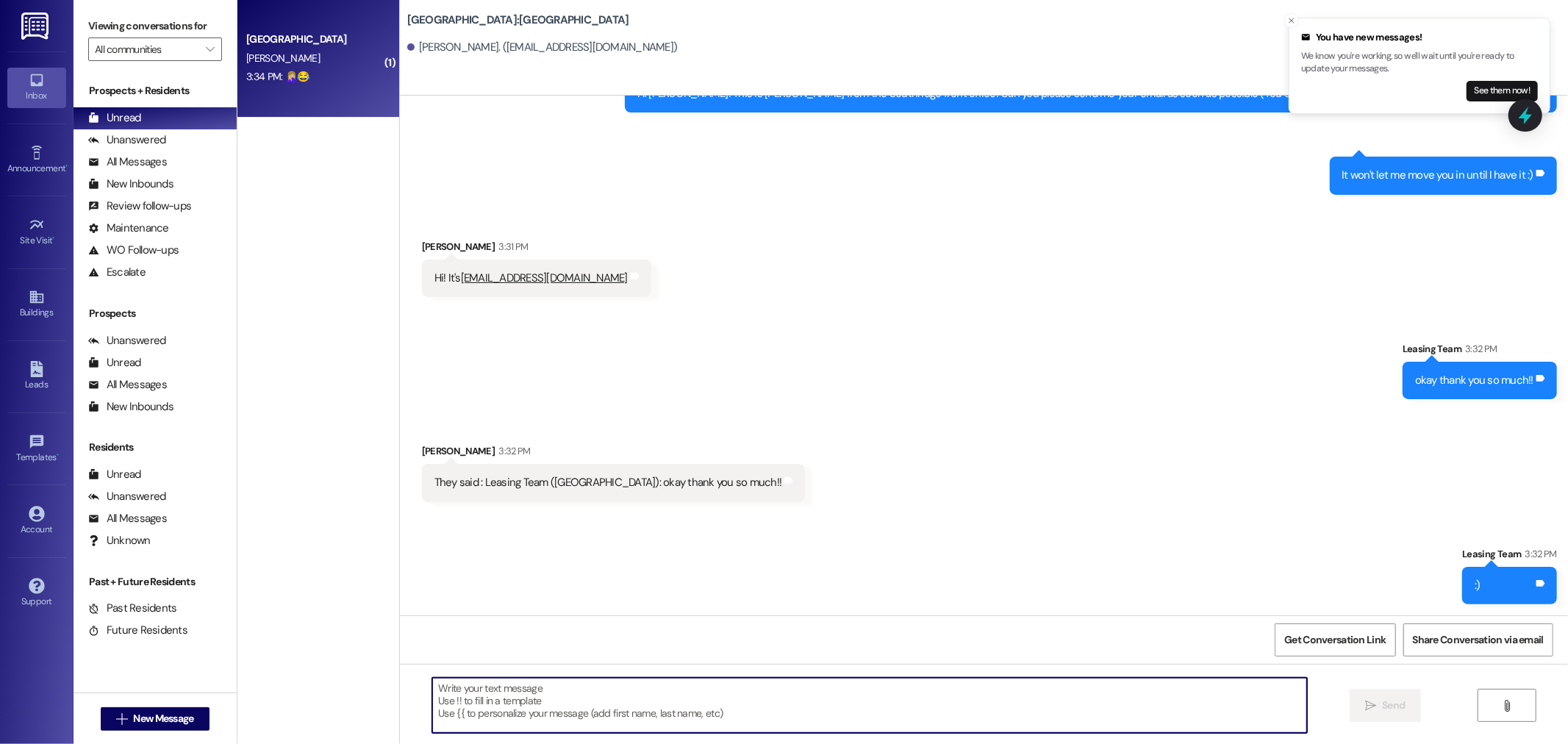
scroll to position [188, 0]
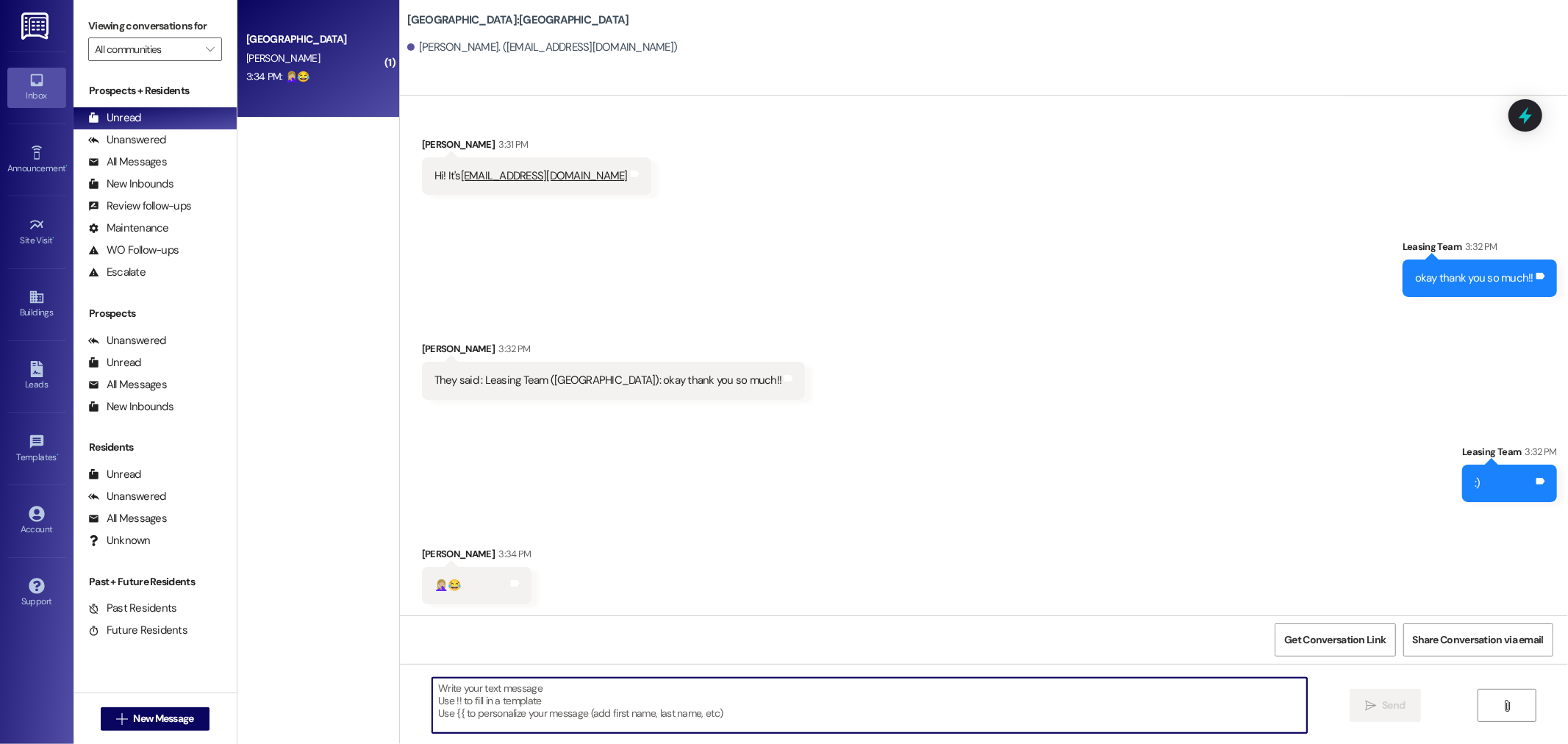
click at [511, 693] on textarea at bounding box center [869, 705] width 874 height 55
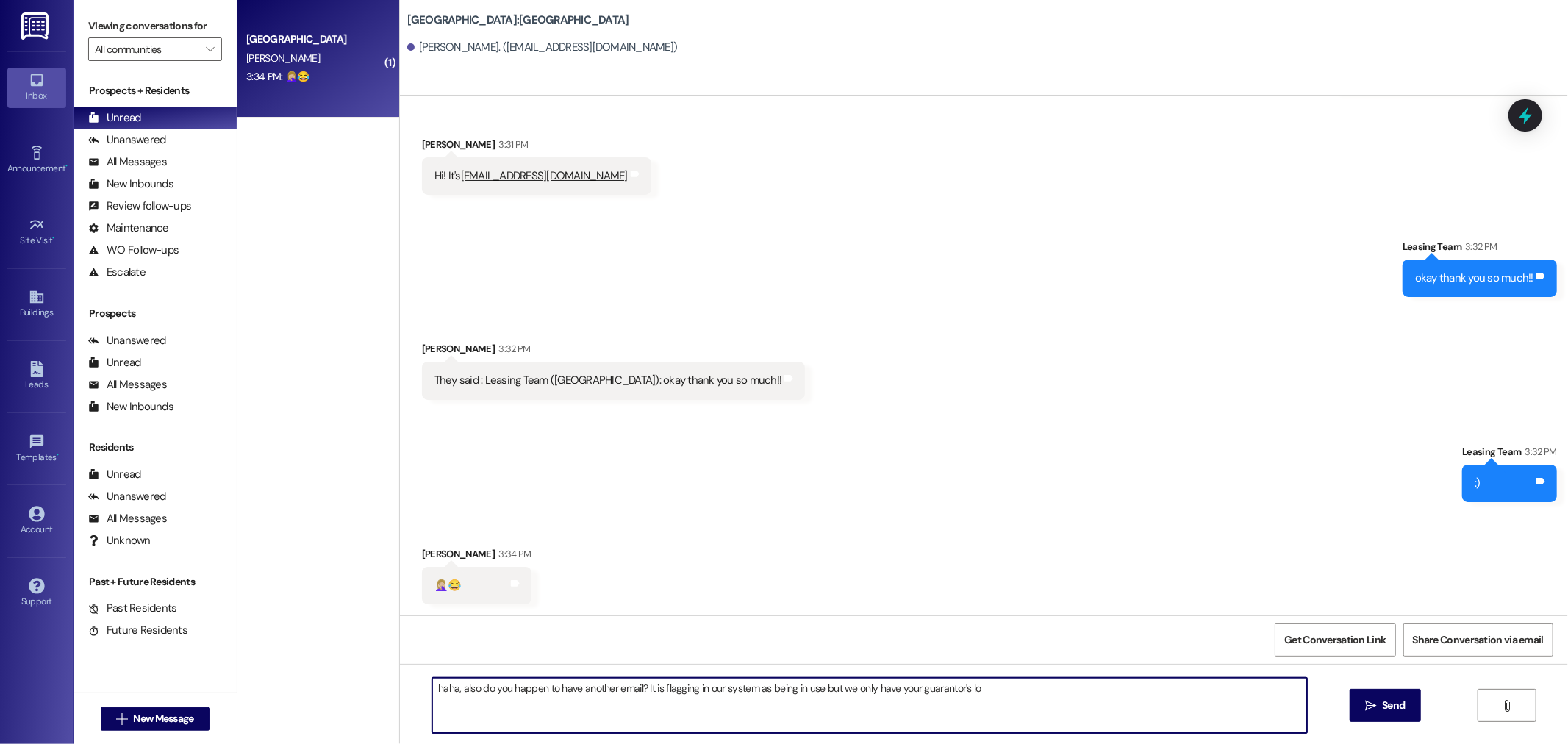
type textarea "haha, also do you happen to have another email? It is flagging in our system as…"
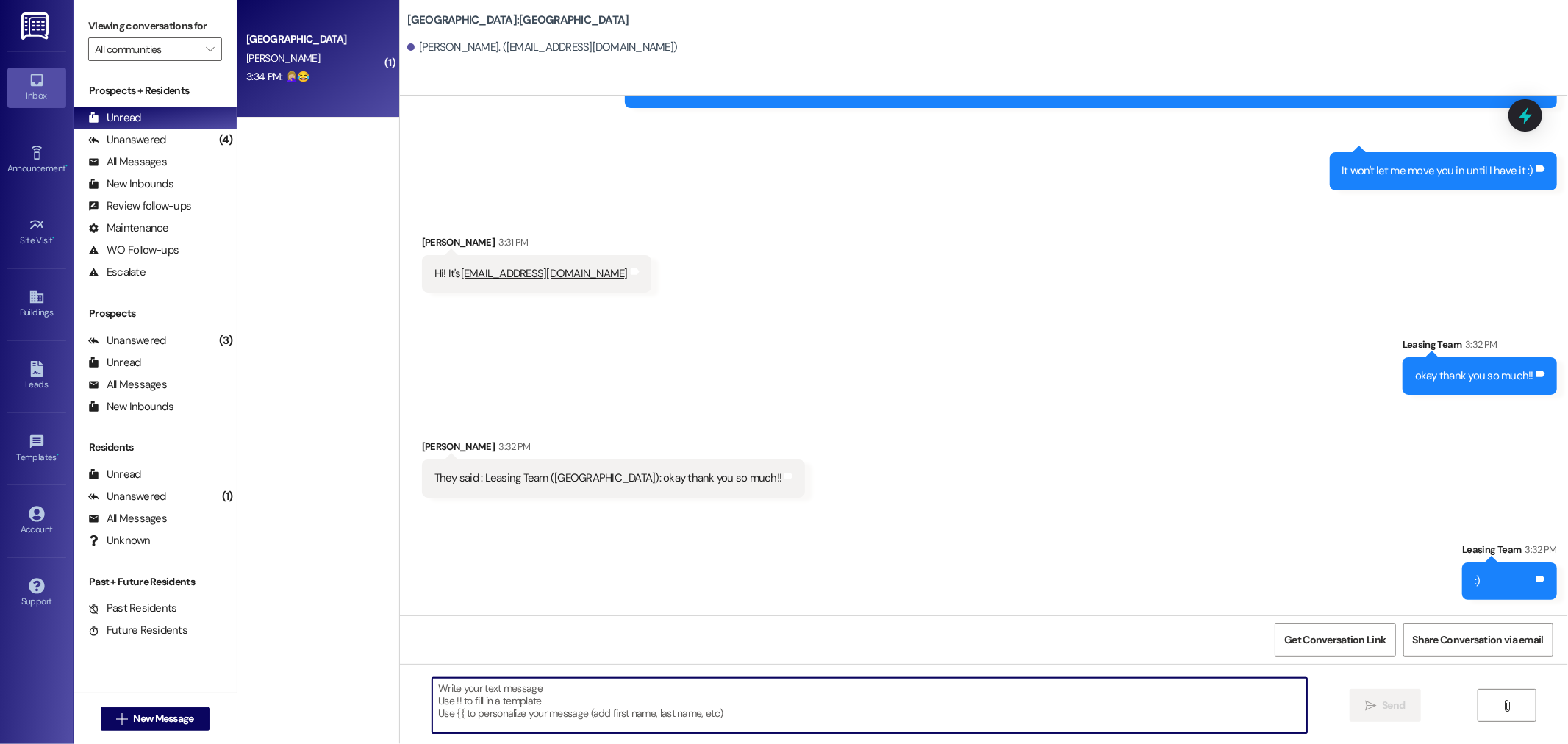
scroll to position [290, 0]
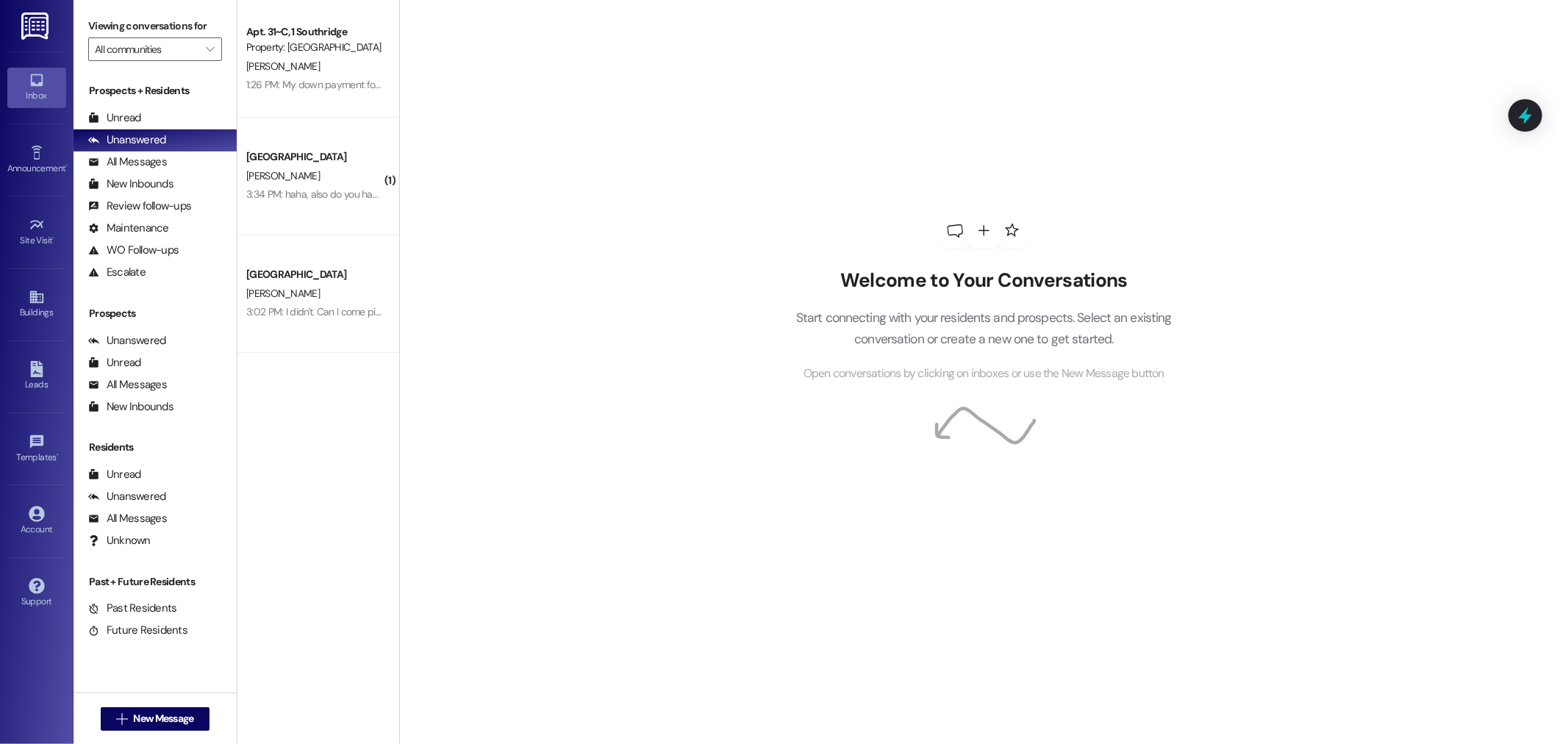
click at [150, 106] on div "Prospects + Residents Unread (0) Unread: Any message you haven't read yet will …" at bounding box center [155, 183] width 163 height 200
click at [150, 113] on div "Unread (0)" at bounding box center [155, 118] width 163 height 22
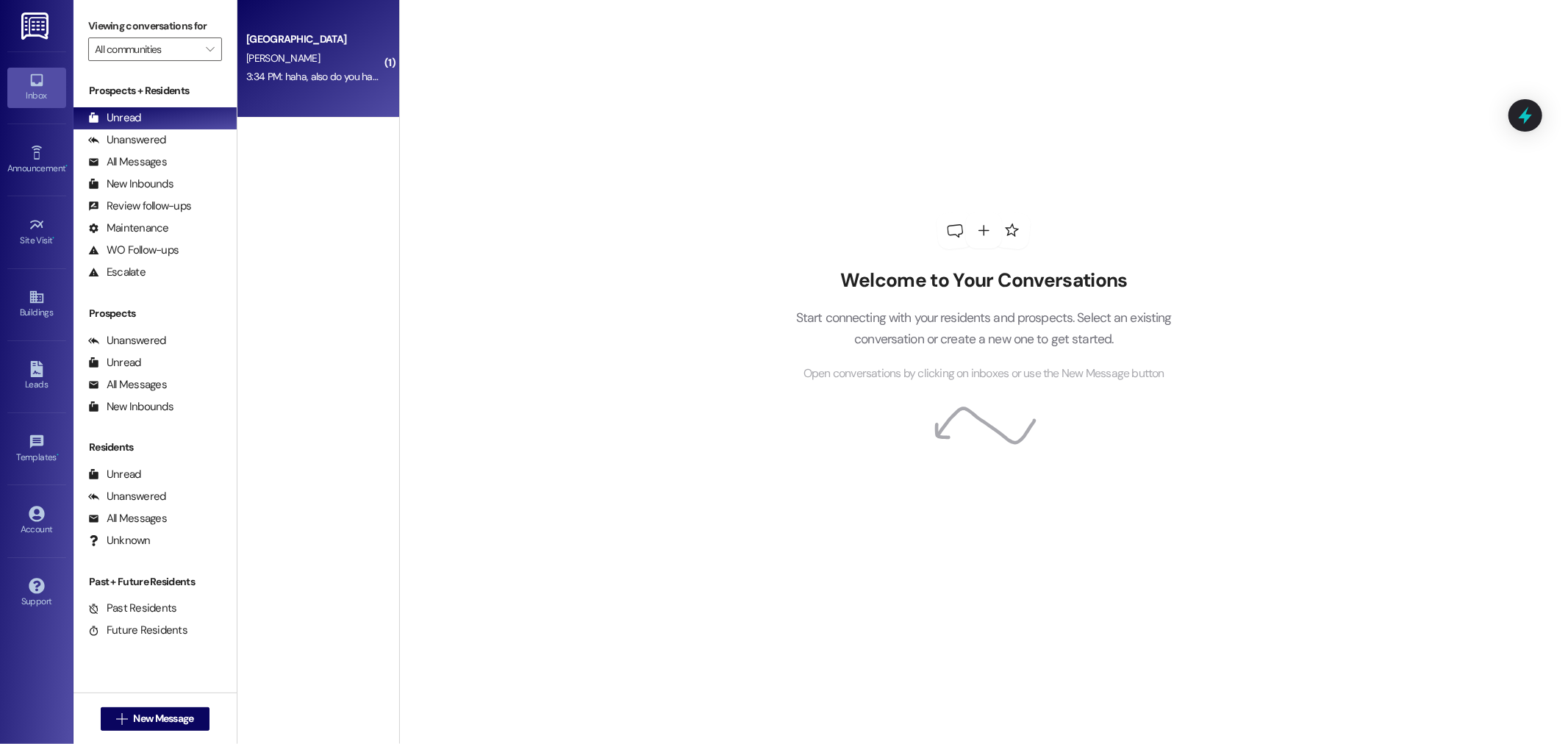
click at [314, 74] on div "3:34 PM: haha, also do you happen to have another email? It is flagging in our …" at bounding box center [538, 77] width 584 height 14
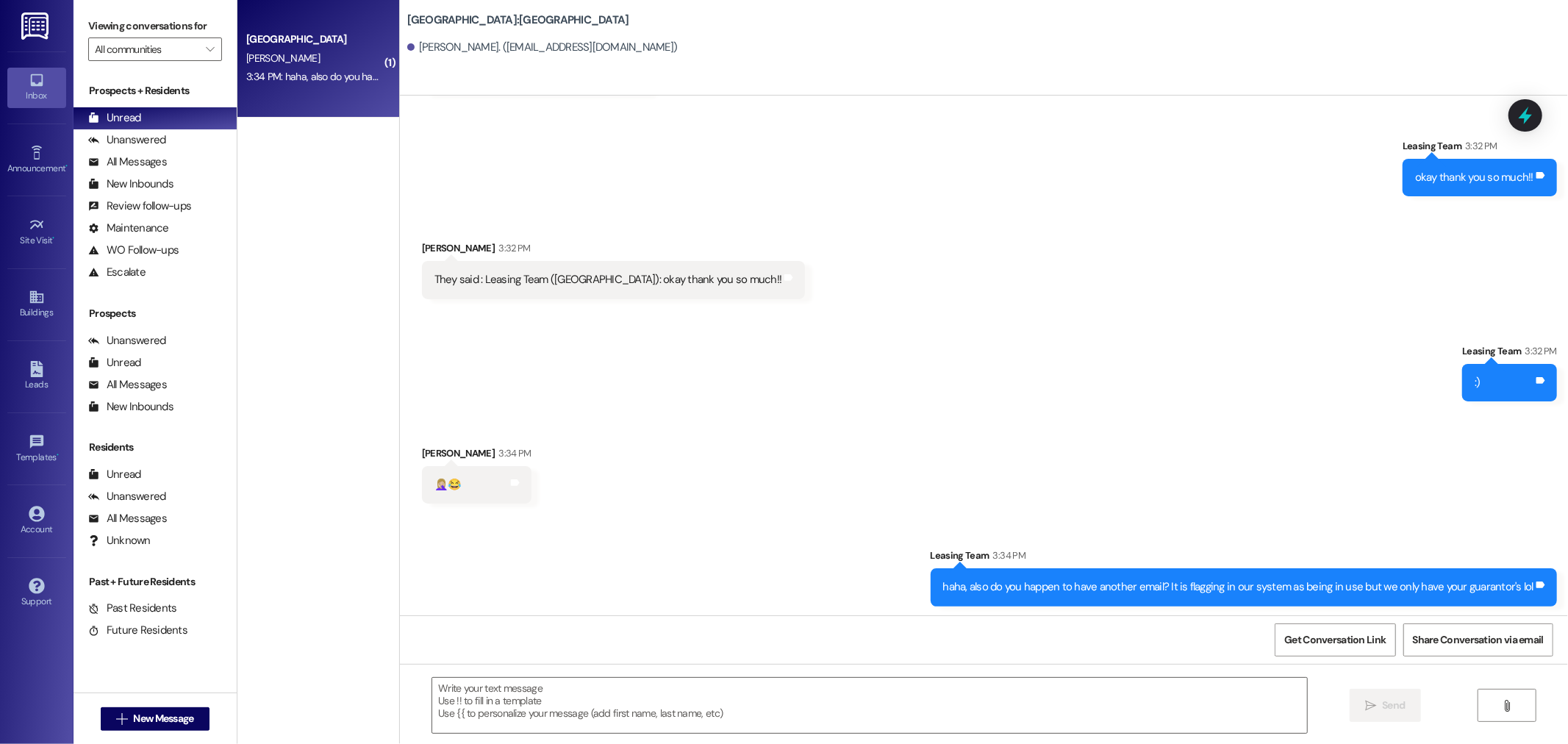
scroll to position [290, 0]
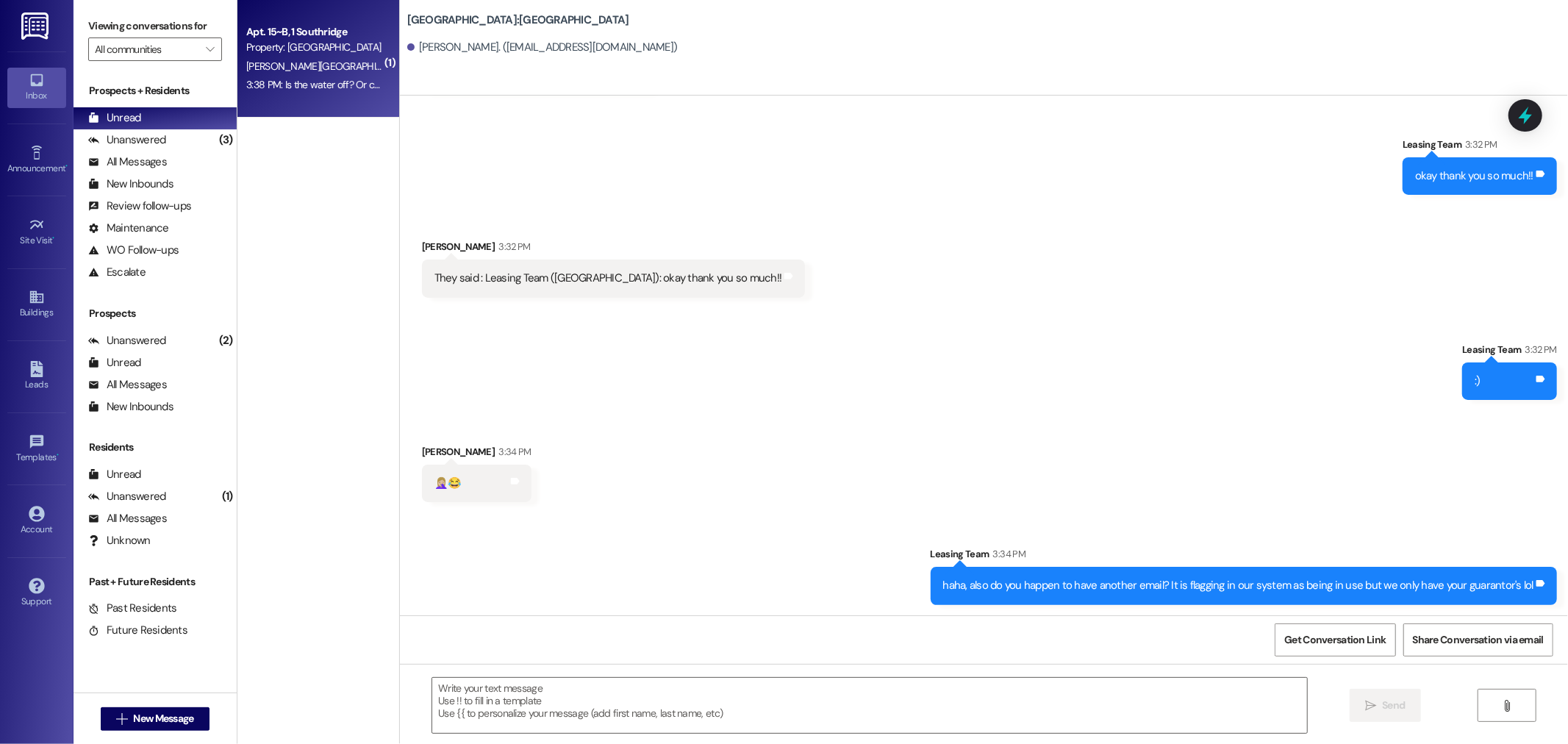
click at [335, 93] on div "3:38 PM: Is the water off? Or can I do my laundry? 3:38 PM: Is the water off? O…" at bounding box center [314, 85] width 139 height 18
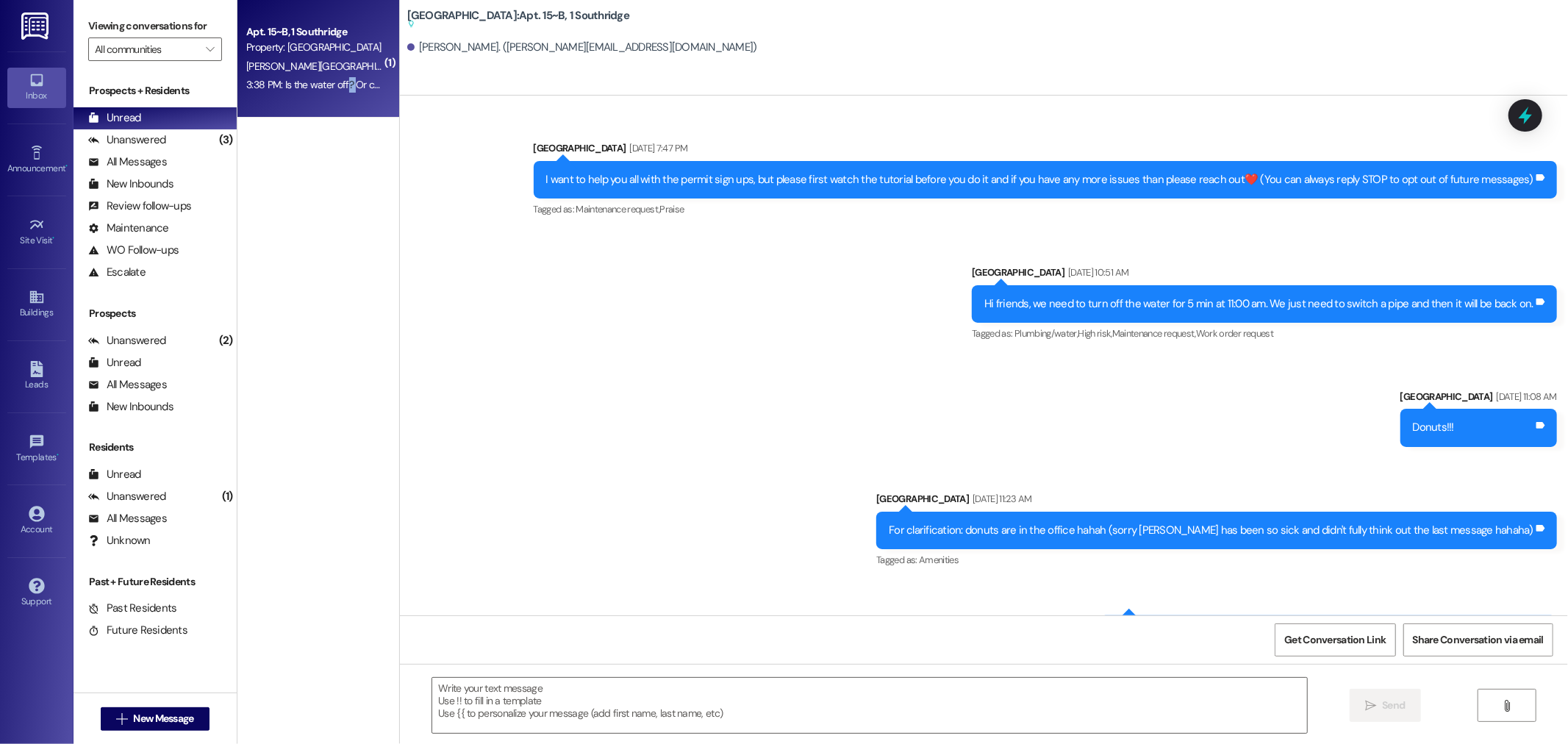
scroll to position [31344, 0]
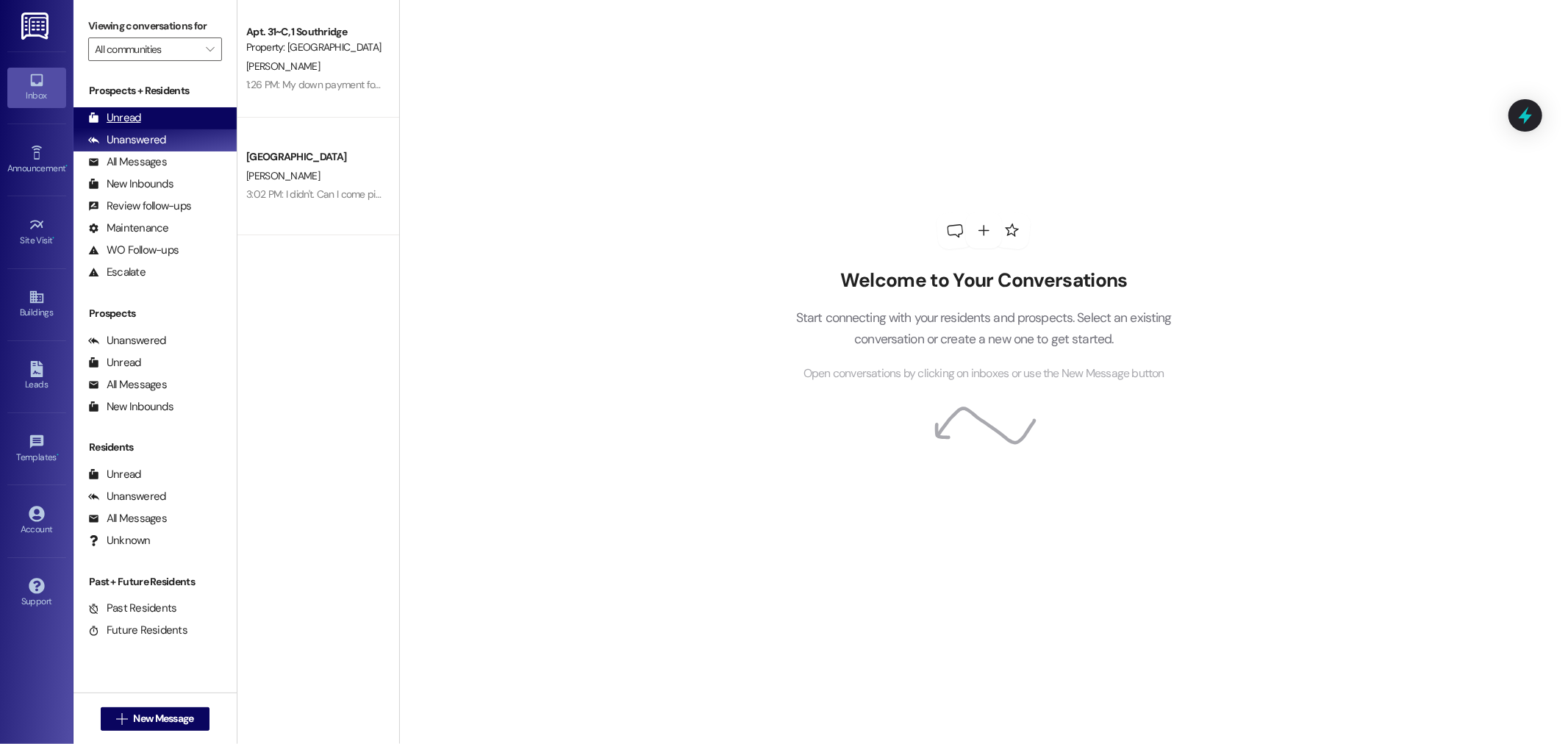
click at [148, 115] on div "Unread (0)" at bounding box center [155, 118] width 163 height 22
